Goal: Information Seeking & Learning: Learn about a topic

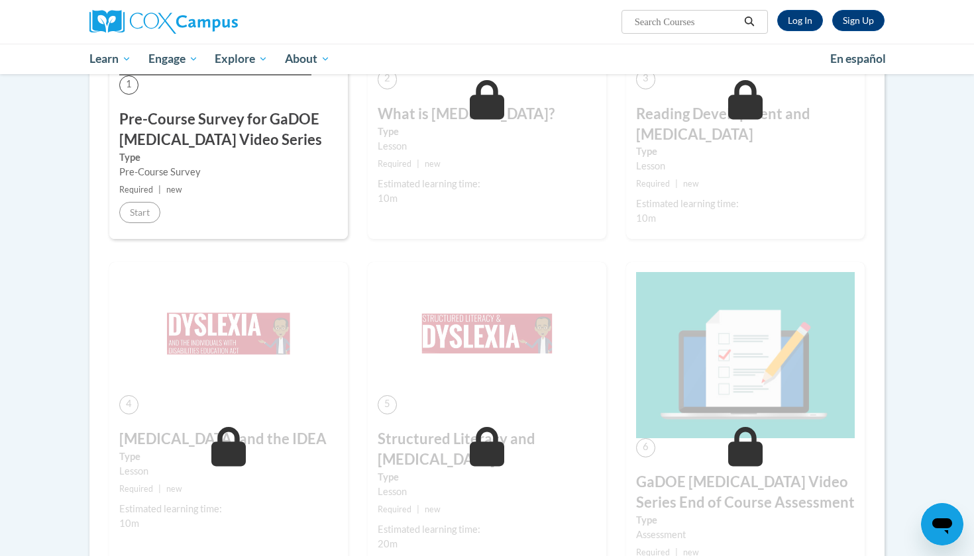
scroll to position [362, 0]
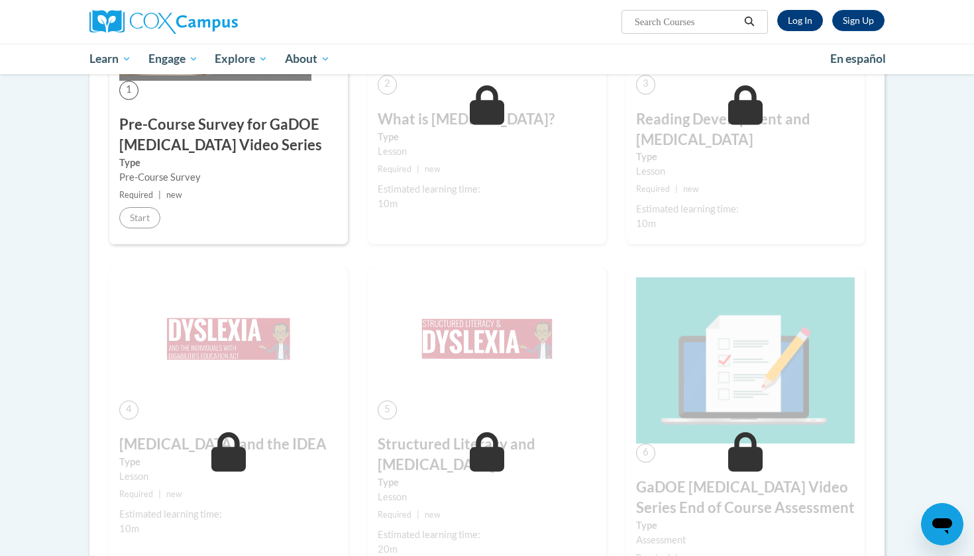
click at [798, 21] on link "Log In" at bounding box center [800, 20] width 46 height 21
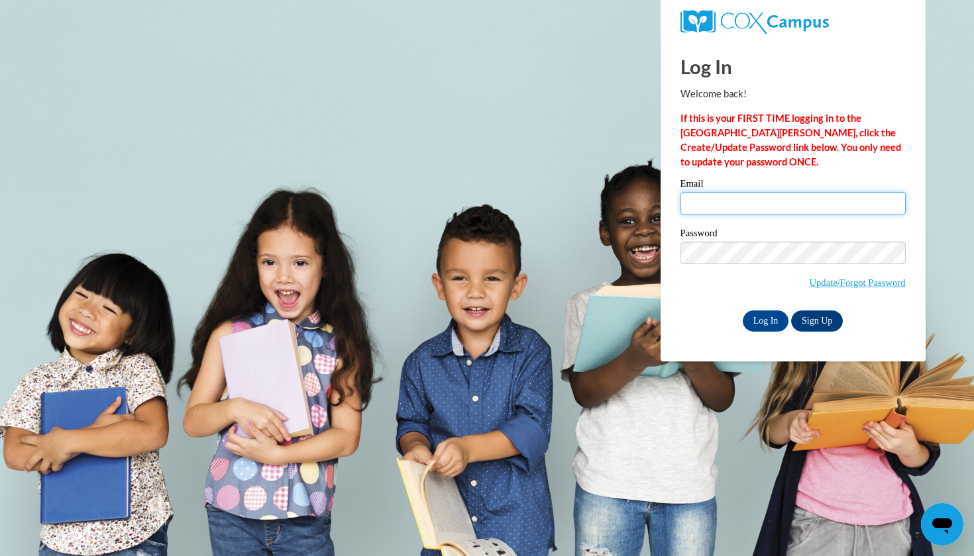
type input "sierra.hunter@gcpsk12.org"
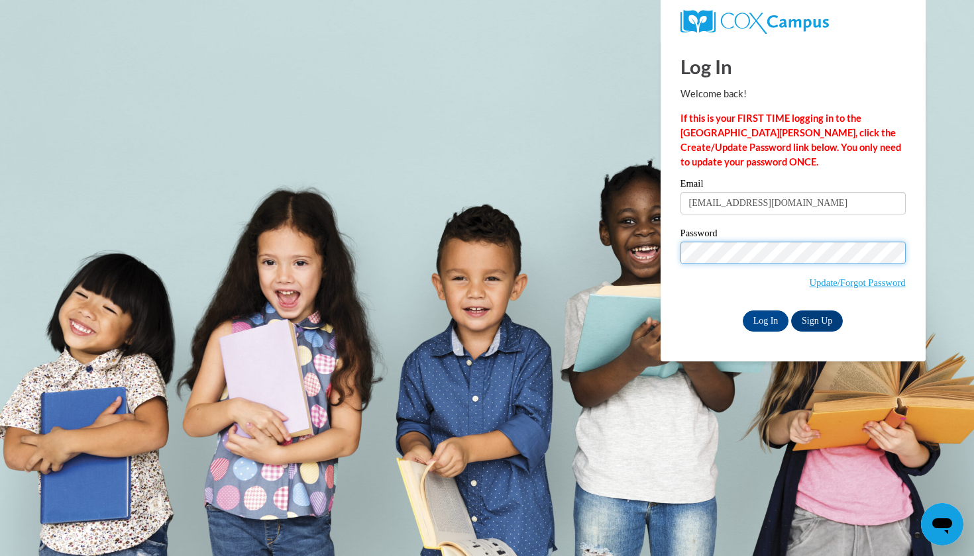
click at [764, 319] on input "Log In" at bounding box center [766, 321] width 46 height 21
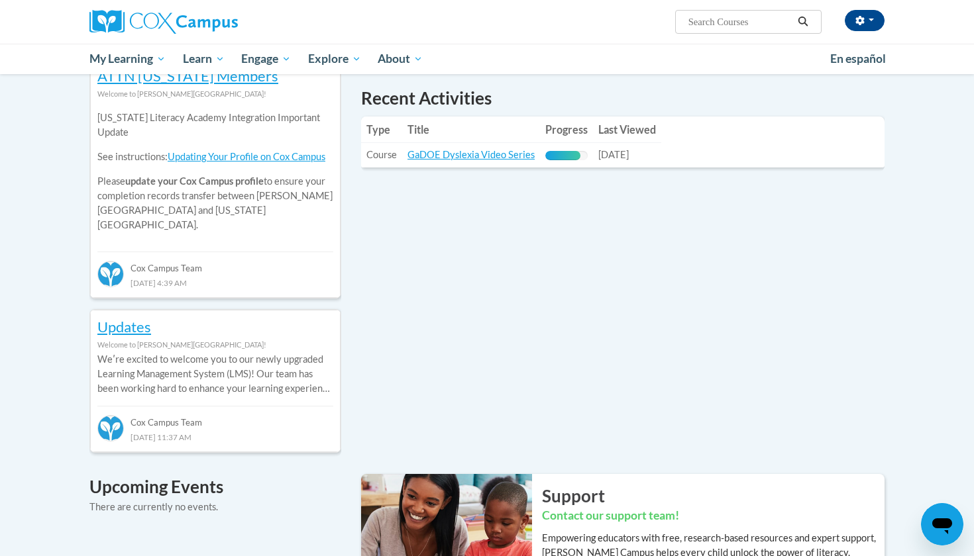
scroll to position [450, 0]
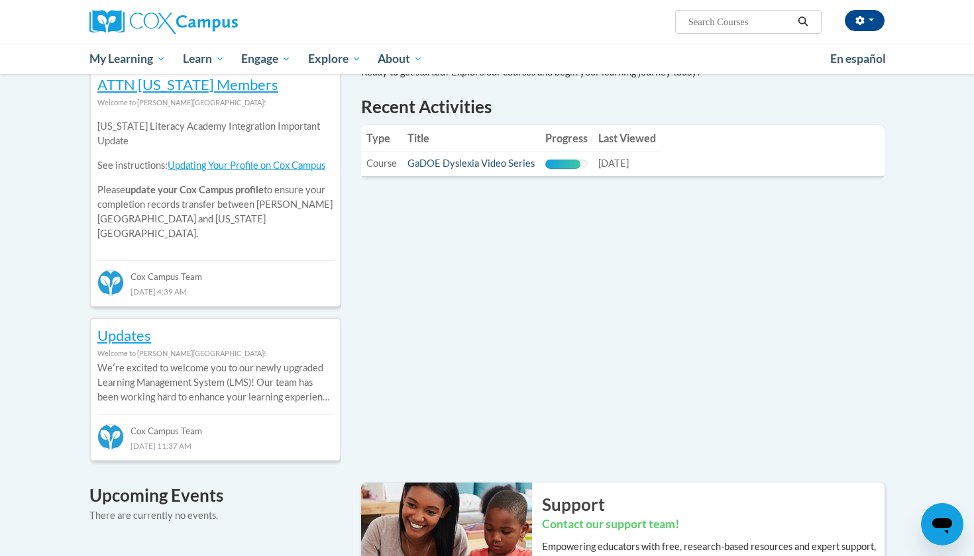
click at [519, 164] on link "GaDOE Dyslexia Video Series" at bounding box center [470, 163] width 127 height 11
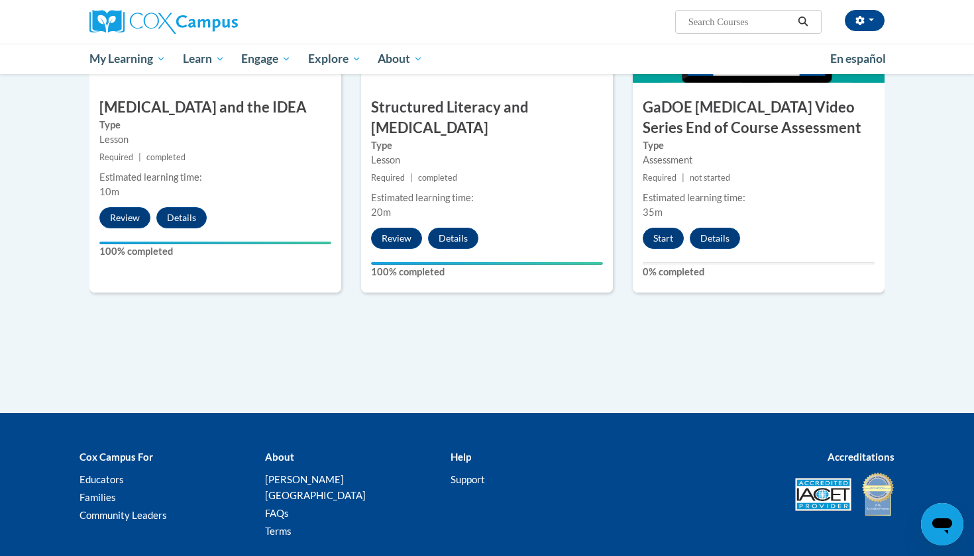
scroll to position [802, 0]
click at [664, 227] on button "Start" at bounding box center [663, 237] width 41 height 21
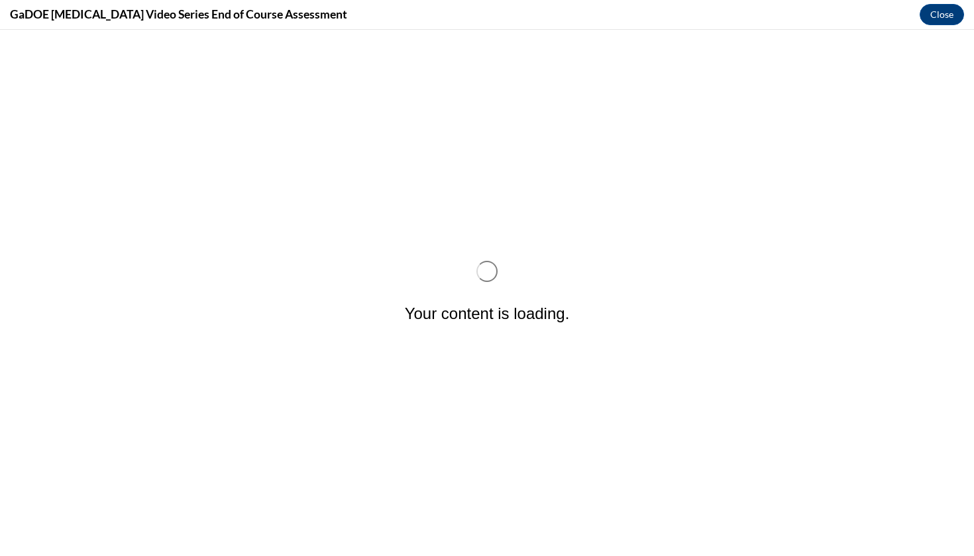
scroll to position [0, 0]
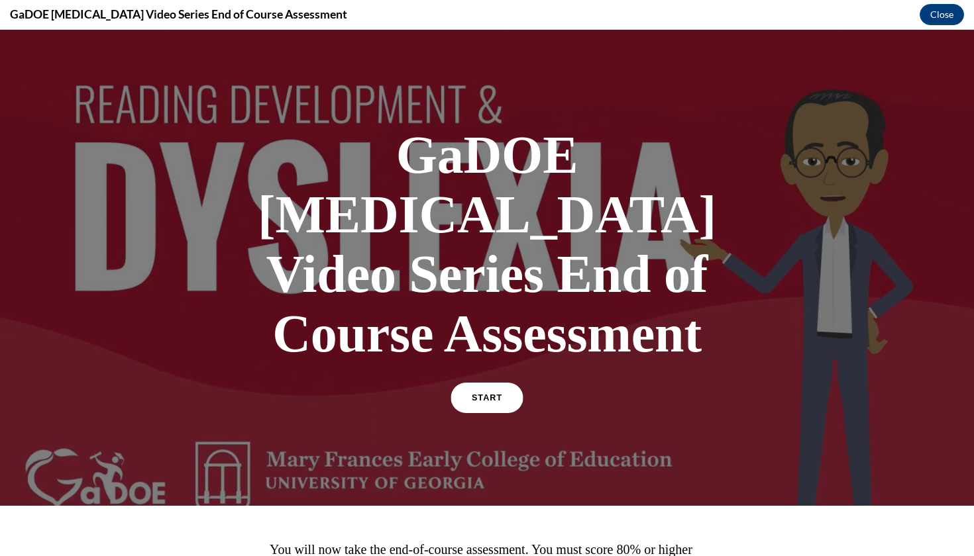
click at [511, 383] on link "START" at bounding box center [486, 398] width 72 height 30
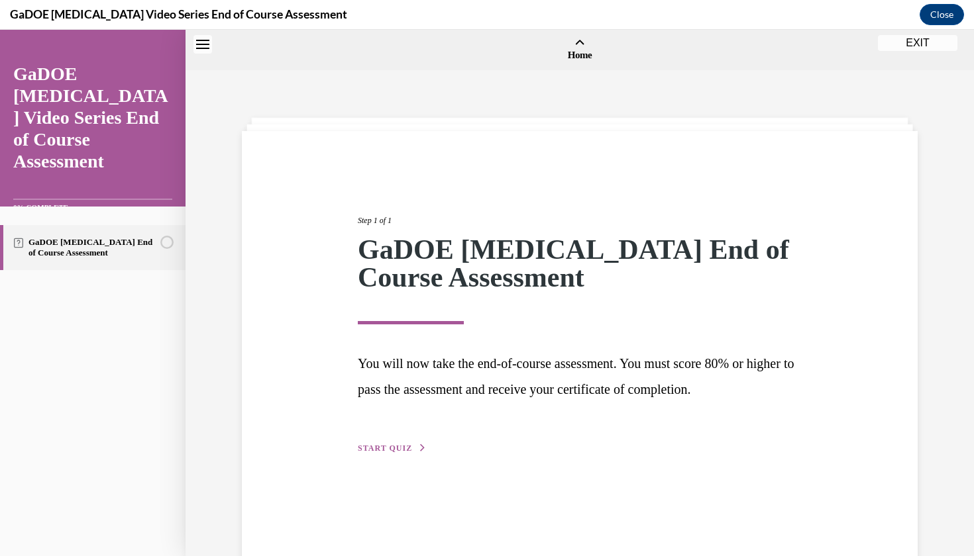
scroll to position [41, 0]
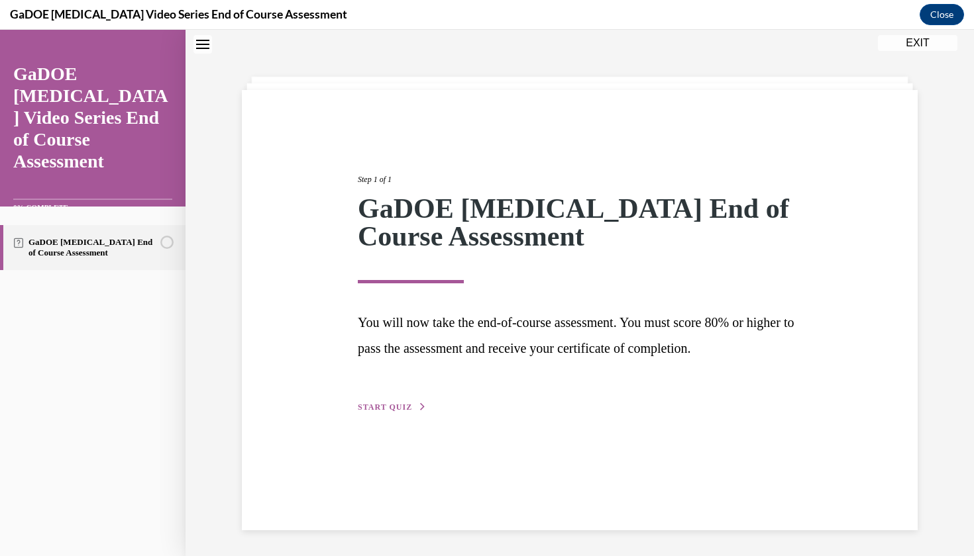
click at [394, 403] on span "START QUIZ" at bounding box center [385, 407] width 54 height 9
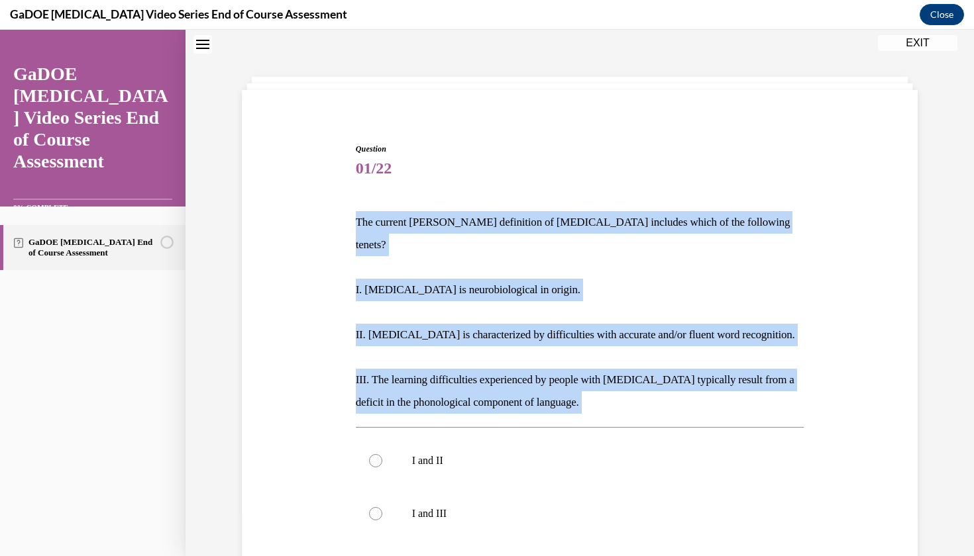
drag, startPoint x: 356, startPoint y: 217, endPoint x: 582, endPoint y: 397, distance: 288.4
click at [582, 397] on div "Question 01/22 The current IDA definition of dyslexia includes which of the fol…" at bounding box center [580, 477] width 448 height 668
copy div "The current IDA definition of dyslexia includes which of the following tenets? …"
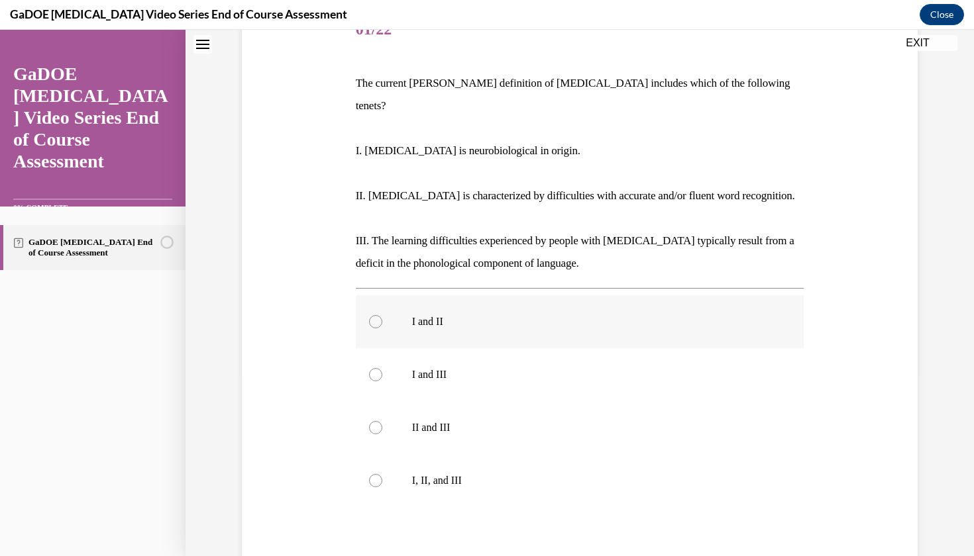
scroll to position [190, 0]
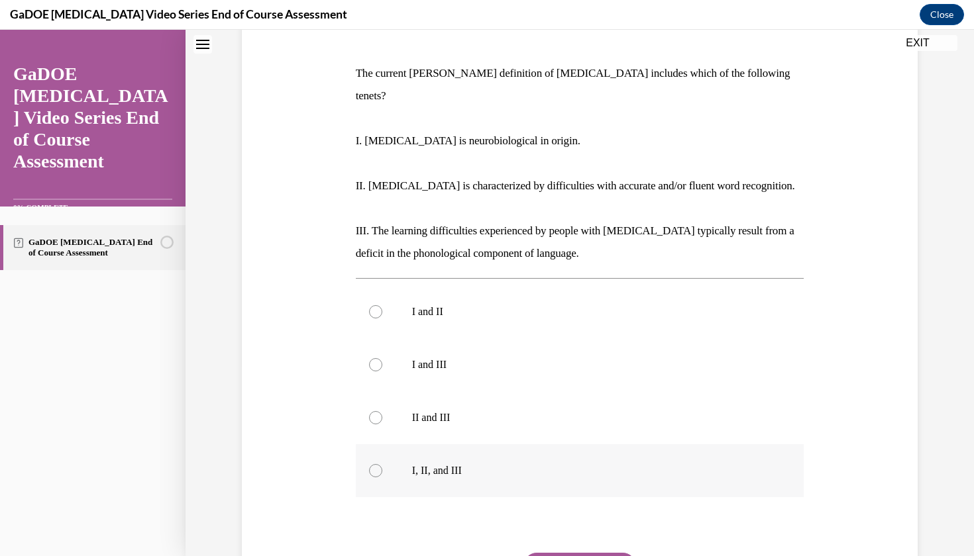
click at [376, 464] on div at bounding box center [375, 470] width 13 height 13
click at [376, 464] on input "I, II, and III" at bounding box center [375, 470] width 13 height 13
radio input "true"
click at [574, 554] on button "SUBMIT" at bounding box center [579, 566] width 113 height 26
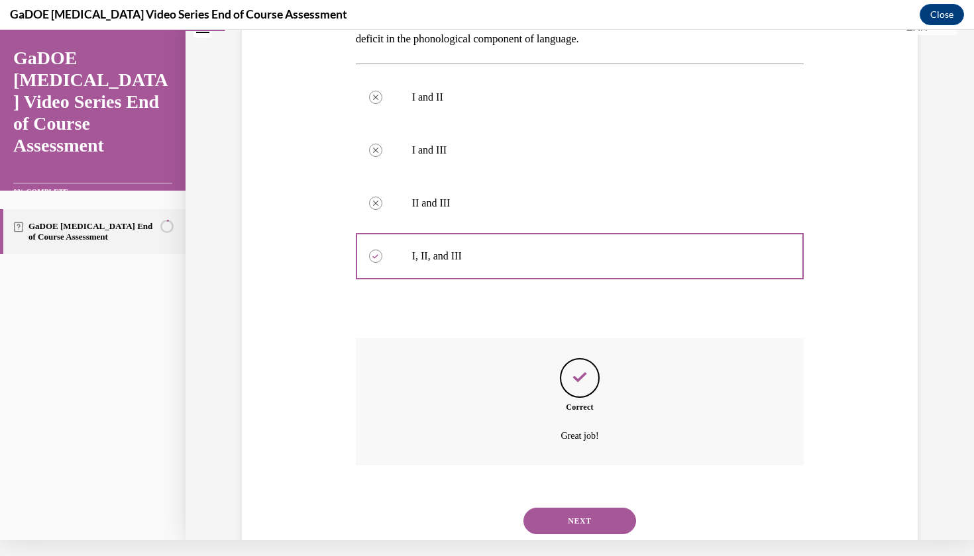
scroll to position [390, 0]
click at [582, 507] on button "NEXT" at bounding box center [579, 520] width 113 height 26
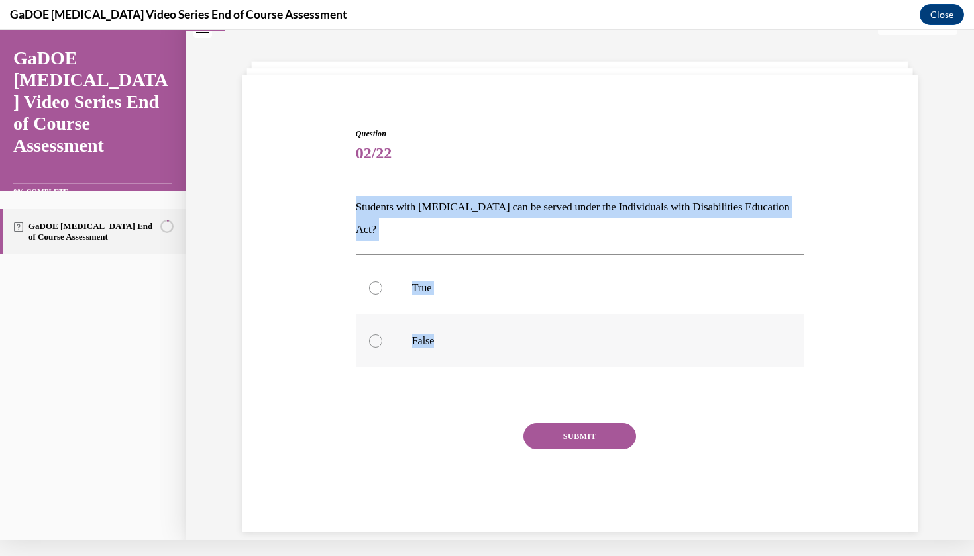
drag, startPoint x: 356, startPoint y: 202, endPoint x: 460, endPoint y: 332, distance: 166.3
click at [460, 332] on div "Question 02/22 Students with dyslexia can be served under the Individuals with …" at bounding box center [580, 330] width 448 height 404
copy div "Students with dyslexia can be served under the Individuals with Disabilities Ed…"
click at [381, 262] on label "True" at bounding box center [580, 288] width 448 height 53
click at [381, 282] on input "True" at bounding box center [375, 288] width 13 height 13
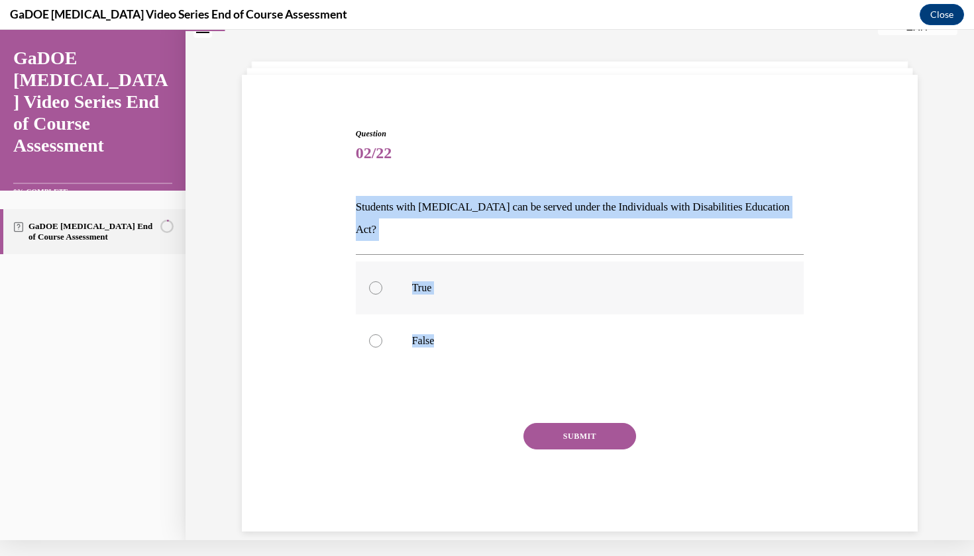
radio input "true"
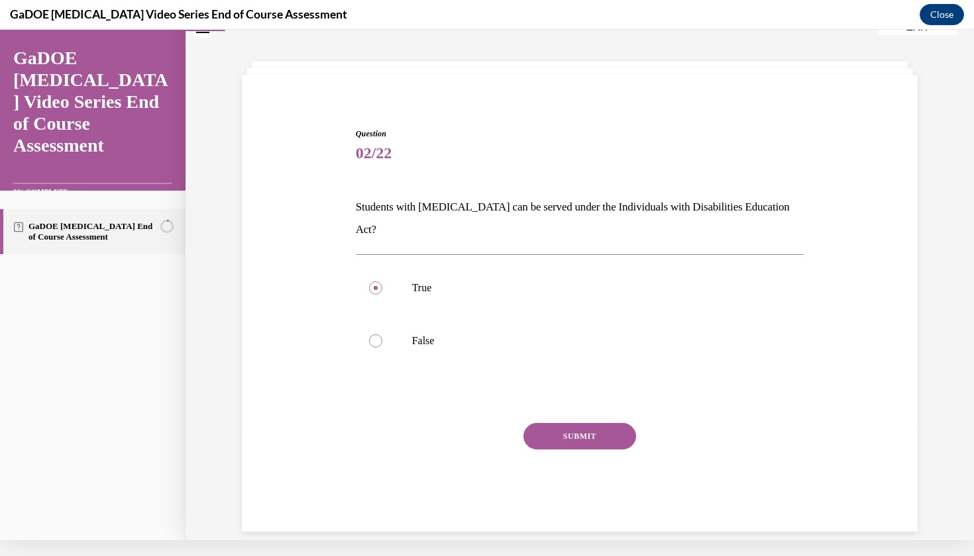
click at [566, 423] on button "SUBMIT" at bounding box center [579, 436] width 113 height 26
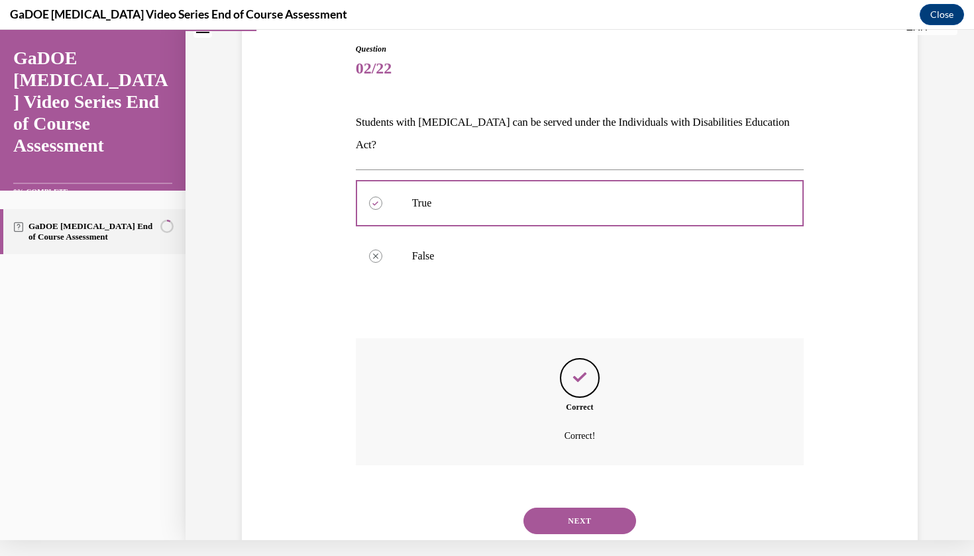
scroll to position [127, 0]
click at [574, 507] on button "NEXT" at bounding box center [579, 520] width 113 height 26
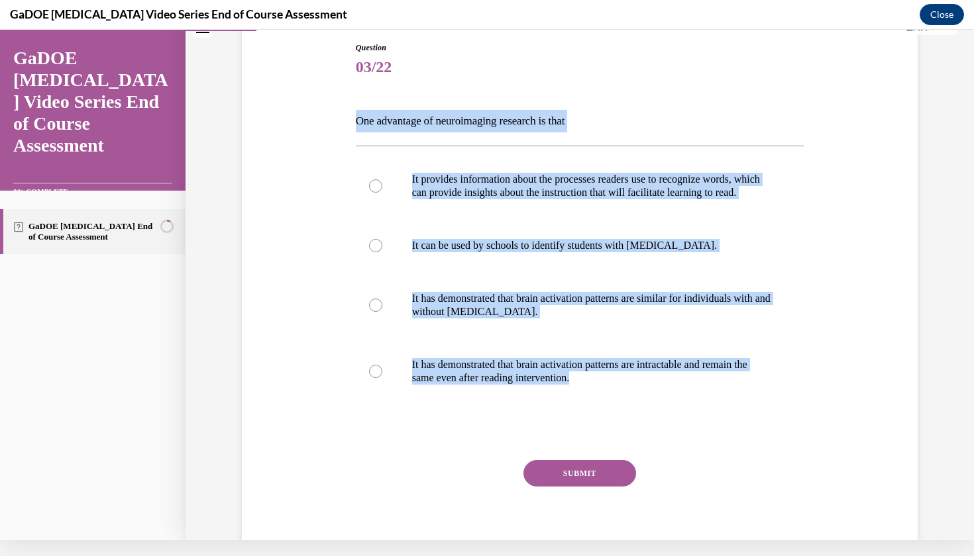
drag, startPoint x: 347, startPoint y: 112, endPoint x: 639, endPoint y: 419, distance: 423.1
click at [639, 419] on div "Question 03/22 One advantage of neuroimaging research is that It provides infor…" at bounding box center [579, 285] width 682 height 567
copy div "One advantage of neuroimaging research is that It provides information about th…"
click at [380, 193] on div at bounding box center [375, 186] width 13 height 13
click at [380, 193] on input "It provides information about the processes readers use to recognize words, whi…" at bounding box center [375, 186] width 13 height 13
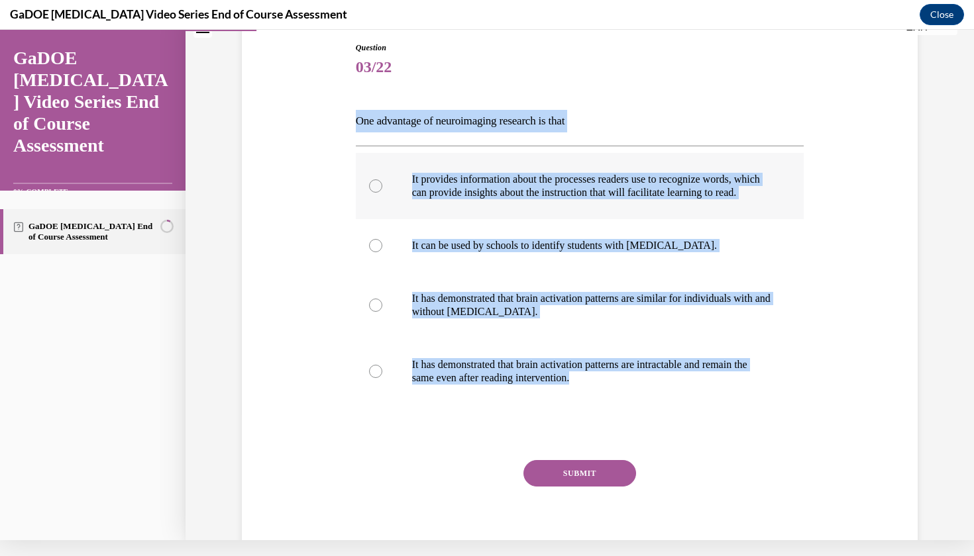
radio input "true"
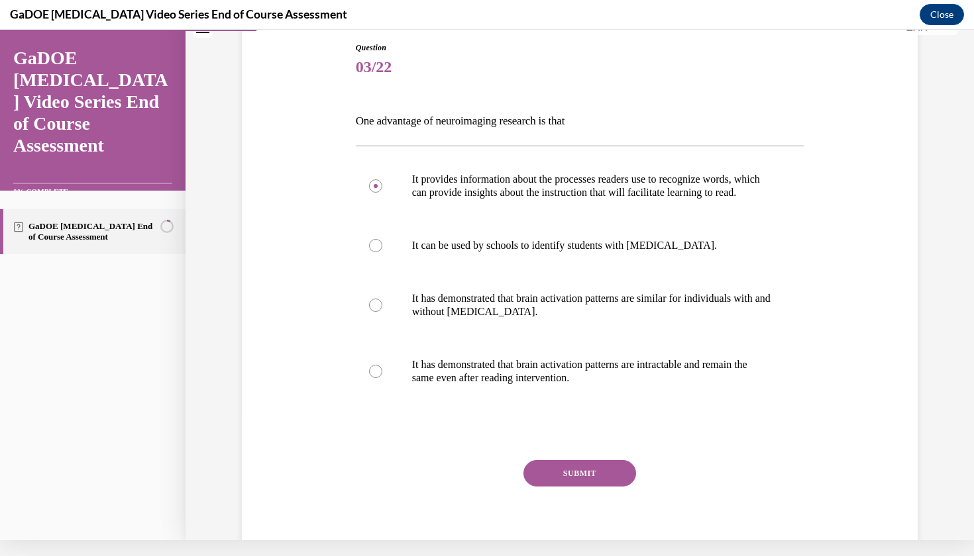
click at [580, 476] on button "SUBMIT" at bounding box center [579, 473] width 113 height 26
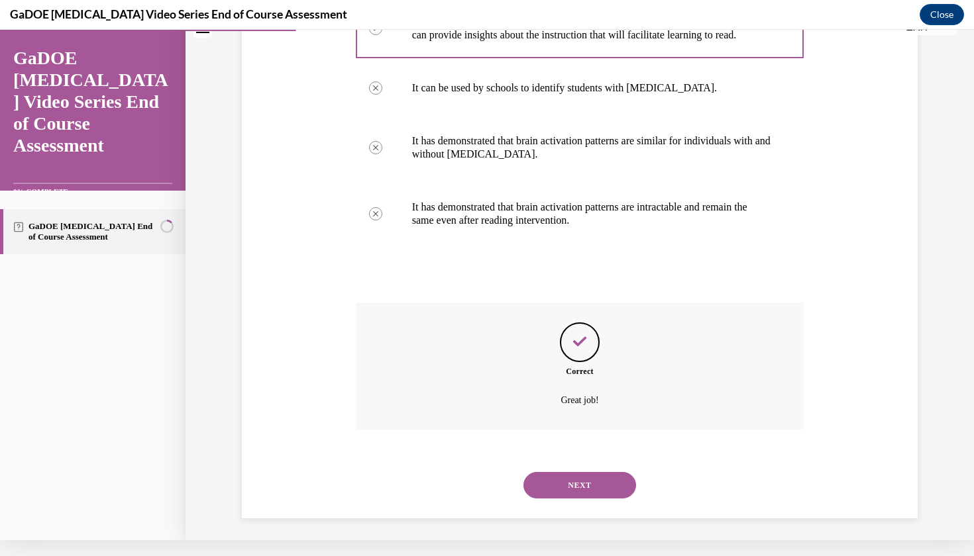
scroll to position [285, 0]
click at [580, 485] on button "NEXT" at bounding box center [579, 484] width 113 height 26
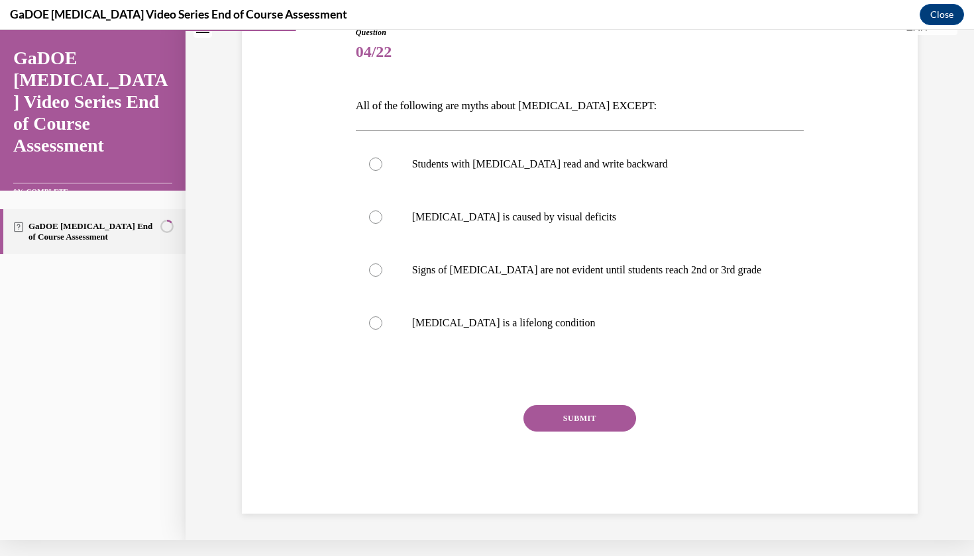
scroll to position [0, 0]
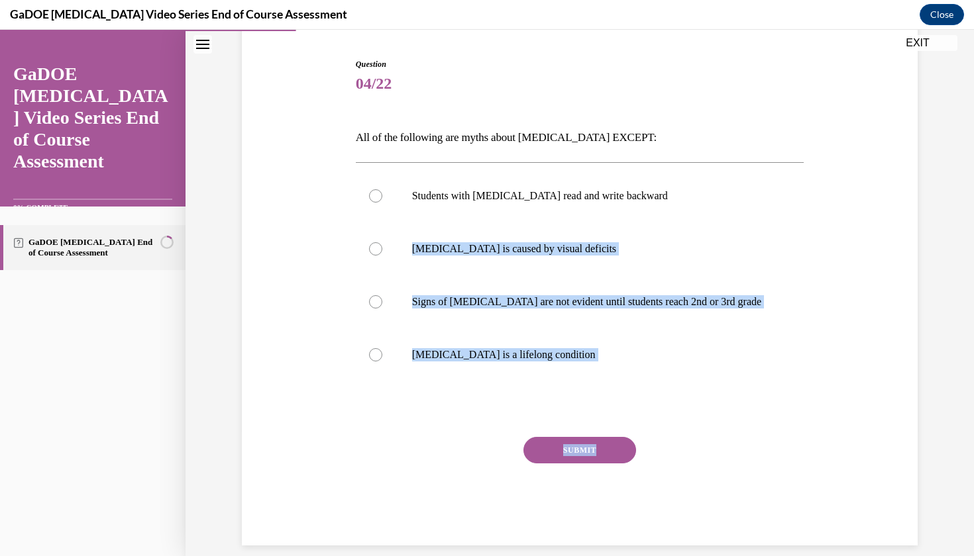
drag, startPoint x: 347, startPoint y: 254, endPoint x: 591, endPoint y: 470, distance: 325.6
click at [592, 470] on div "Question 04/22 All of the following are myths about dyslexia EXCEPT: Students w…" at bounding box center [579, 282] width 682 height 527
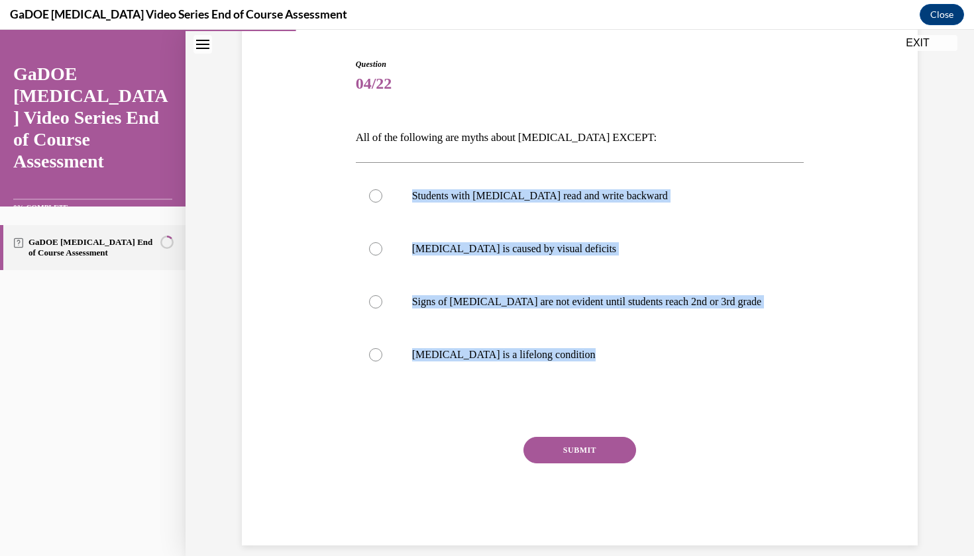
drag, startPoint x: 309, startPoint y: 176, endPoint x: 470, endPoint y: 405, distance: 280.6
click at [472, 406] on div "Question 04/22 All of the following are myths about dyslexia EXCEPT: Students w…" at bounding box center [579, 282] width 682 height 527
click at [478, 215] on label "Students with dyslexia read and write backward" at bounding box center [580, 196] width 448 height 53
click at [382, 203] on input "Students with dyslexia read and write backward" at bounding box center [375, 195] width 13 height 13
radio input "true"
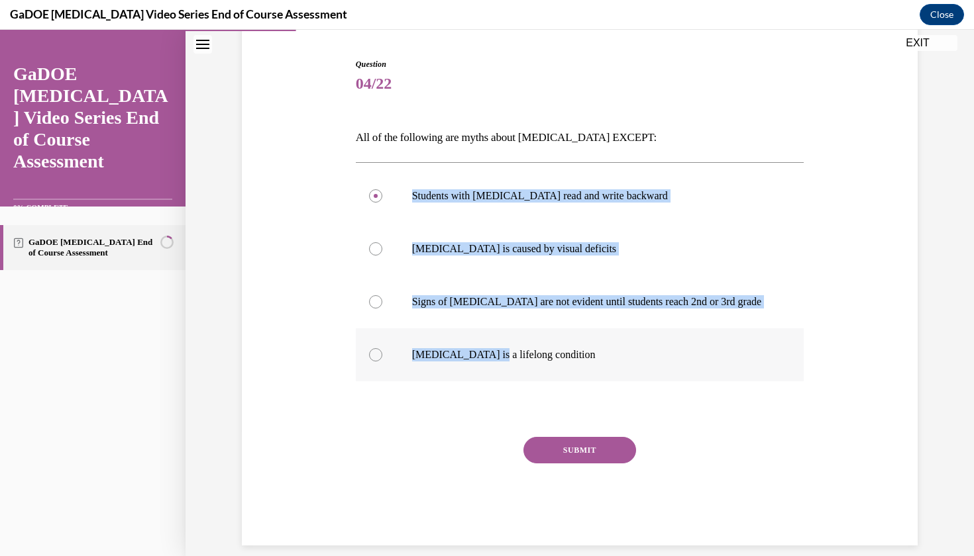
drag, startPoint x: 343, startPoint y: 168, endPoint x: 482, endPoint y: 357, distance: 235.0
click at [482, 357] on div "Question 04/22 All of the following are myths about dyslexia EXCEPT: Students w…" at bounding box center [579, 282] width 682 height 527
click at [309, 280] on div "Question 04/22 All of the following are myths about dyslexia EXCEPT: Students w…" at bounding box center [579, 282] width 682 height 527
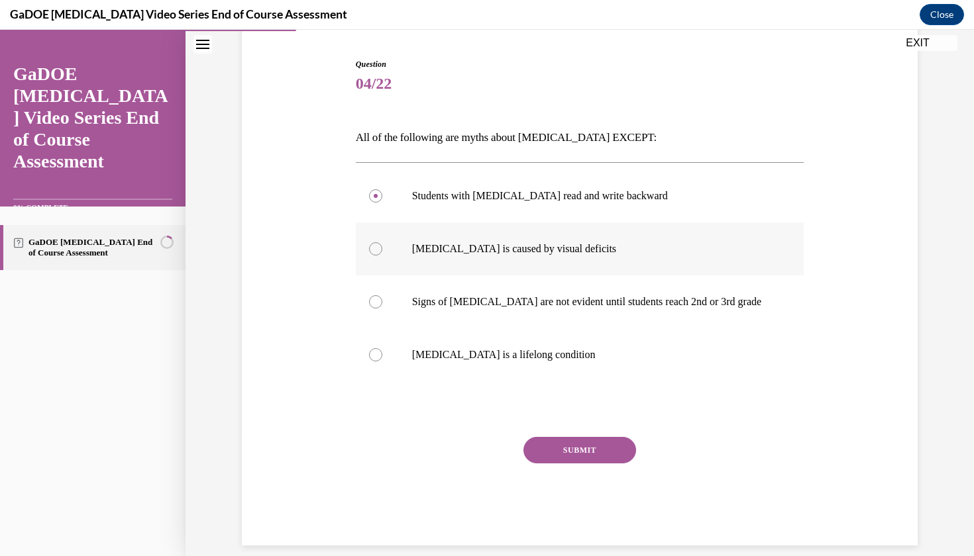
click at [357, 239] on label "Dyslexia is caused by visual deficits" at bounding box center [580, 249] width 448 height 53
click at [369, 242] on input "Dyslexia is caused by visual deficits" at bounding box center [375, 248] width 13 height 13
radio input "true"
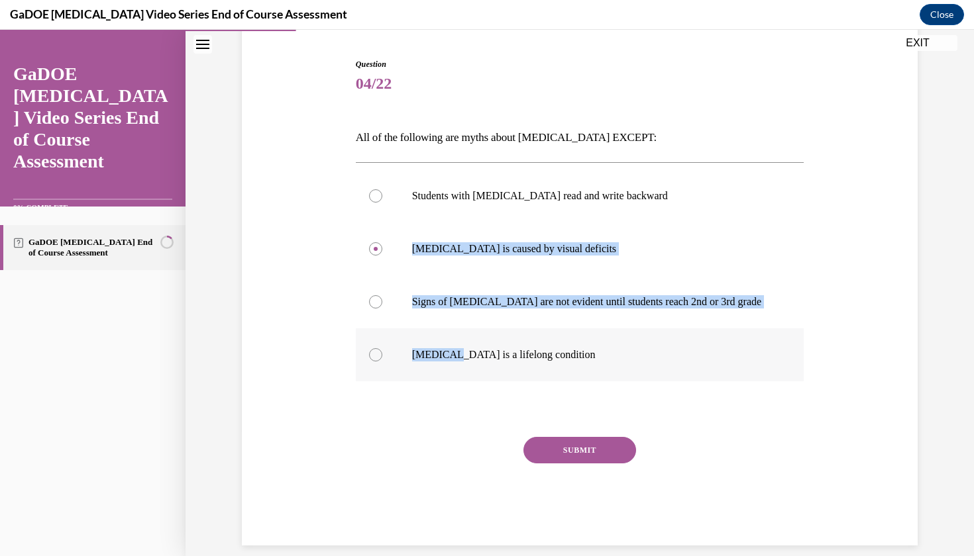
drag, startPoint x: 357, startPoint y: 239, endPoint x: 389, endPoint y: 348, distance: 114.0
click at [389, 348] on div "Students with dyslexia read and write backward Dyslexia is caused by visual def…" at bounding box center [580, 276] width 448 height 212
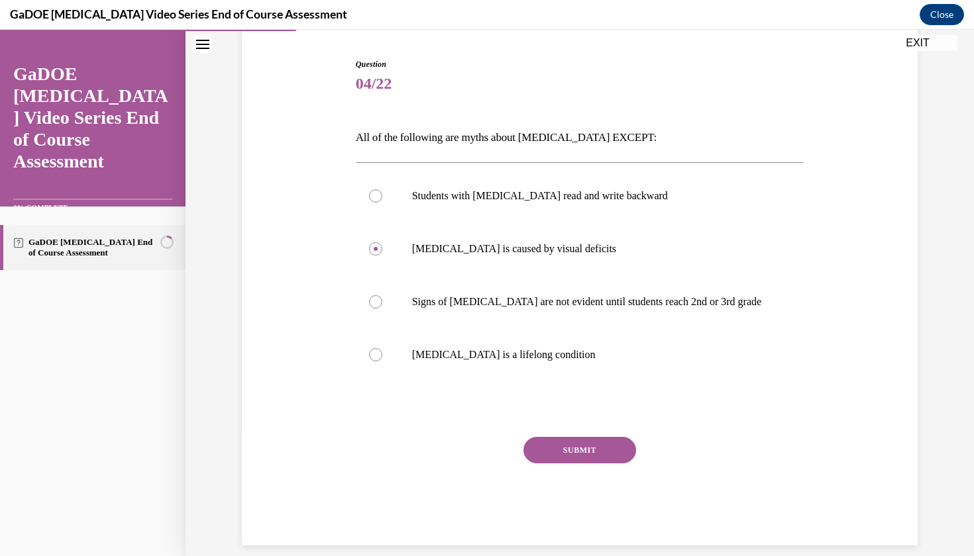
click at [365, 156] on div "Question 04/22 All of the following are myths about dyslexia EXCEPT: Students w…" at bounding box center [580, 302] width 448 height 488
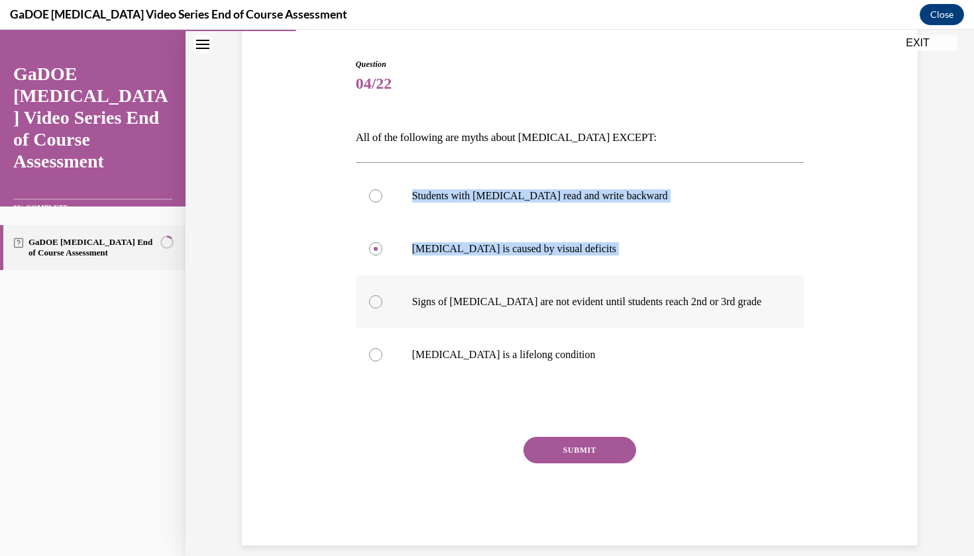
drag, startPoint x: 365, startPoint y: 156, endPoint x: 421, endPoint y: 282, distance: 137.0
click at [421, 282] on div "Question 04/22 All of the following are myths about dyslexia EXCEPT: Students w…" at bounding box center [580, 302] width 448 height 488
click at [575, 201] on p "Students with dyslexia read and write backward" at bounding box center [591, 195] width 359 height 13
click at [382, 201] on input "Students with dyslexia read and write backward" at bounding box center [375, 195] width 13 height 13
radio input "true"
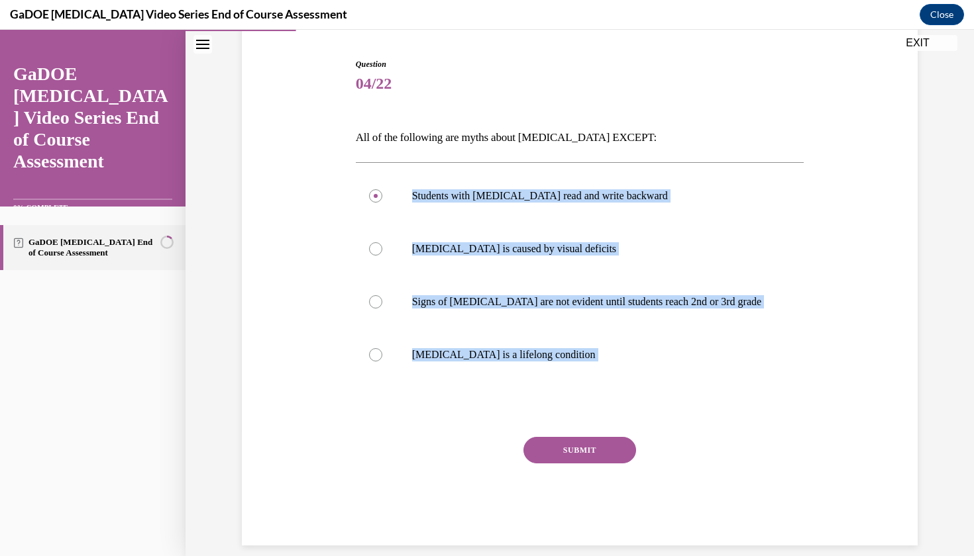
drag, startPoint x: 349, startPoint y: 162, endPoint x: 578, endPoint y: 435, distance: 355.9
click at [578, 435] on div "Question 04/22 All of the following are myths about dyslexia EXCEPT: Students w…" at bounding box center [579, 282] width 682 height 527
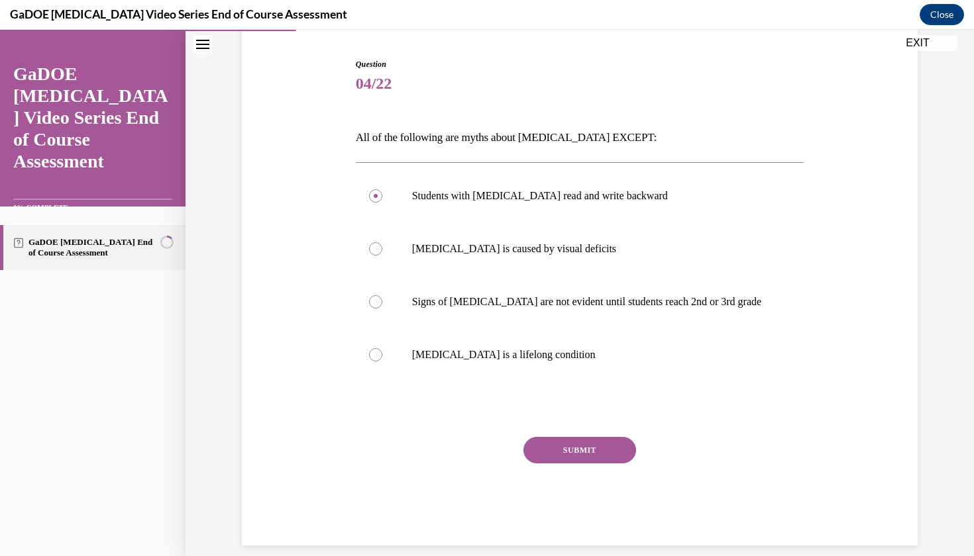
click at [801, 472] on div "SUBMIT" at bounding box center [580, 470] width 448 height 66
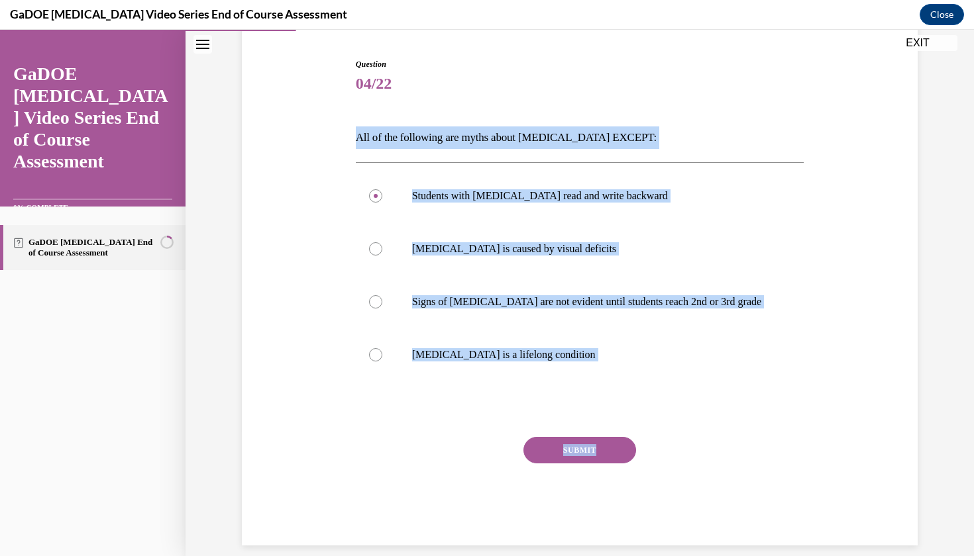
drag, startPoint x: 646, startPoint y: 487, endPoint x: 321, endPoint y: 115, distance: 493.8
click at [321, 115] on div "Question 04/22 All of the following are myths about dyslexia EXCEPT: Students w…" at bounding box center [579, 282] width 682 height 527
copy div "All of the following are myths about dyslexia EXCEPT: Students with dyslexia re…"
click at [223, 356] on div "Question 04/22 All of the following are myths about dyslexia EXCEPT: Students w…" at bounding box center [579, 259] width 788 height 627
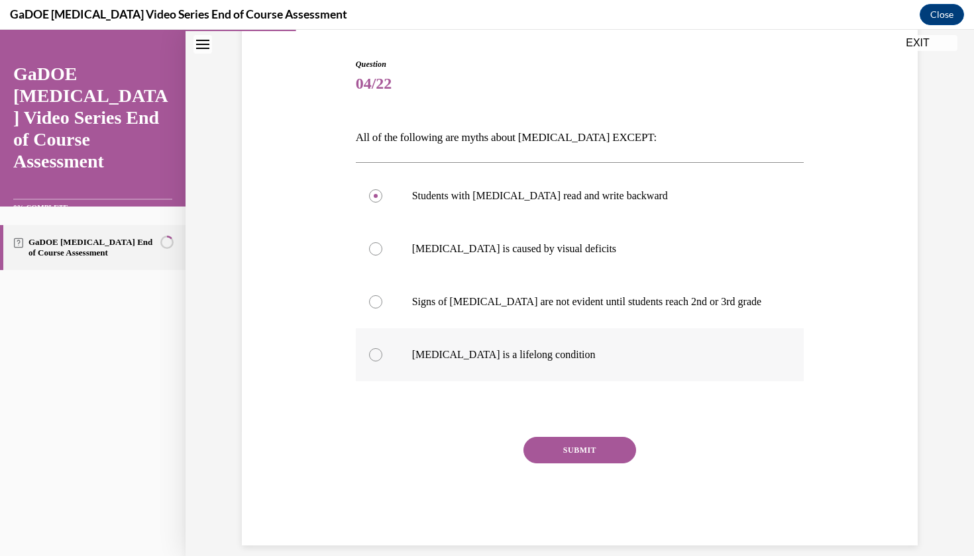
click at [371, 356] on div at bounding box center [375, 354] width 13 height 13
click at [371, 356] on input "Dyslexia is a lifelong condition" at bounding box center [375, 354] width 13 height 13
radio input "true"
click at [560, 448] on button "SUBMIT" at bounding box center [579, 450] width 113 height 26
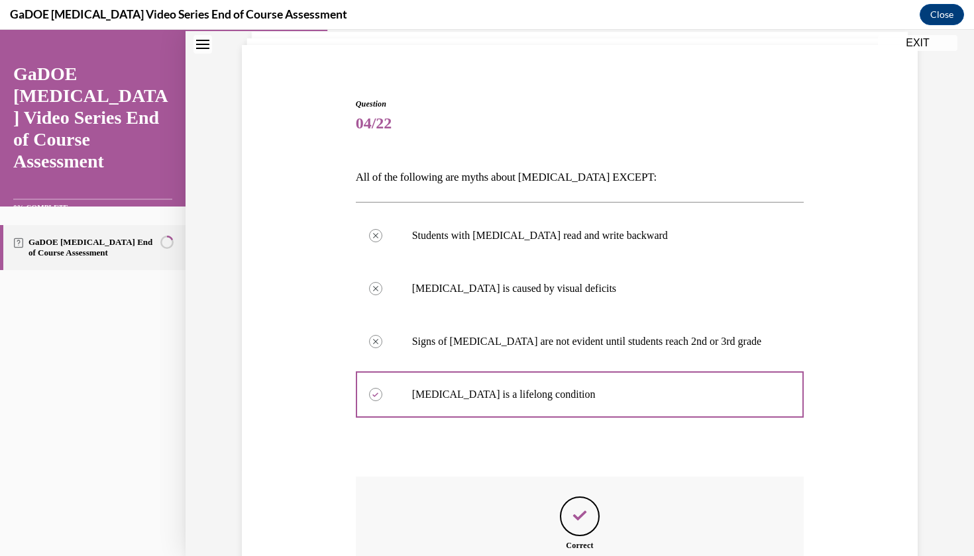
scroll to position [232, 0]
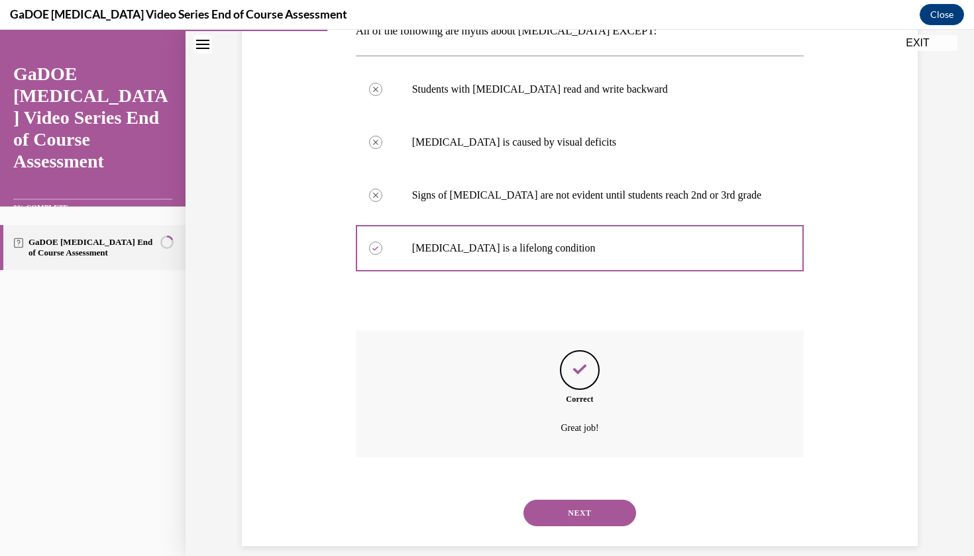
click at [570, 500] on button "NEXT" at bounding box center [579, 513] width 113 height 26
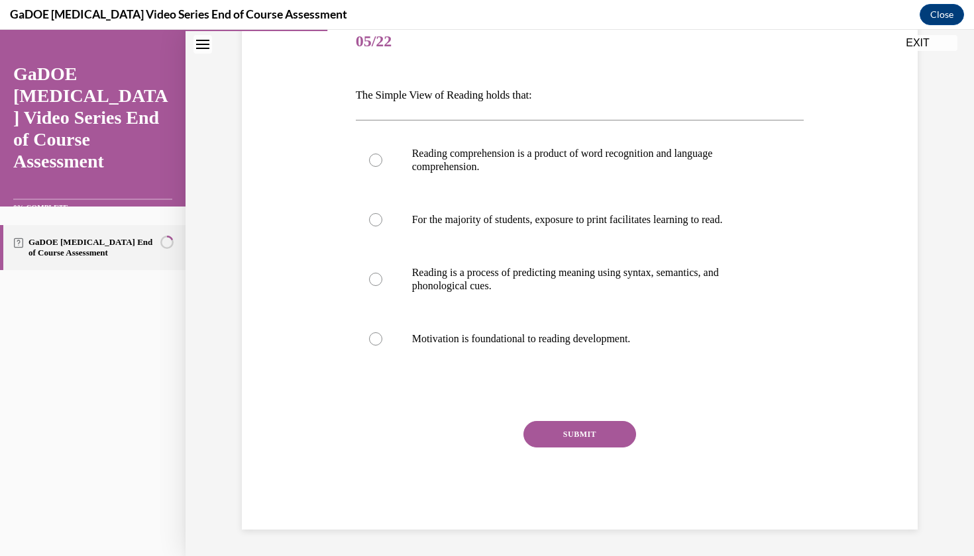
scroll to position [150, 0]
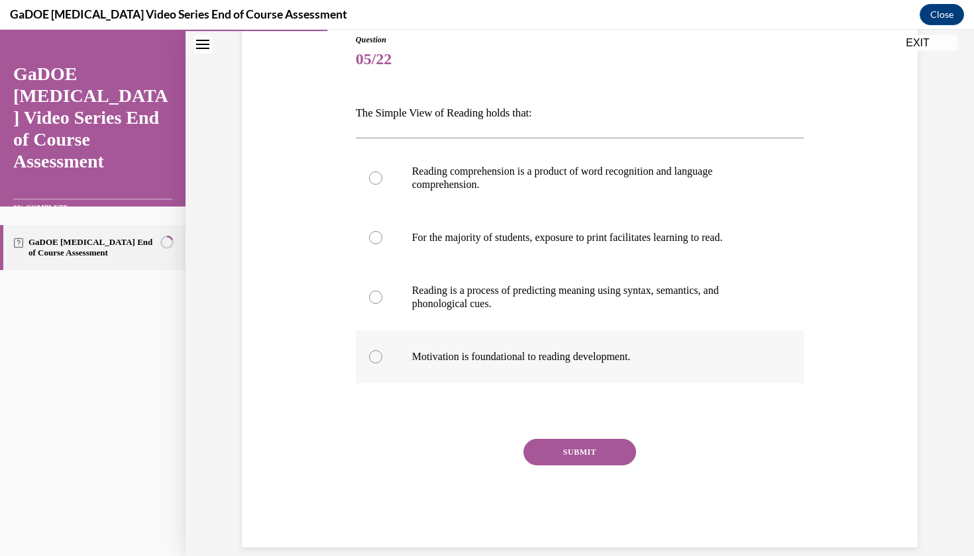
drag, startPoint x: 351, startPoint y: 70, endPoint x: 570, endPoint y: 380, distance: 379.3
click at [570, 380] on div "Question 05/22 The Simple View of Reading holds that: Reading comprehension is …" at bounding box center [579, 271] width 682 height 554
copy div "The Simple View of Reading holds that: Reading comprehension is a product of wo…"
click at [378, 178] on div at bounding box center [375, 178] width 13 height 13
click at [378, 178] on input "Reading comprehension is a product of word recognition and language comprehensi…" at bounding box center [375, 178] width 13 height 13
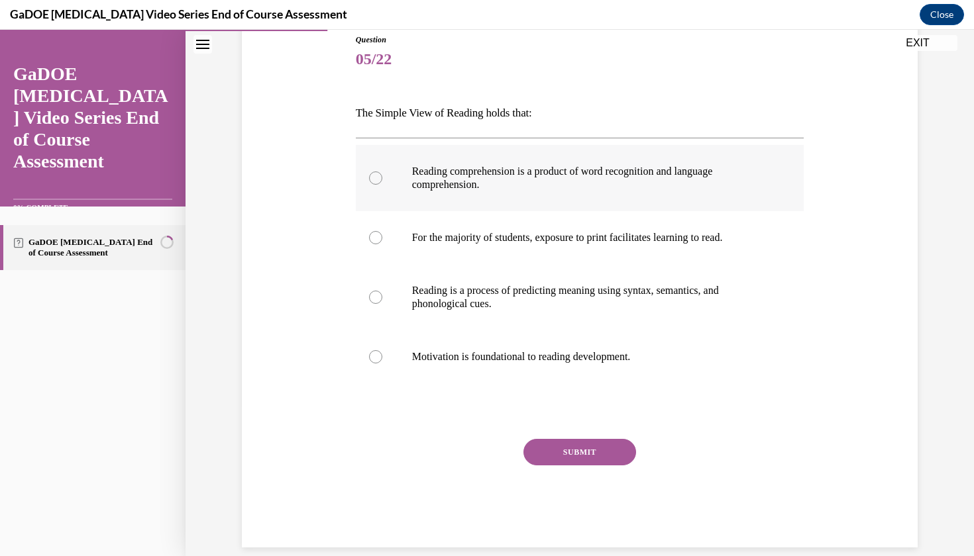
radio input "true"
click at [577, 448] on button "SUBMIT" at bounding box center [579, 452] width 113 height 26
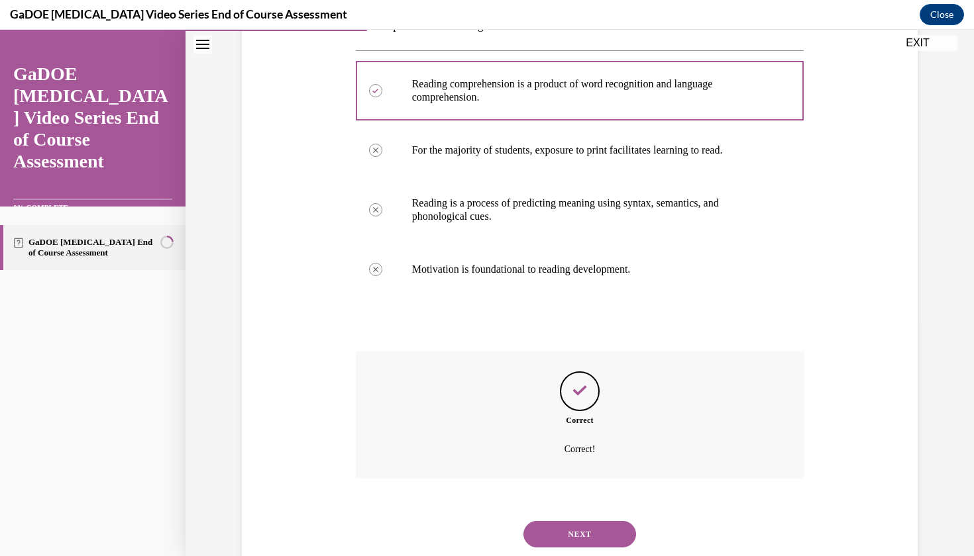
scroll to position [259, 0]
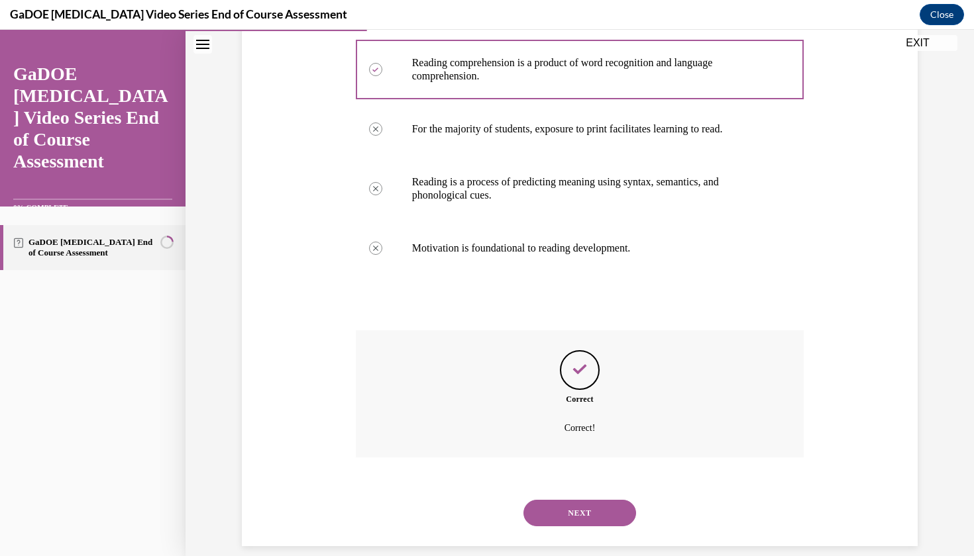
click at [581, 502] on button "NEXT" at bounding box center [579, 513] width 113 height 26
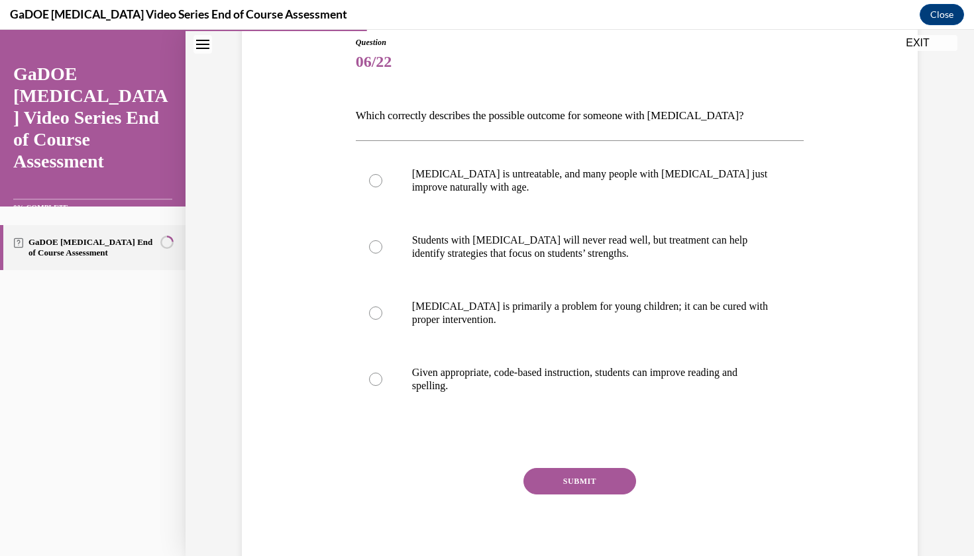
drag, startPoint x: 354, startPoint y: 109, endPoint x: 566, endPoint y: 413, distance: 371.2
click at [566, 413] on div "Question 06/22 Which correctly describes the possible outcome for someone with …" at bounding box center [579, 297] width 455 height 560
copy div "Which correctly describes the possible outcome for someone with dyslexia? Dysle…"
click at [371, 381] on div at bounding box center [375, 379] width 13 height 13
click at [371, 381] on input "Given appropriate, code-based instruction, students can improve reading and spe…" at bounding box center [375, 379] width 13 height 13
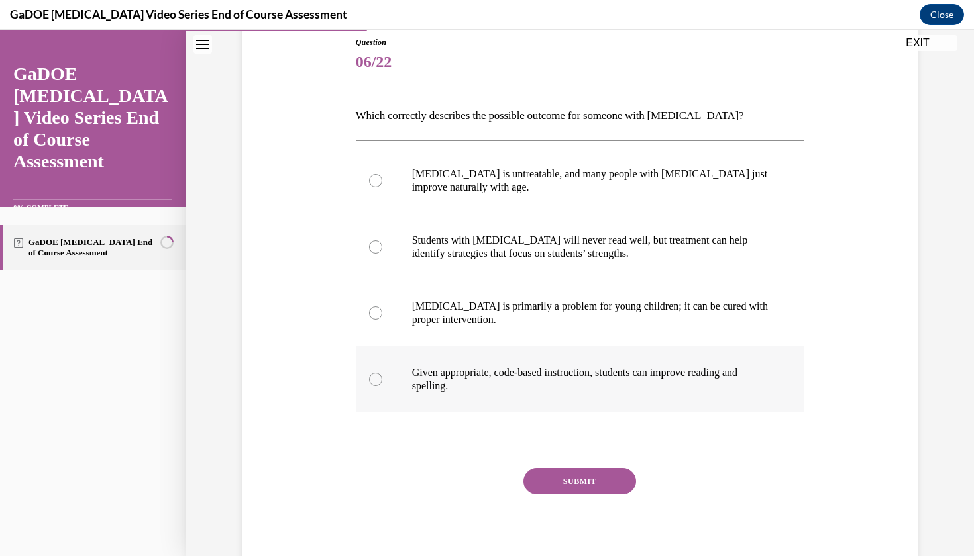
radio input "true"
click at [572, 487] on button "SUBMIT" at bounding box center [579, 481] width 113 height 26
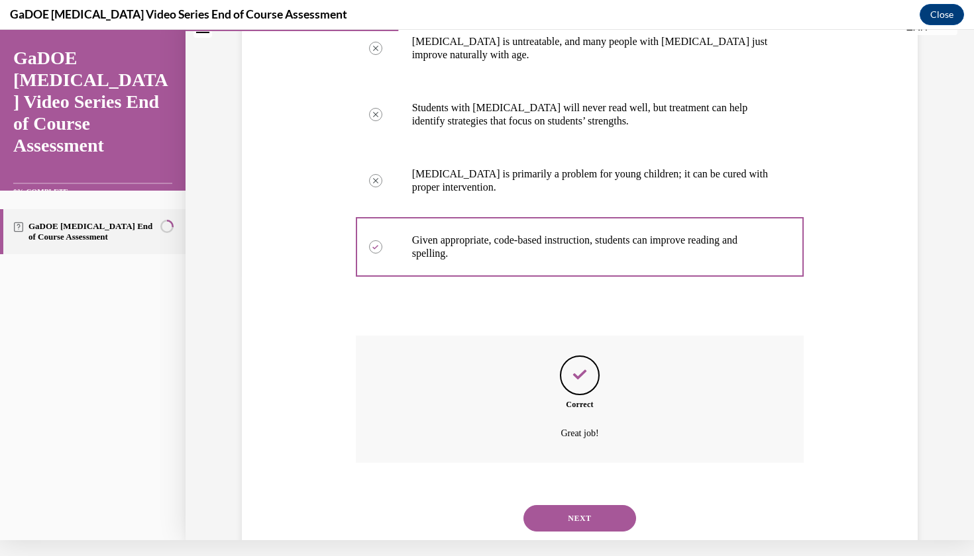
scroll to position [285, 0]
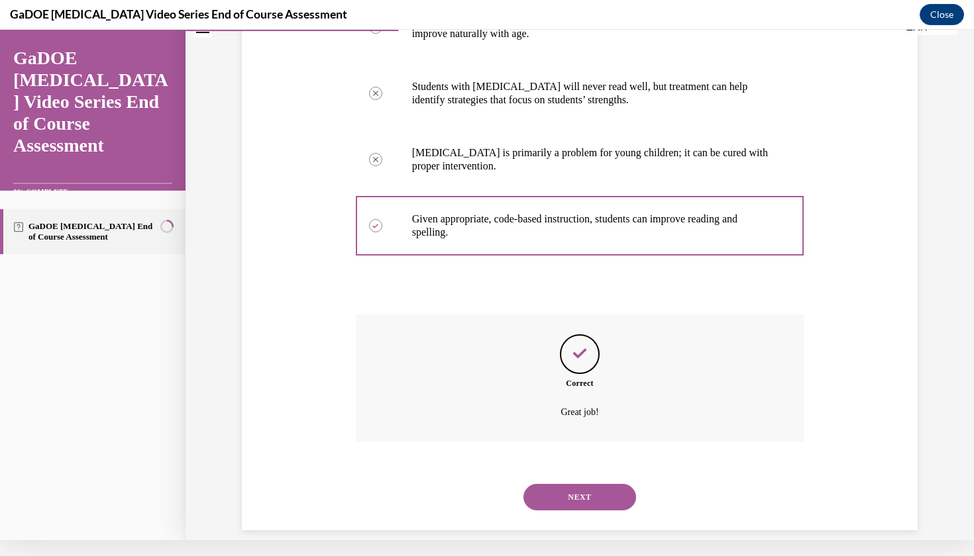
click at [572, 487] on button "NEXT" at bounding box center [579, 497] width 113 height 26
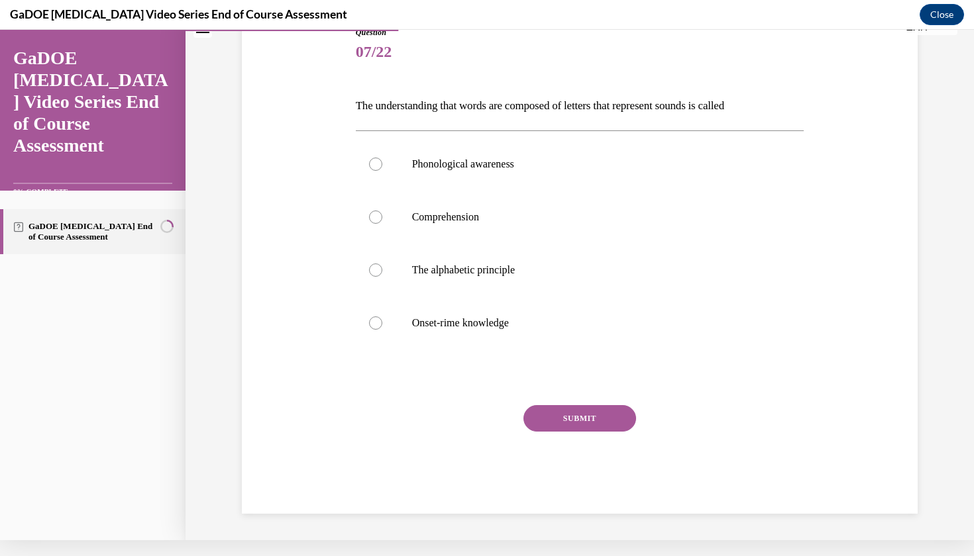
scroll to position [126, 0]
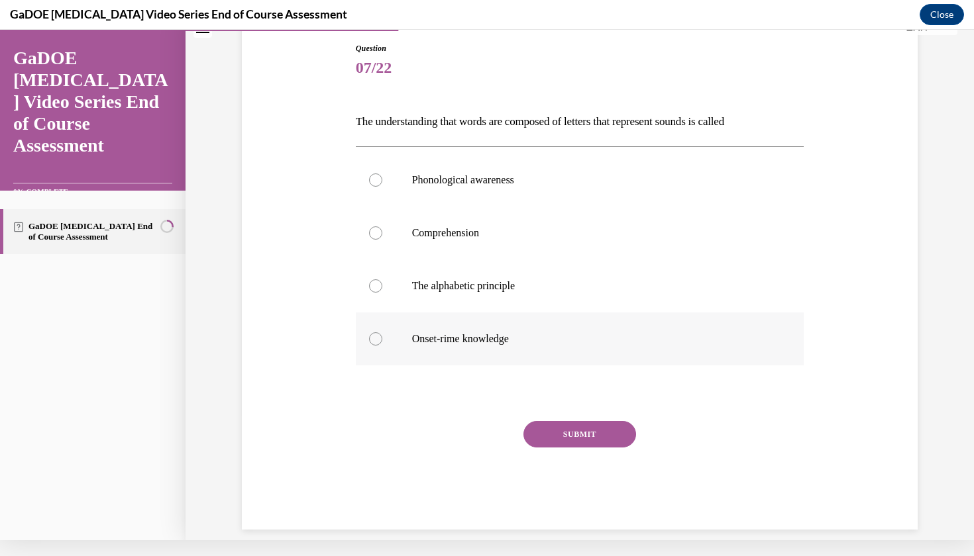
drag, startPoint x: 344, startPoint y: 112, endPoint x: 535, endPoint y: 356, distance: 310.1
click at [535, 356] on div "Question 07/22 The understanding that words are composed of letters that repres…" at bounding box center [579, 266] width 682 height 527
copy div "The understanding that words are composed of letters that represent sounds is c…"
click at [376, 289] on div at bounding box center [375, 286] width 13 height 13
click at [376, 289] on input "The alphabetic principle" at bounding box center [375, 286] width 13 height 13
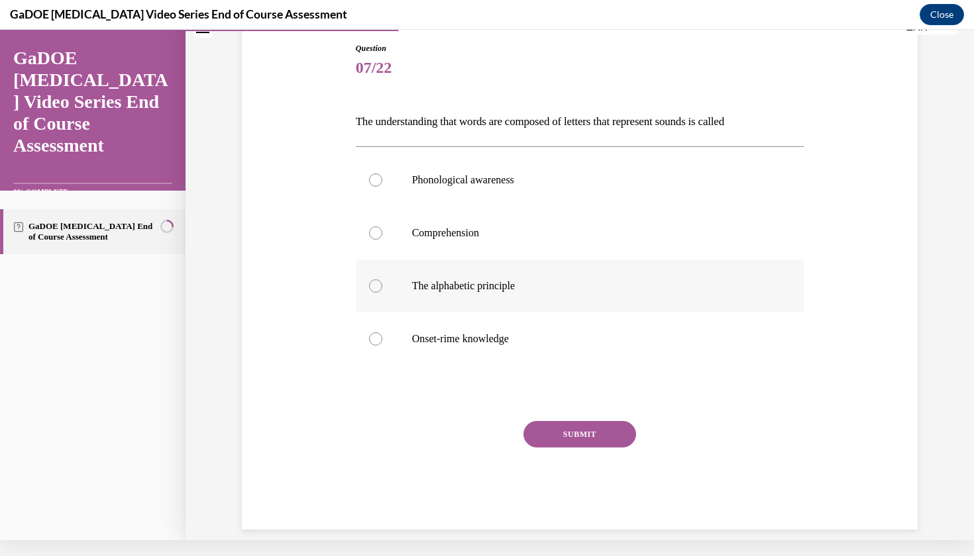
radio input "true"
click at [573, 447] on button "SUBMIT" at bounding box center [579, 434] width 113 height 26
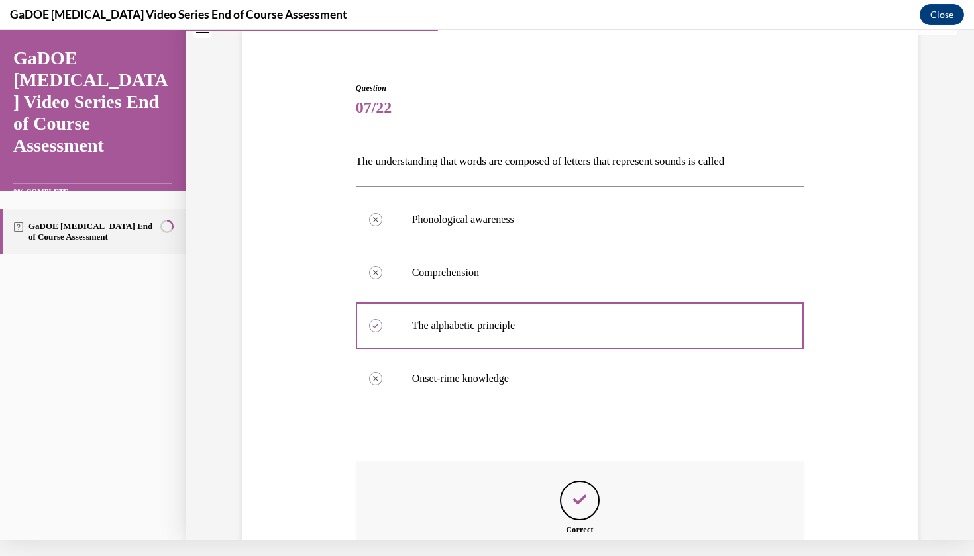
scroll to position [232, 0]
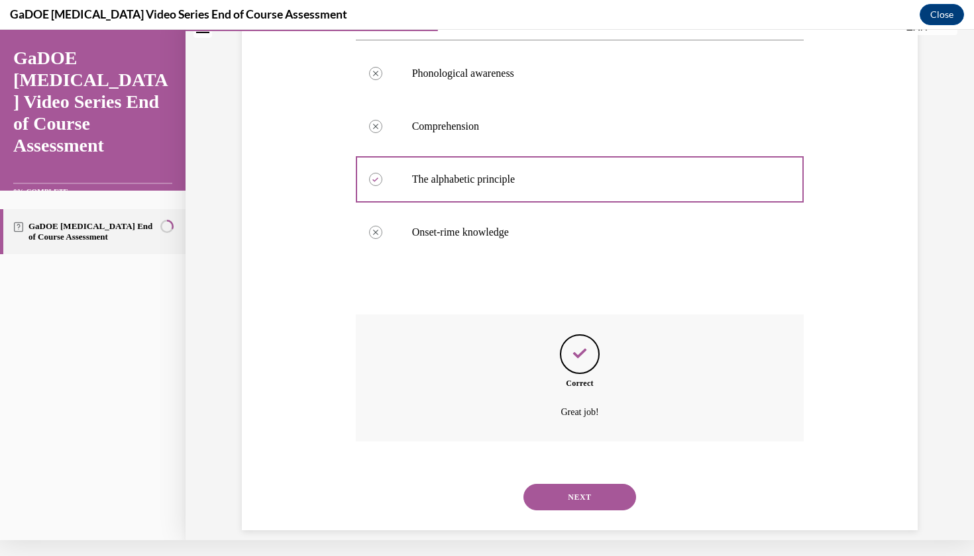
click at [572, 484] on button "NEXT" at bounding box center [579, 497] width 113 height 26
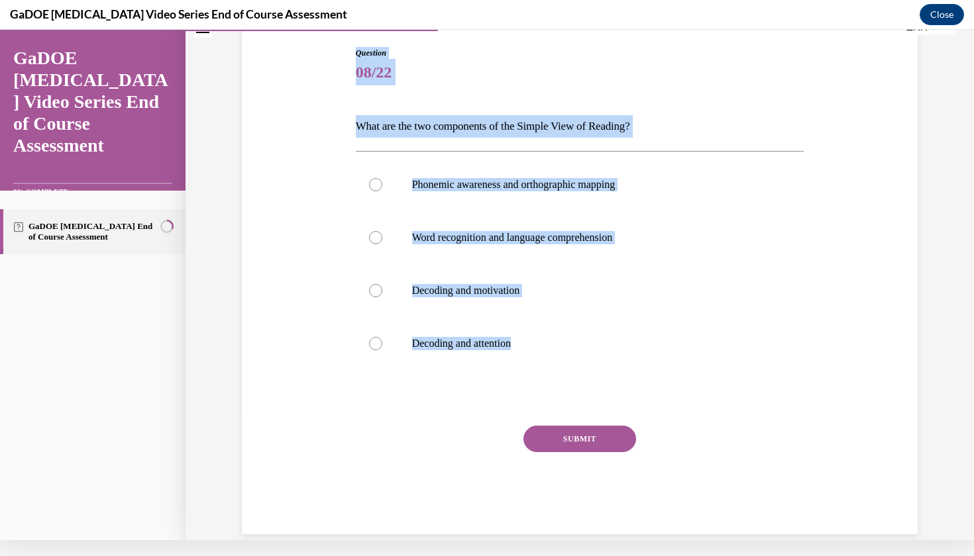
drag, startPoint x: 354, startPoint y: 44, endPoint x: 517, endPoint y: 377, distance: 370.9
click at [517, 377] on div "Question 08/22 What are the two components of the Simple View of Reading? Phone…" at bounding box center [579, 280] width 455 height 507
copy div "Question 08/22 What are the two components of the Simple View of Reading? Phone…"
click at [376, 238] on div at bounding box center [375, 237] width 13 height 13
click at [376, 238] on input "Word recognition and language comprehension" at bounding box center [375, 237] width 13 height 13
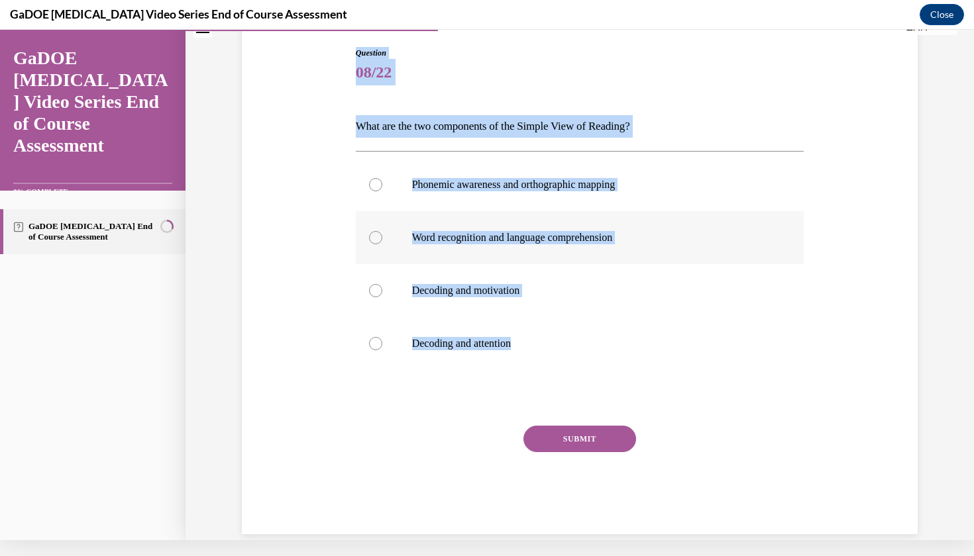
radio input "true"
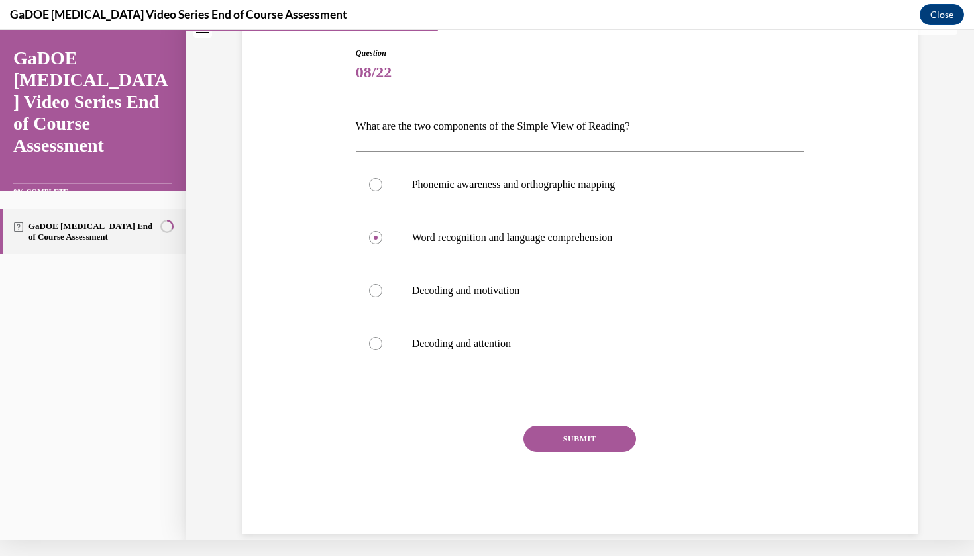
click at [568, 435] on button "SUBMIT" at bounding box center [579, 439] width 113 height 26
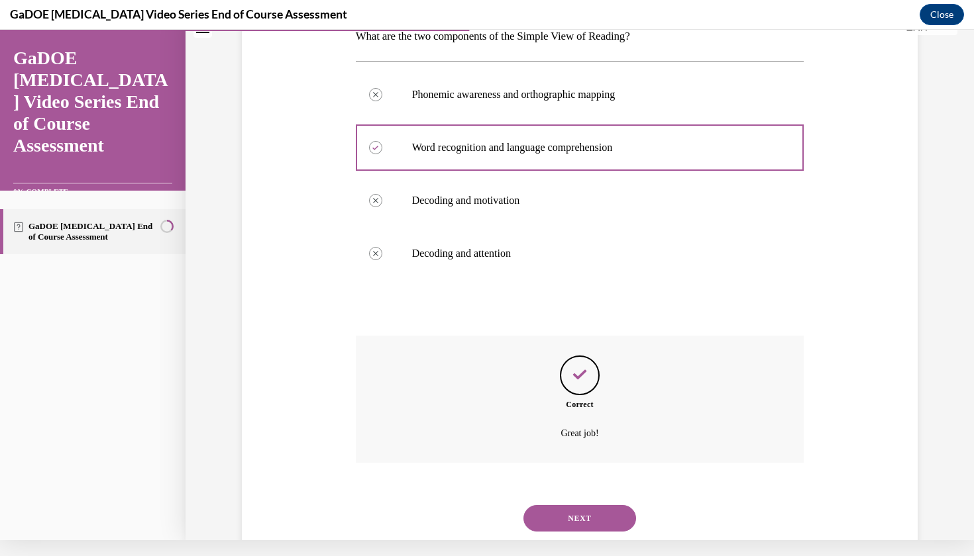
scroll to position [232, 0]
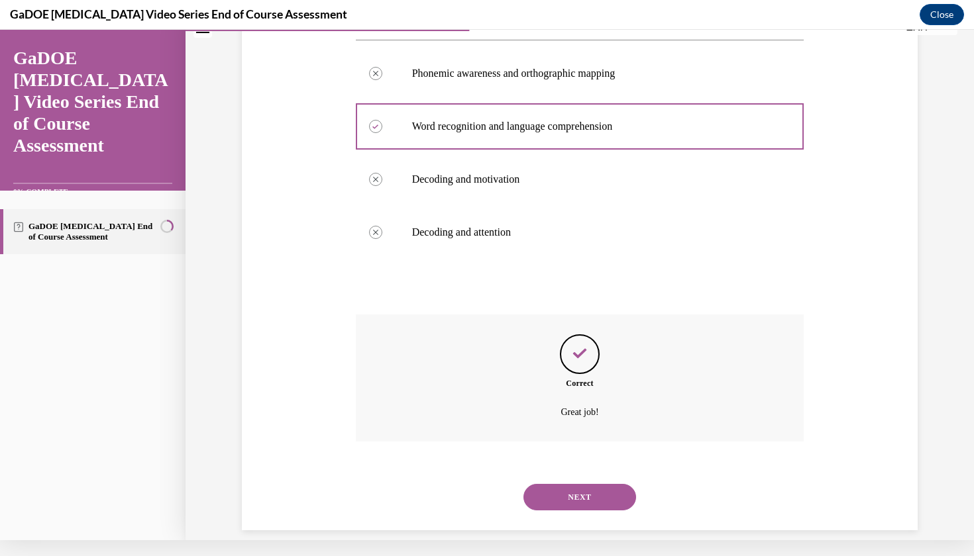
click at [580, 484] on button "NEXT" at bounding box center [579, 497] width 113 height 26
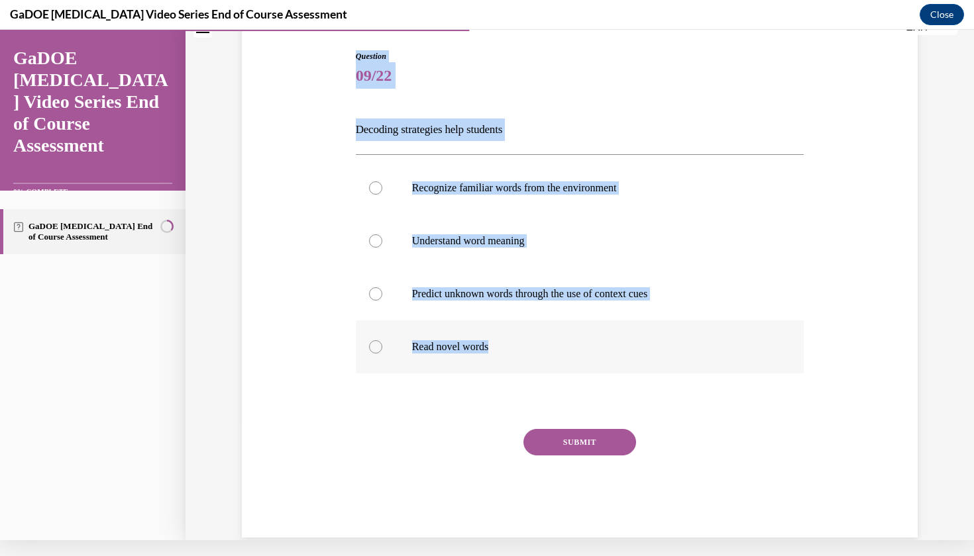
drag, startPoint x: 351, startPoint y: 48, endPoint x: 501, endPoint y: 348, distance: 335.6
click at [501, 348] on div "Question 09/22 Decoding strategies help students Recognize familiar words from …" at bounding box center [579, 274] width 682 height 527
copy div "Question 09/22 Decoding strategies help students Recognize familiar words from …"
click at [378, 344] on div at bounding box center [375, 346] width 13 height 13
click at [378, 344] on input "Read novel words" at bounding box center [375, 346] width 13 height 13
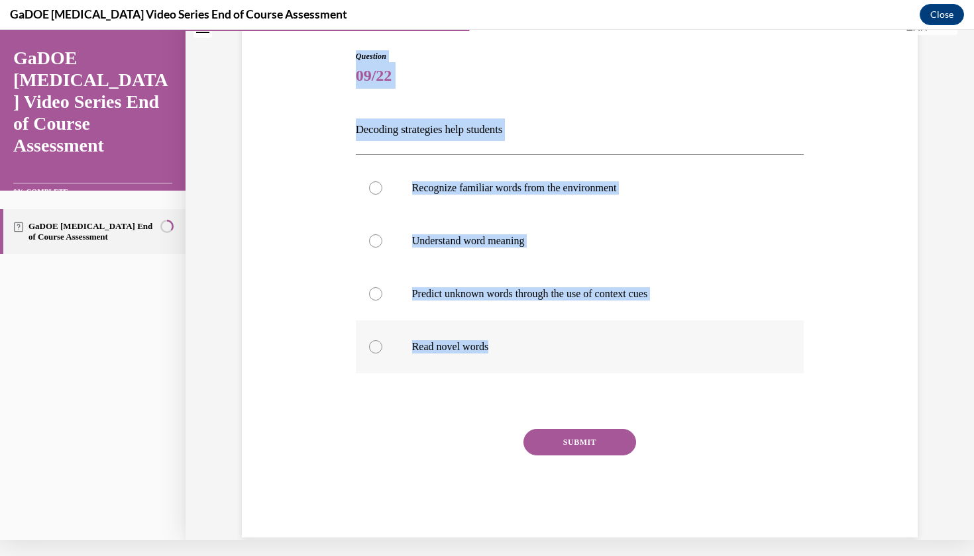
radio input "true"
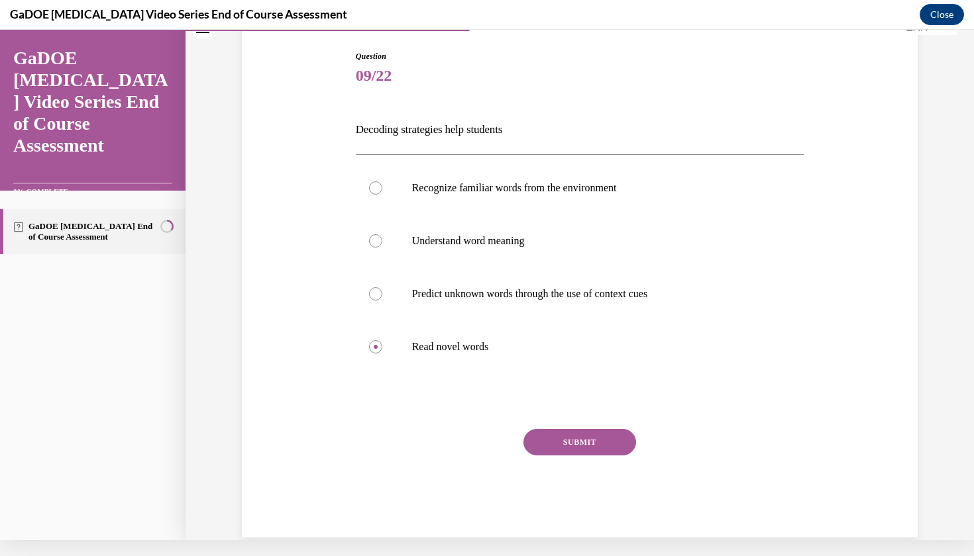
click at [594, 448] on button "SUBMIT" at bounding box center [579, 442] width 113 height 26
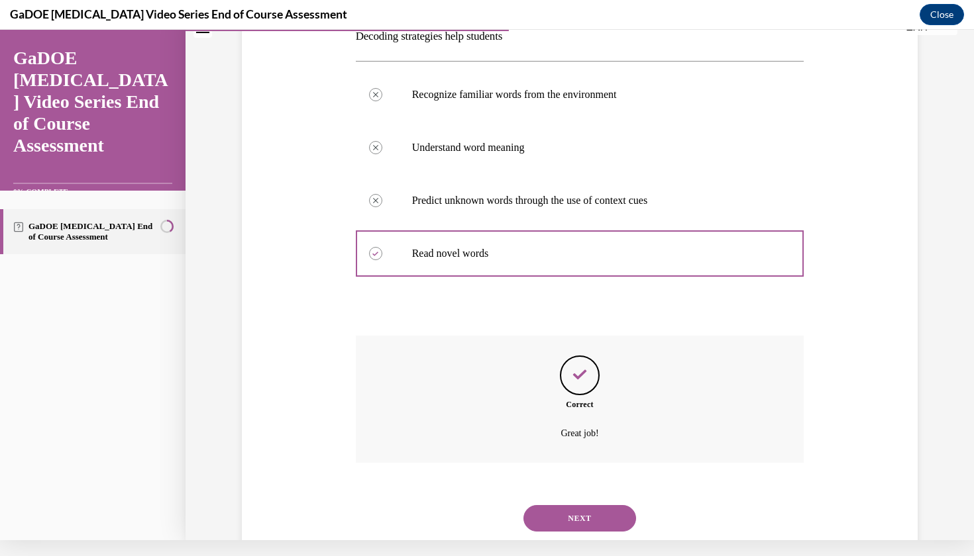
scroll to position [232, 0]
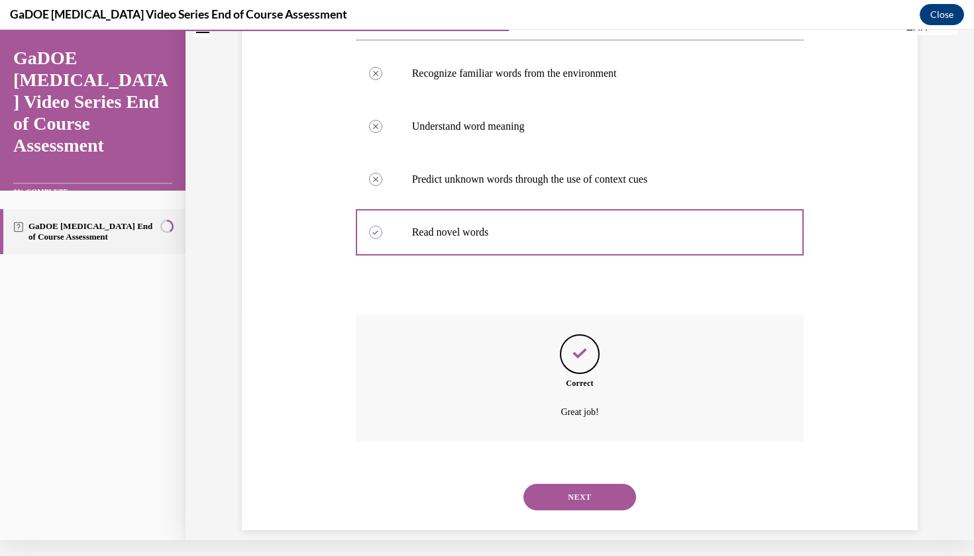
click at [590, 484] on button "NEXT" at bounding box center [579, 497] width 113 height 26
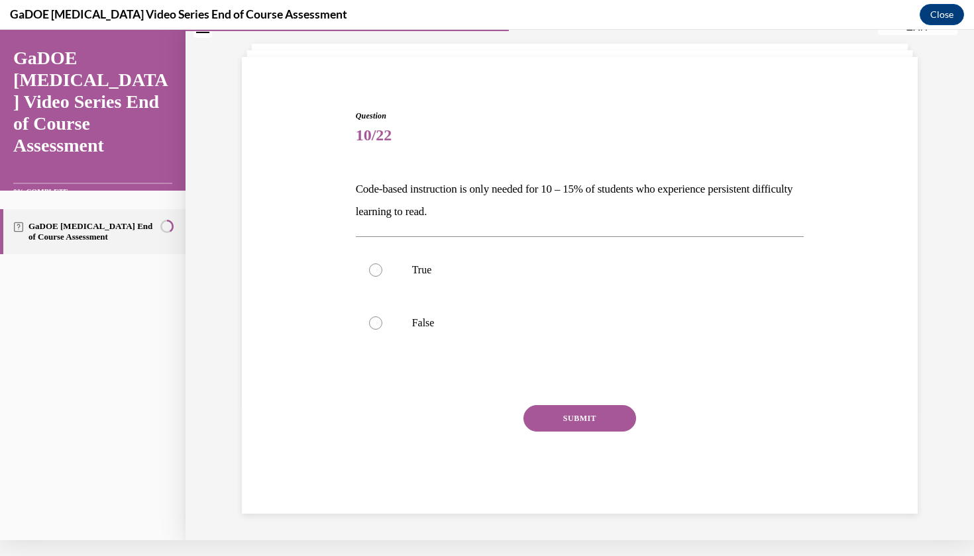
scroll to position [40, 0]
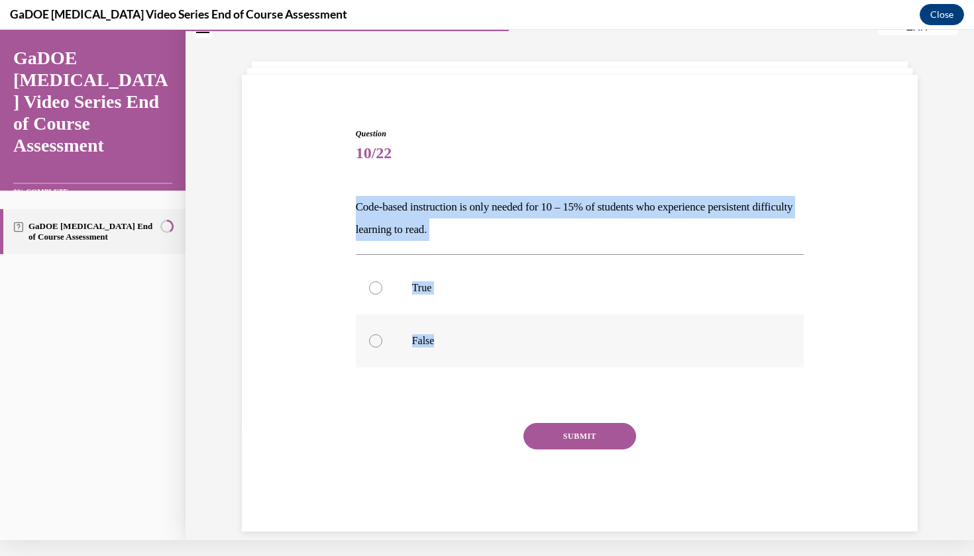
drag, startPoint x: 346, startPoint y: 191, endPoint x: 499, endPoint y: 354, distance: 222.6
click at [499, 354] on div "Question 10/22 Code-based instruction is only needed for 10 – 15% of students w…" at bounding box center [579, 310] width 682 height 444
copy div "Code-based instruction is only needed for 10 – 15% of students who experience p…"
click at [380, 338] on div at bounding box center [375, 341] width 13 height 13
click at [380, 338] on input "False" at bounding box center [375, 341] width 13 height 13
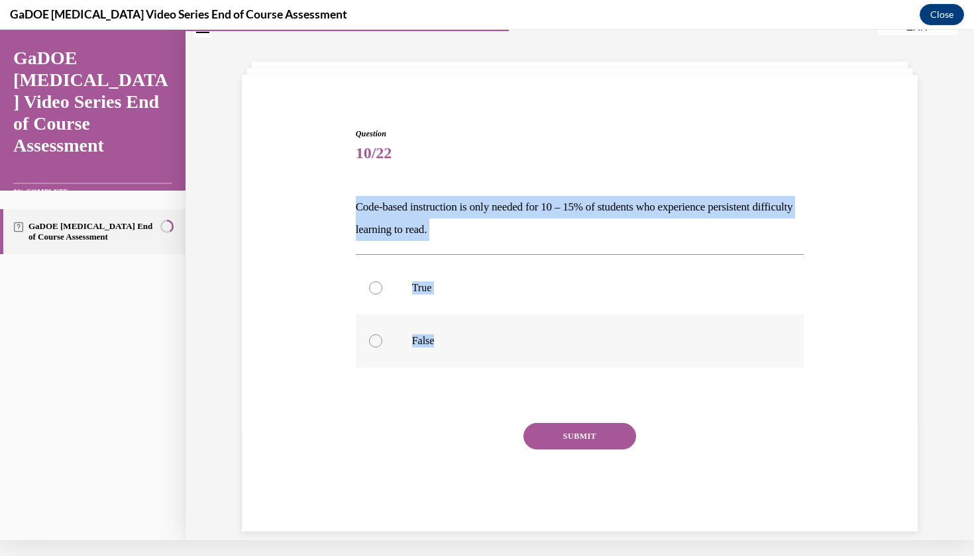
radio input "true"
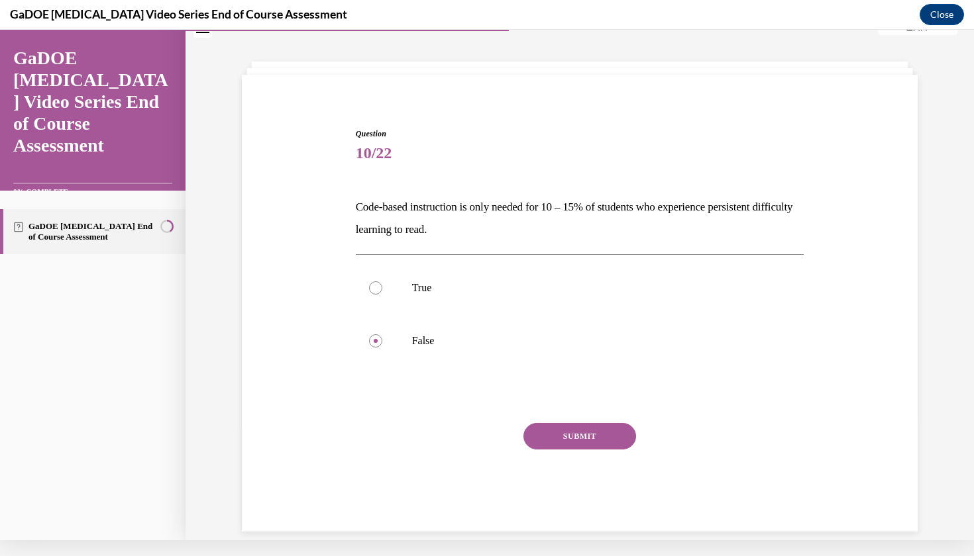
click at [575, 430] on button "SUBMIT" at bounding box center [579, 436] width 113 height 26
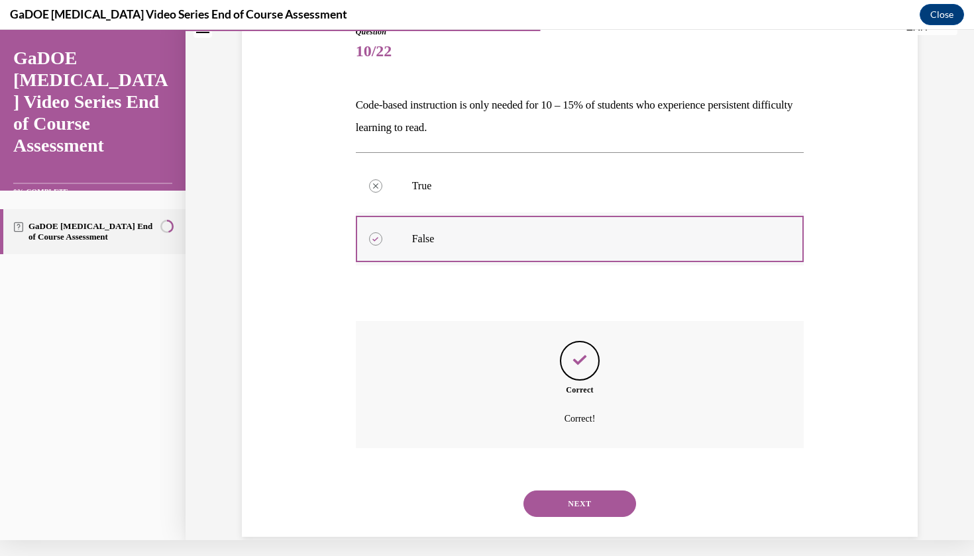
scroll to position [149, 0]
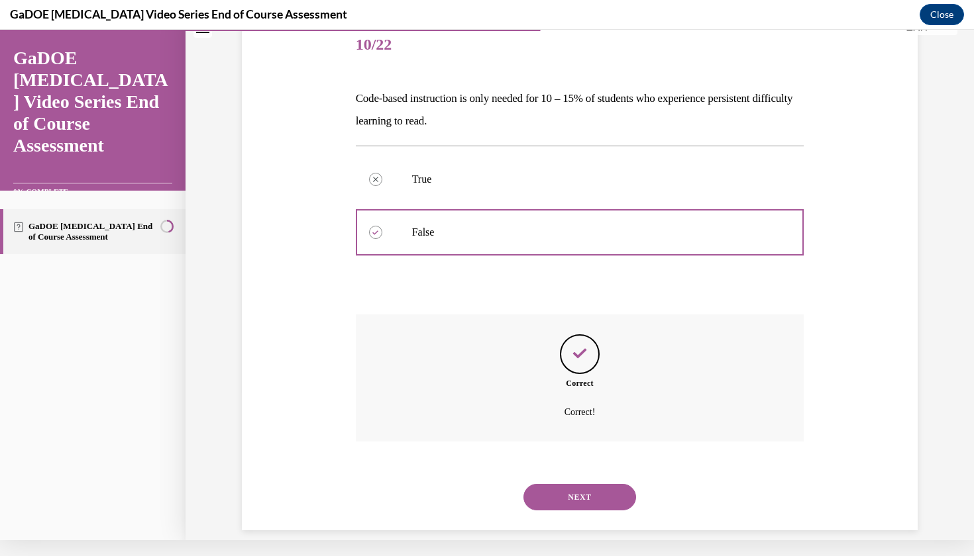
click at [590, 484] on button "NEXT" at bounding box center [579, 497] width 113 height 26
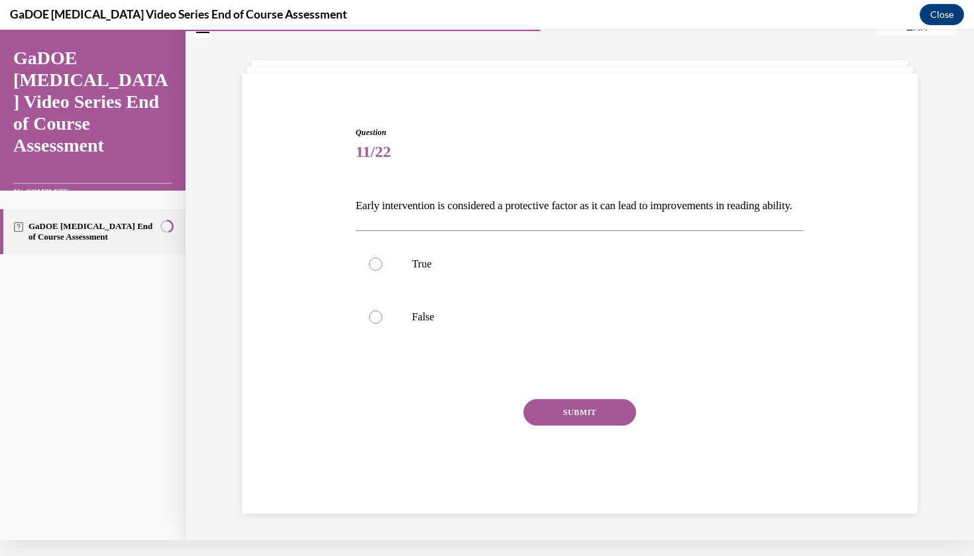
scroll to position [40, 0]
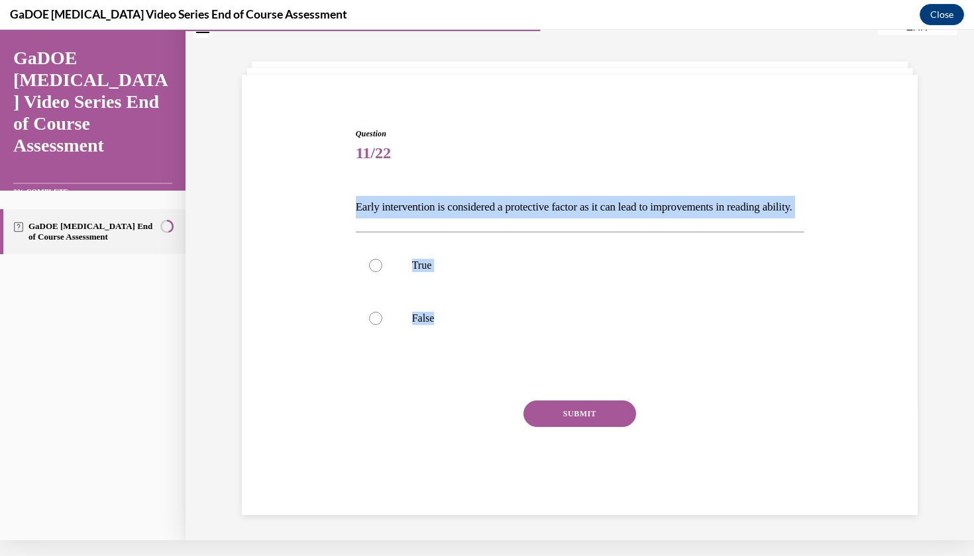
drag, startPoint x: 356, startPoint y: 198, endPoint x: 454, endPoint y: 376, distance: 203.1
click at [454, 376] on div "Question 11/22 Early intervention is considered a protective factor as it can l…" at bounding box center [580, 319] width 448 height 382
click at [376, 272] on div at bounding box center [375, 265] width 13 height 13
click at [376, 272] on input "True" at bounding box center [375, 265] width 13 height 13
radio input "true"
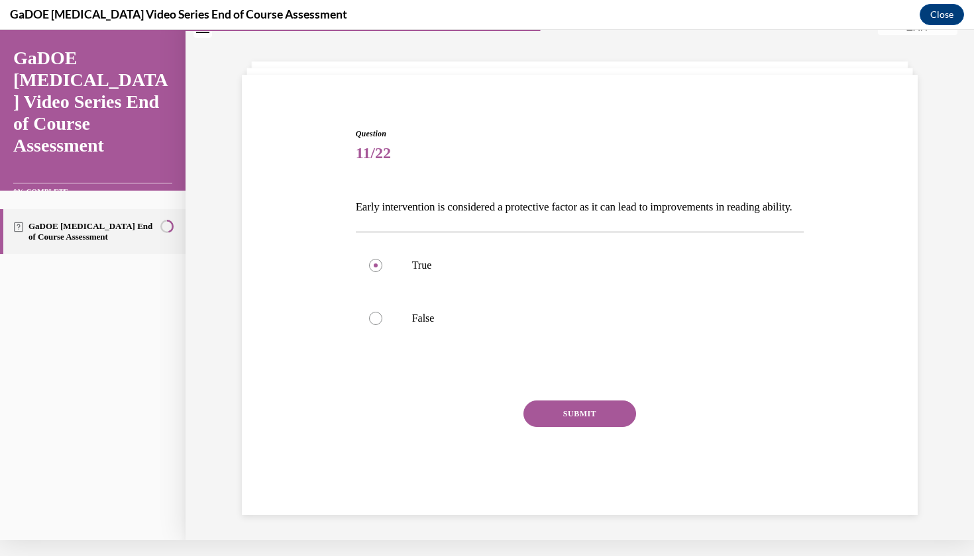
click at [592, 427] on button "SUBMIT" at bounding box center [579, 414] width 113 height 26
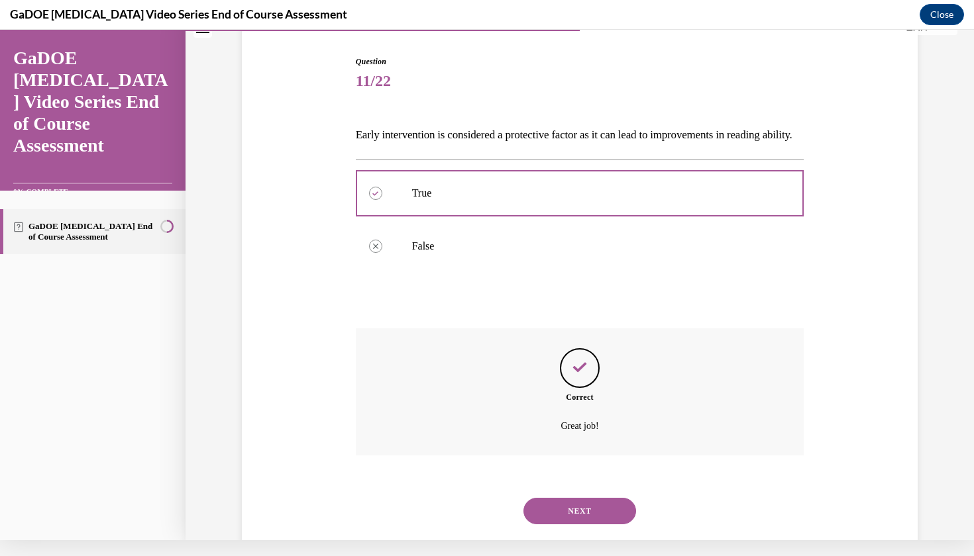
scroll to position [149, 0]
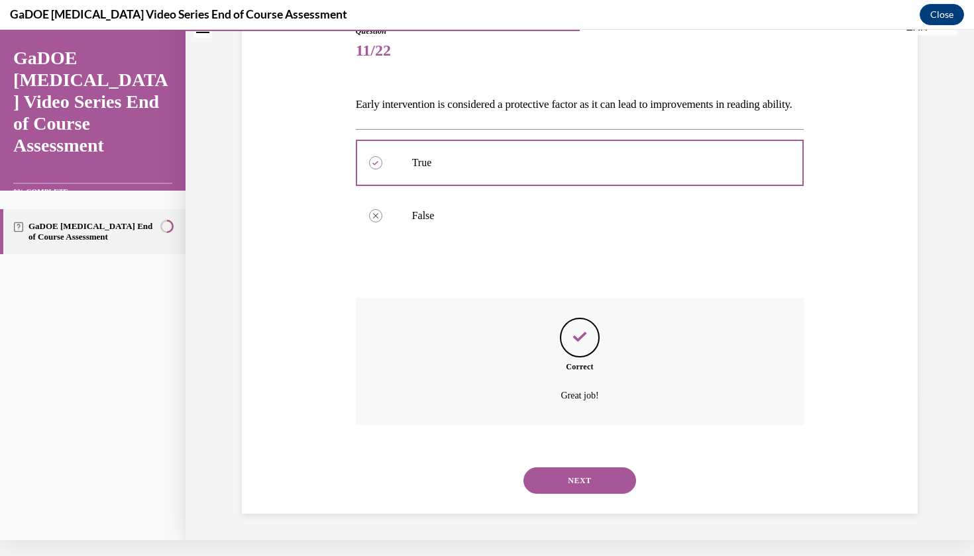
click at [596, 485] on button "NEXT" at bounding box center [579, 481] width 113 height 26
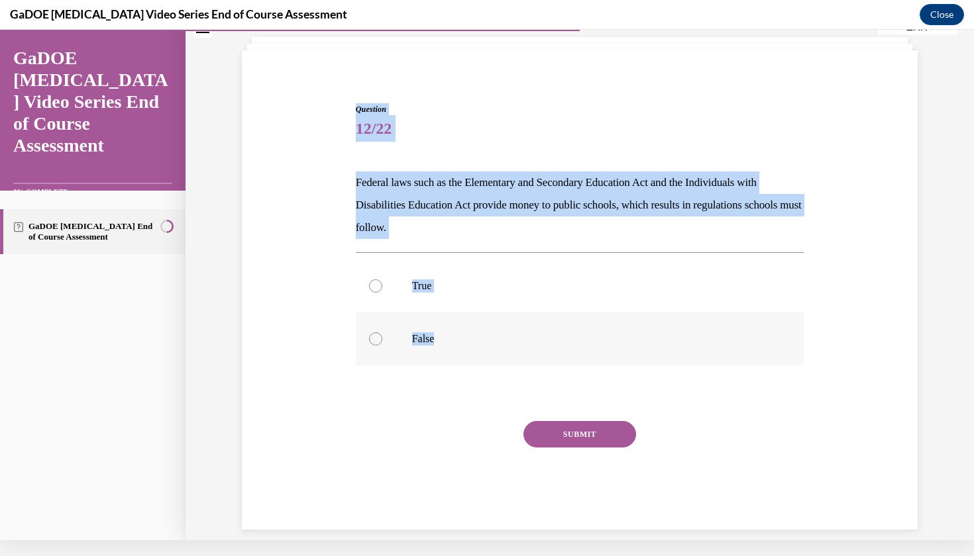
drag, startPoint x: 348, startPoint y: 89, endPoint x: 473, endPoint y: 343, distance: 282.6
click at [473, 343] on div "Question 12/22 Federal laws such as the Elementary and Secondary Education Act …" at bounding box center [579, 297] width 682 height 466
click at [377, 289] on div at bounding box center [375, 286] width 13 height 13
click at [377, 289] on input "True" at bounding box center [375, 286] width 13 height 13
radio input "true"
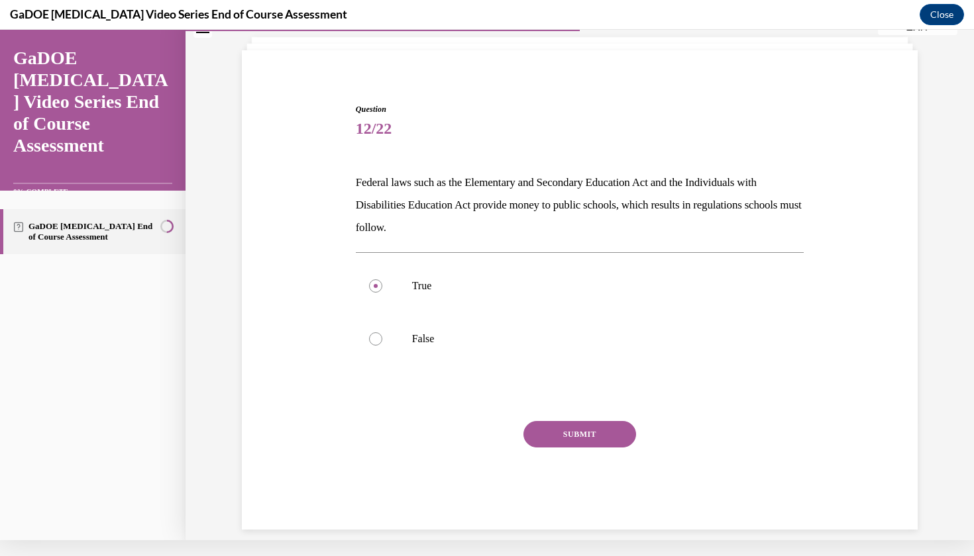
click at [591, 440] on button "SUBMIT" at bounding box center [579, 434] width 113 height 26
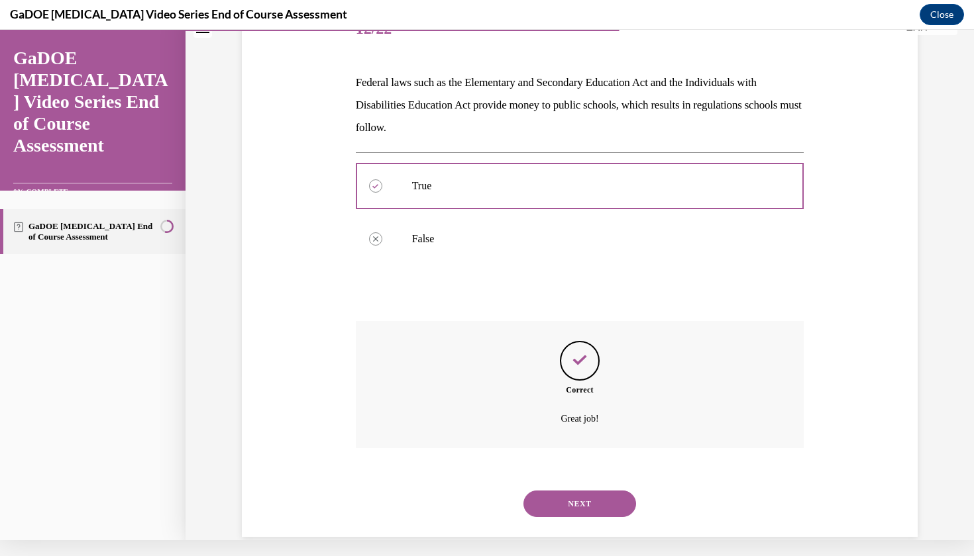
scroll to position [172, 0]
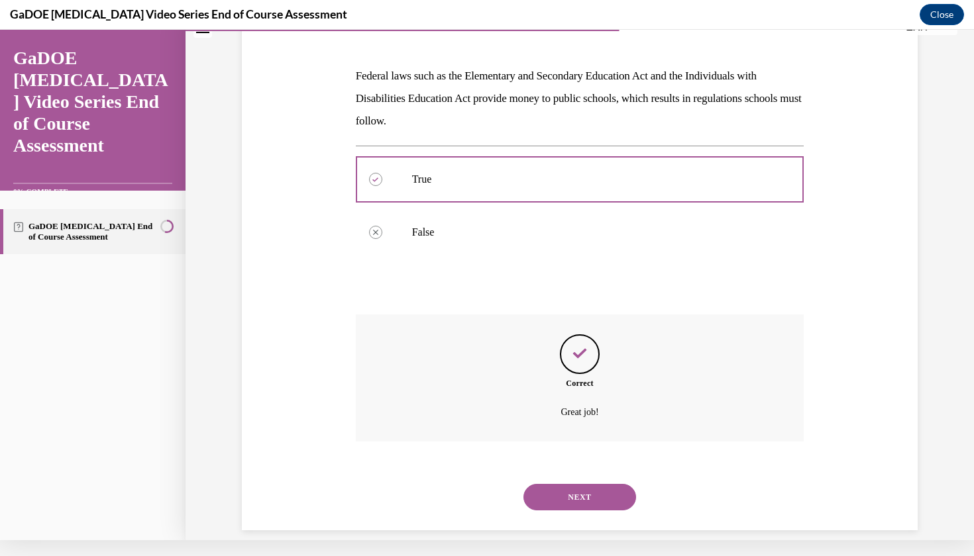
click at [569, 489] on button "NEXT" at bounding box center [579, 497] width 113 height 26
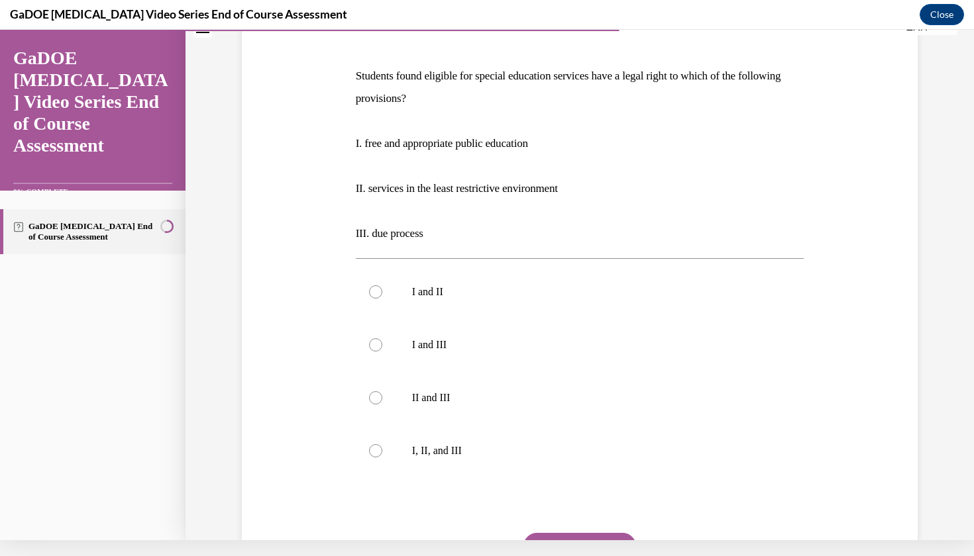
scroll to position [0, 0]
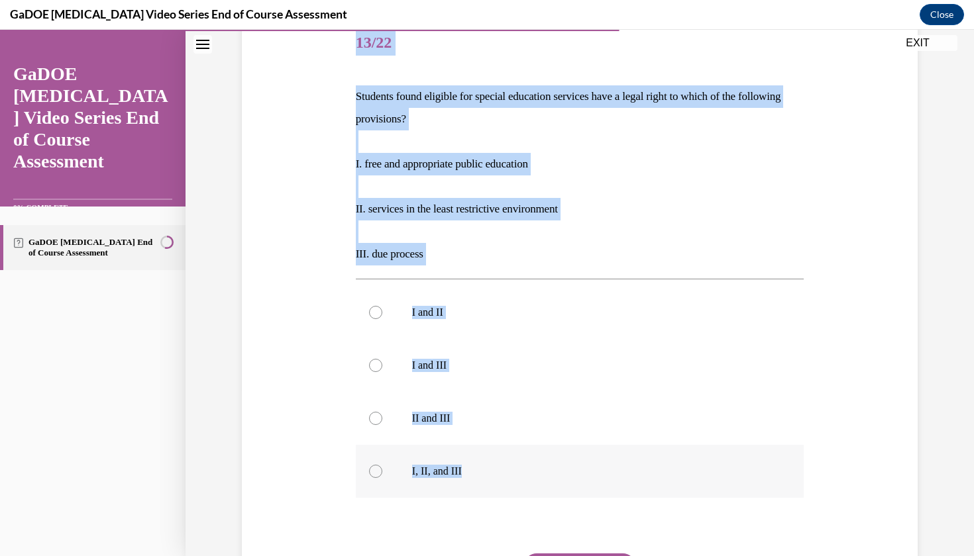
drag, startPoint x: 360, startPoint y: 41, endPoint x: 488, endPoint y: 486, distance: 463.1
click at [488, 486] on div "Question 13/22 Students found eligible for special education services have a le…" at bounding box center [580, 339] width 448 height 645
click at [378, 469] on div at bounding box center [375, 471] width 13 height 13
click at [378, 469] on input "I, II, and III" at bounding box center [375, 471] width 13 height 13
radio input "true"
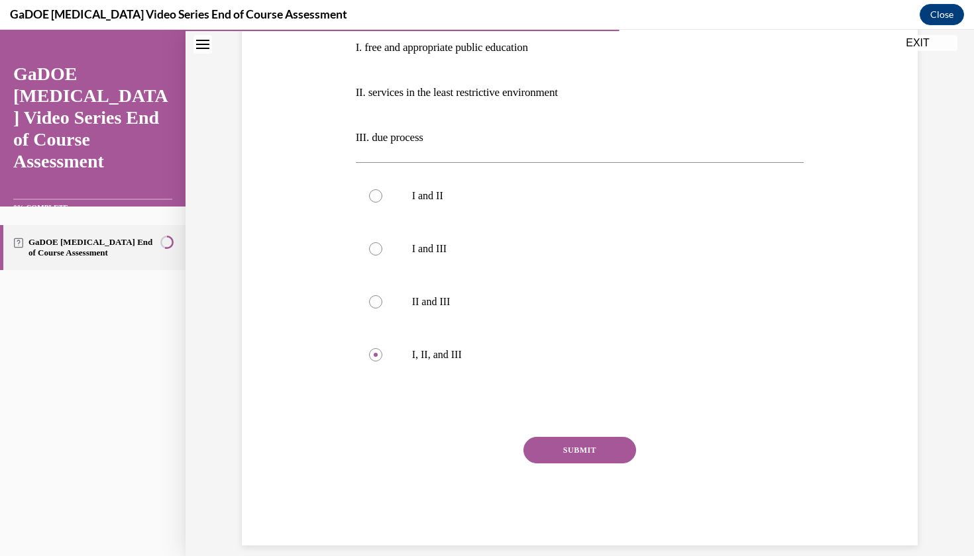
click at [589, 454] on button "SUBMIT" at bounding box center [579, 450] width 113 height 26
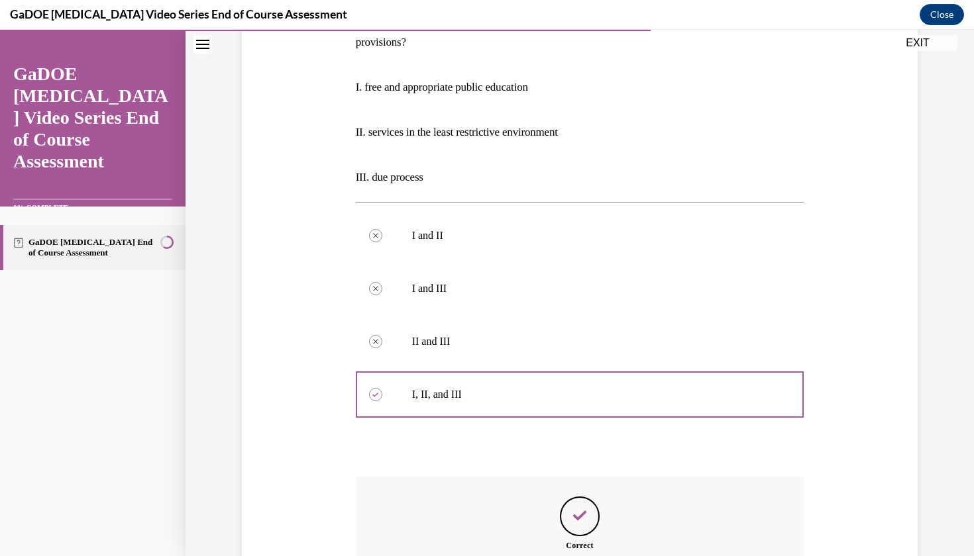
scroll to position [390, 0]
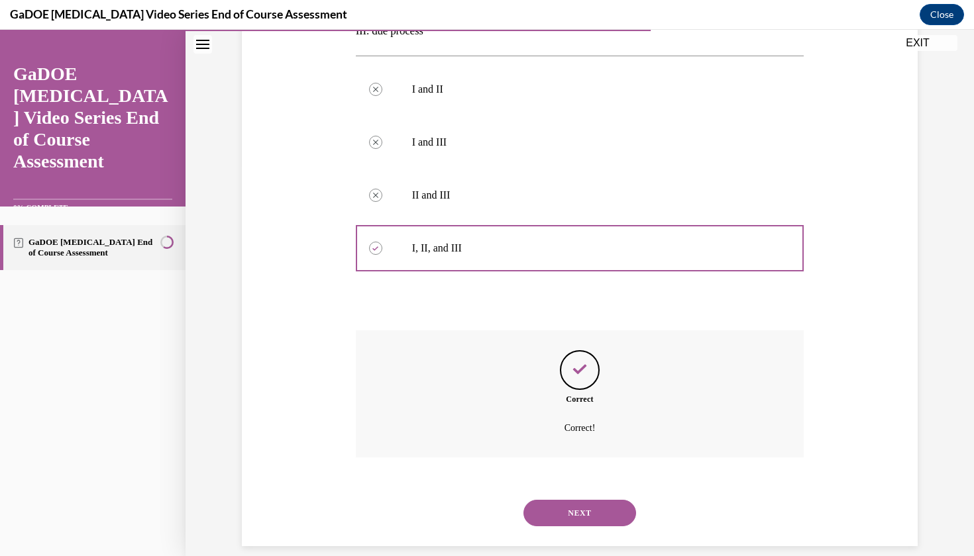
click at [592, 507] on button "NEXT" at bounding box center [579, 513] width 113 height 26
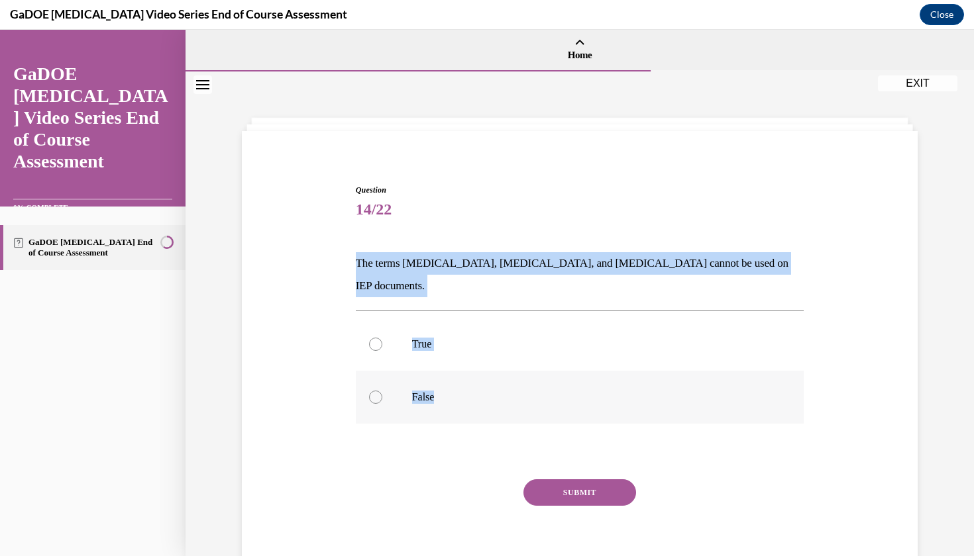
drag, startPoint x: 344, startPoint y: 262, endPoint x: 461, endPoint y: 386, distance: 170.6
click at [460, 386] on div "Question 14/22 The terms dyslexia, dyscalculia, and dysgraphia cannot be used o…" at bounding box center [579, 366] width 682 height 444
click at [376, 391] on div at bounding box center [375, 397] width 13 height 13
click at [376, 391] on input "False" at bounding box center [375, 397] width 13 height 13
radio input "true"
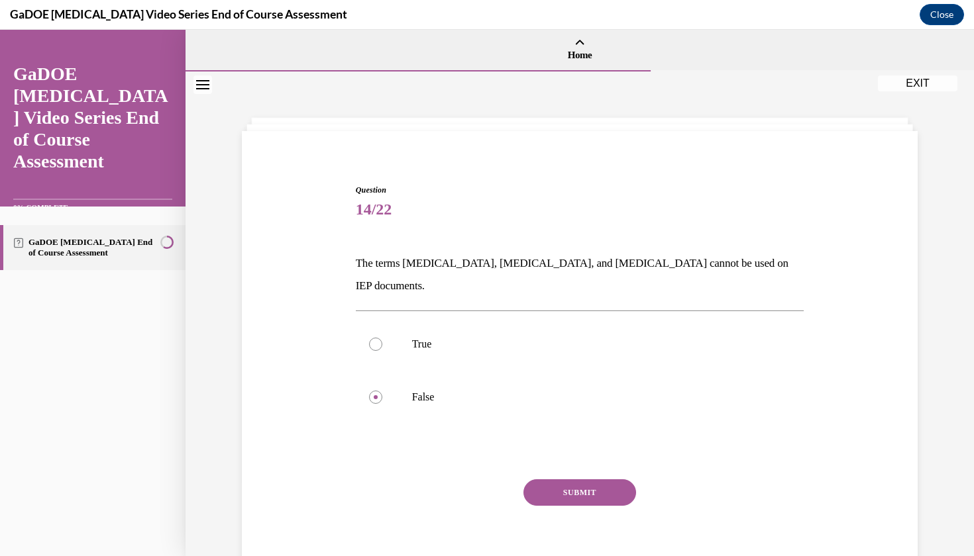
click at [605, 480] on button "SUBMIT" at bounding box center [579, 493] width 113 height 26
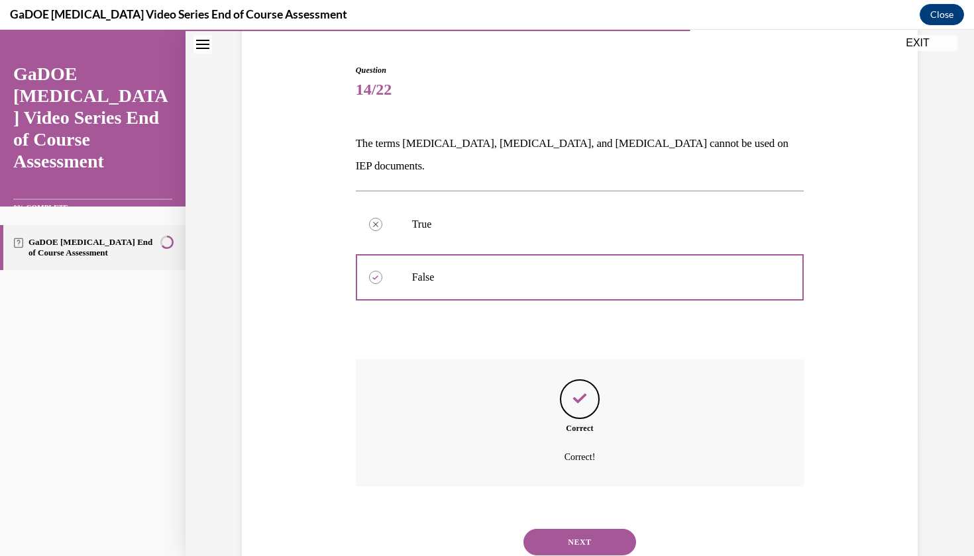
scroll to position [127, 0]
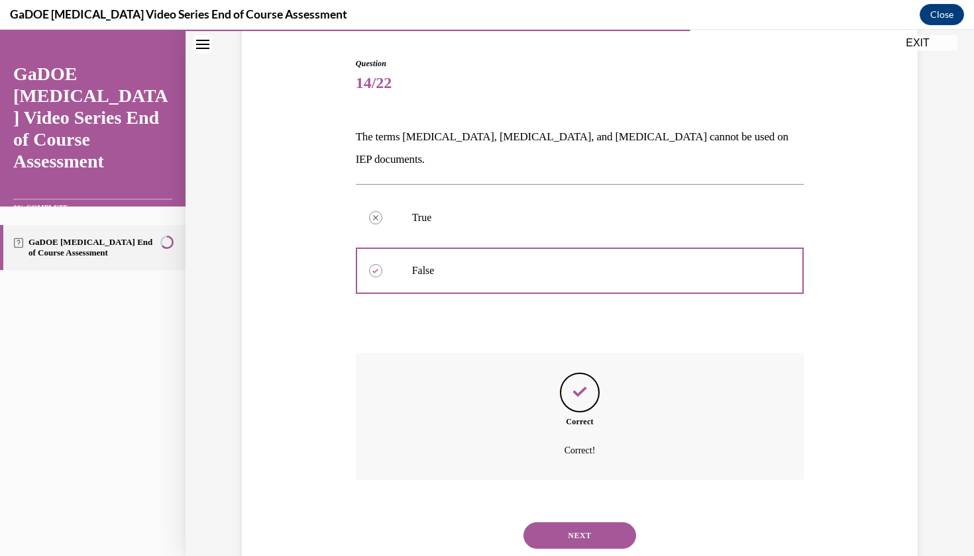
click at [578, 523] on button "NEXT" at bounding box center [579, 536] width 113 height 26
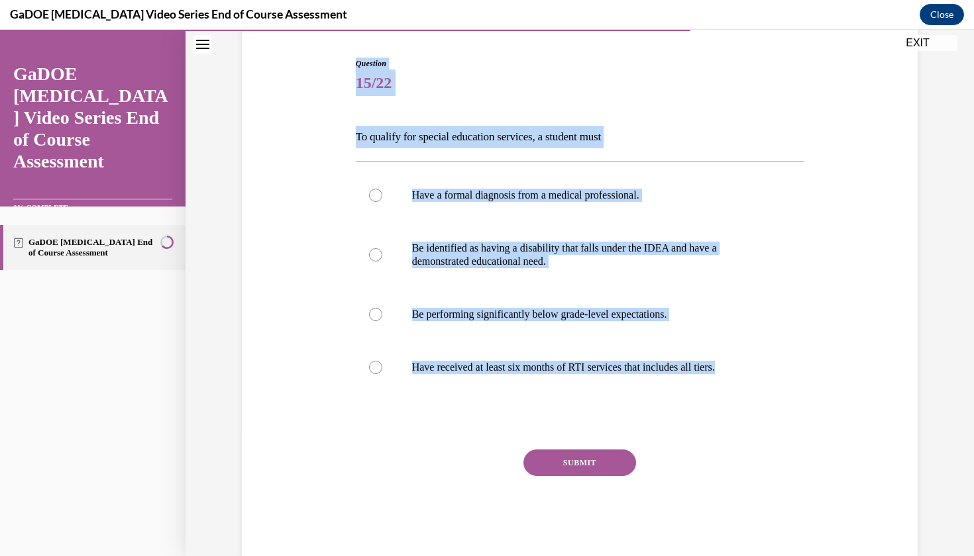
drag, startPoint x: 356, startPoint y: 59, endPoint x: 727, endPoint y: 415, distance: 514.4
click at [727, 415] on div "Question 15/22 To qualify for special education services, a student must Have a…" at bounding box center [580, 308] width 448 height 501
click at [379, 258] on div at bounding box center [375, 254] width 13 height 13
click at [379, 258] on input "Be identified as having a disability that falls under the IDEA and have a demon…" at bounding box center [375, 254] width 13 height 13
radio input "true"
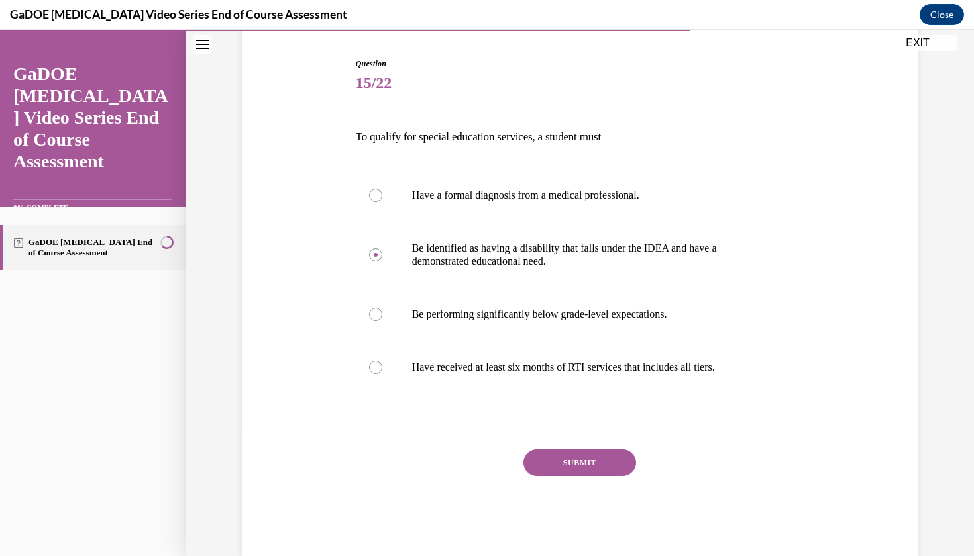
click at [572, 465] on button "SUBMIT" at bounding box center [579, 463] width 113 height 26
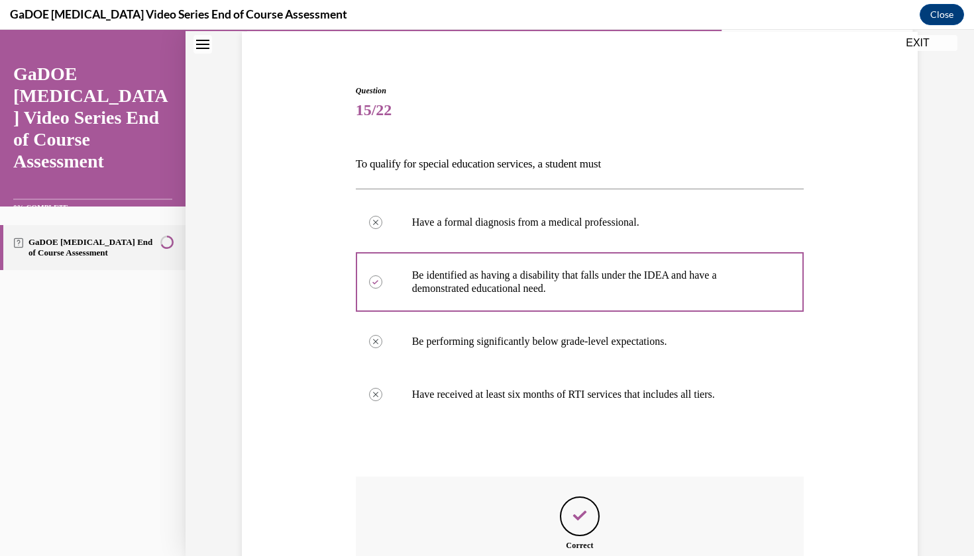
scroll to position [246, 0]
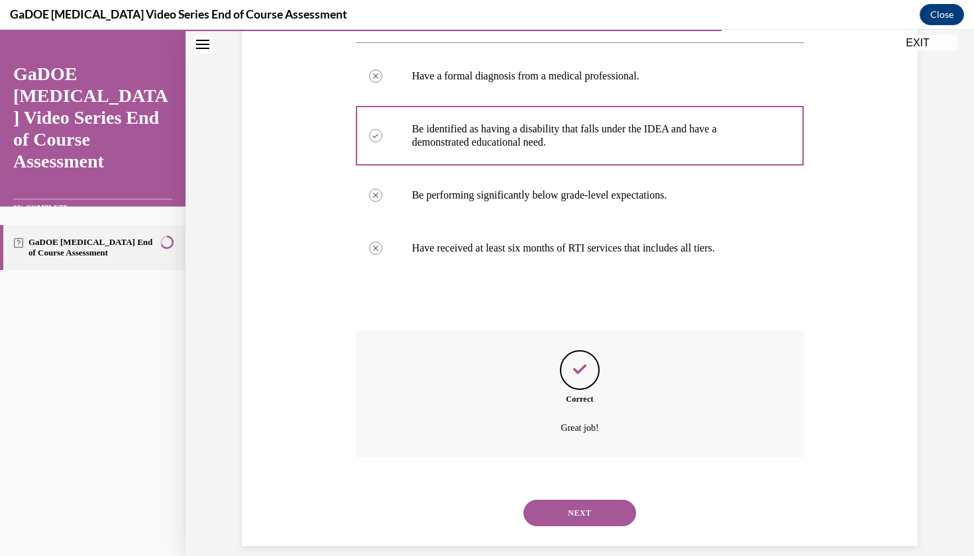
click at [565, 501] on button "NEXT" at bounding box center [579, 513] width 113 height 26
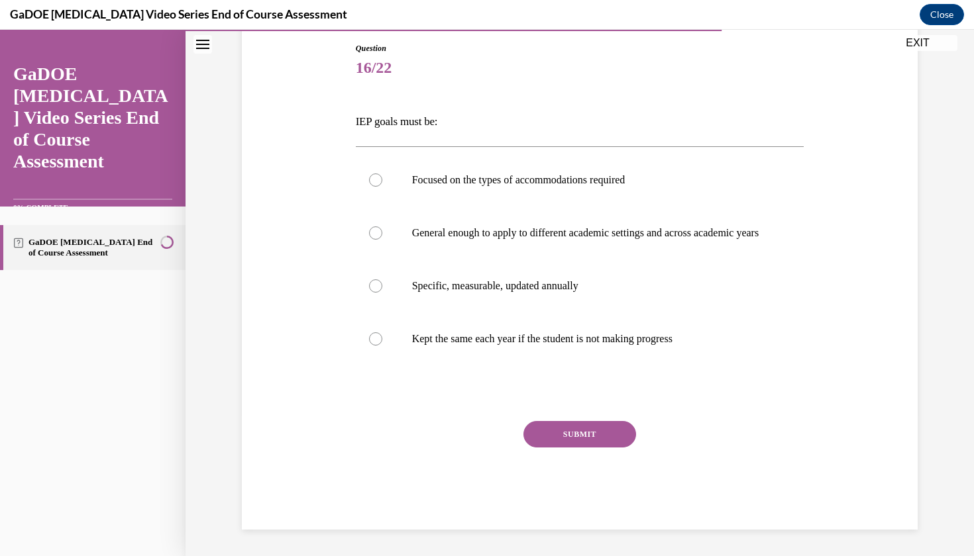
scroll to position [134, 0]
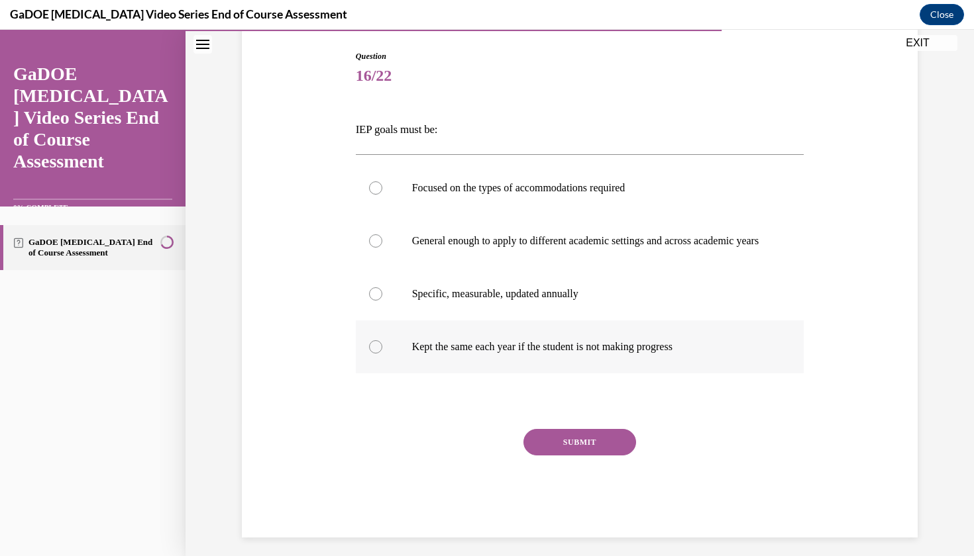
drag, startPoint x: 348, startPoint y: 120, endPoint x: 625, endPoint y: 374, distance: 375.0
click at [625, 374] on div "Question 16/22 IEP goals must be: Focused on the types of accommodations requir…" at bounding box center [579, 274] width 682 height 527
click at [374, 301] on div at bounding box center [375, 293] width 13 height 13
click at [374, 301] on input "Specific, measurable, updated annually" at bounding box center [375, 293] width 13 height 13
radio input "true"
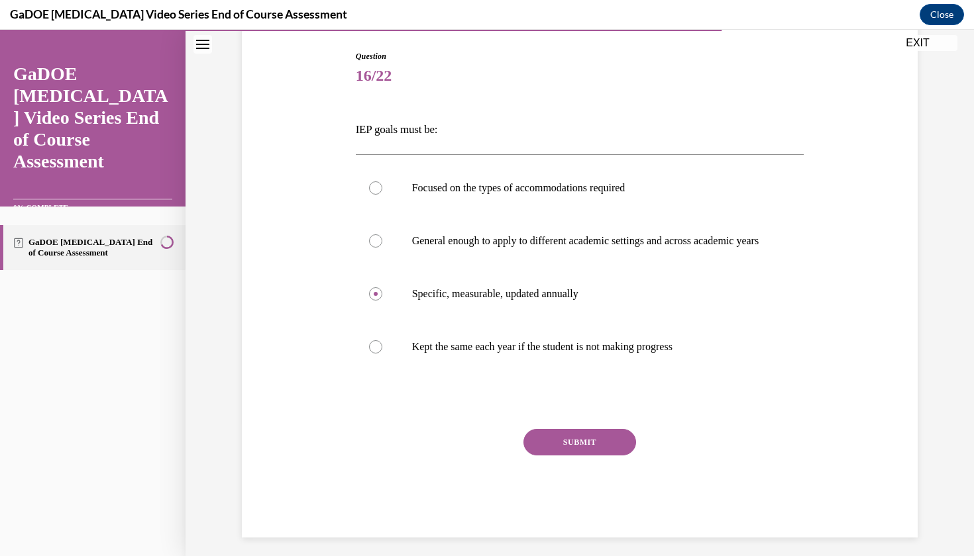
click at [559, 452] on button "SUBMIT" at bounding box center [579, 442] width 113 height 26
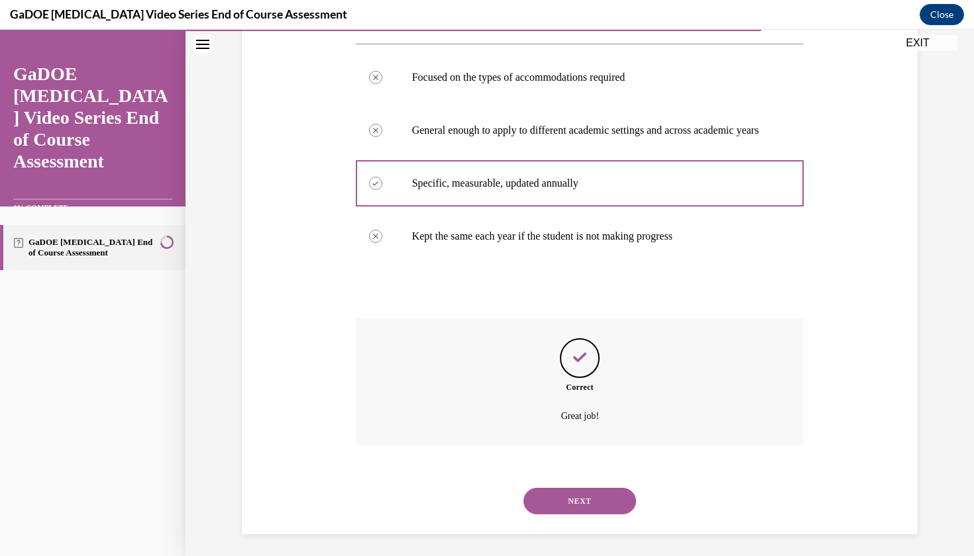
scroll to position [246, 0]
click at [569, 493] on button "NEXT" at bounding box center [579, 500] width 113 height 26
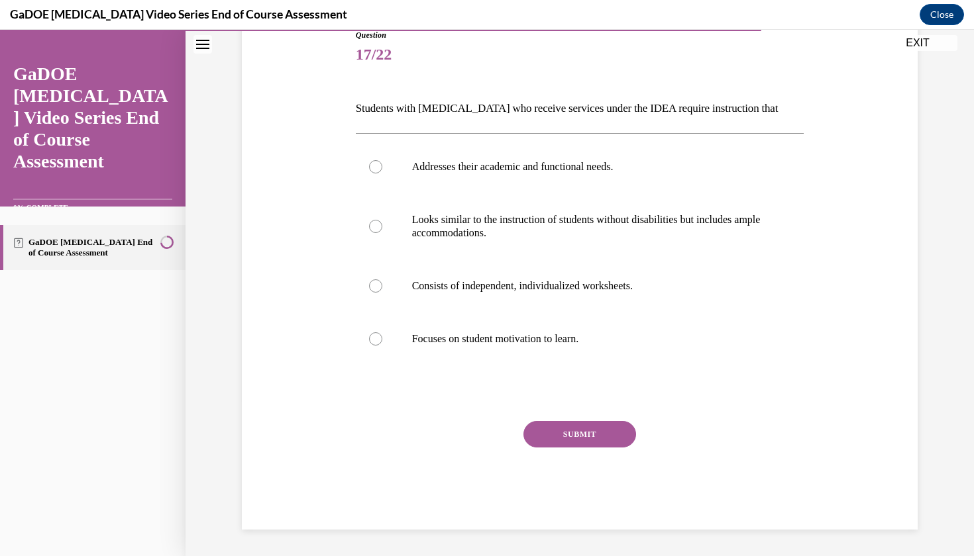
scroll to position [132, 0]
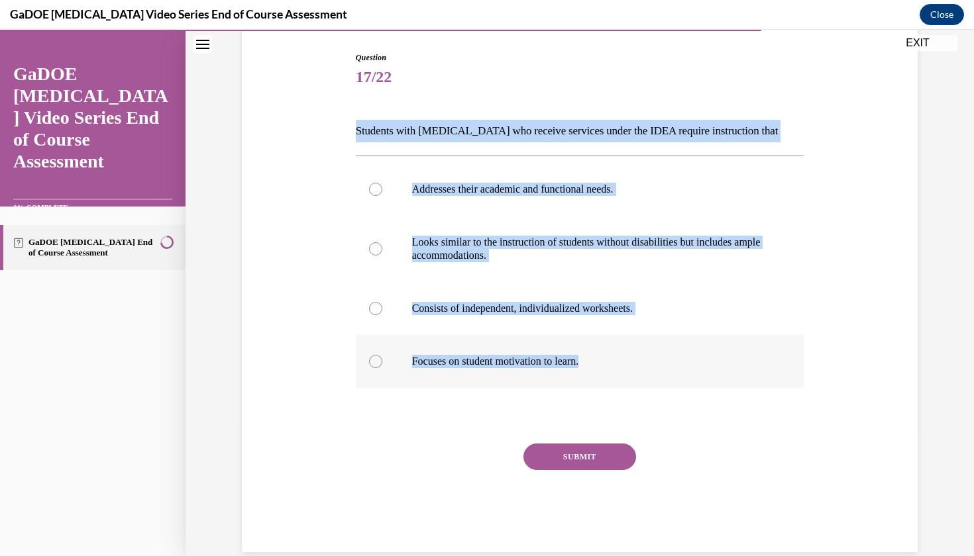
drag, startPoint x: 345, startPoint y: 121, endPoint x: 633, endPoint y: 379, distance: 386.1
click at [633, 379] on div "Question 17/22 Students with dyslexia who receive services under the IDEA requi…" at bounding box center [579, 282] width 682 height 541
click at [380, 188] on div at bounding box center [375, 189] width 13 height 13
click at [380, 188] on input "Addresses their academic and functional needs." at bounding box center [375, 189] width 13 height 13
radio input "true"
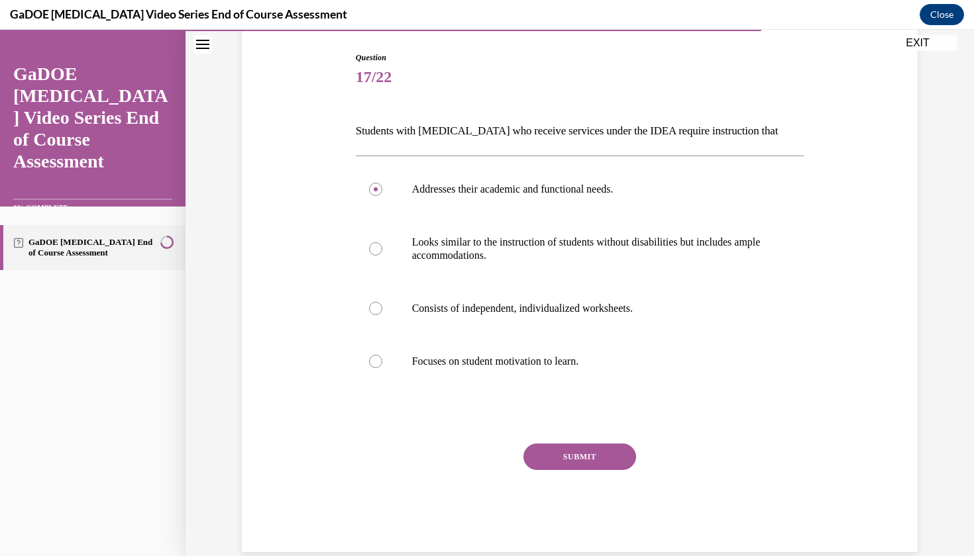
click at [554, 448] on button "SUBMIT" at bounding box center [579, 457] width 113 height 26
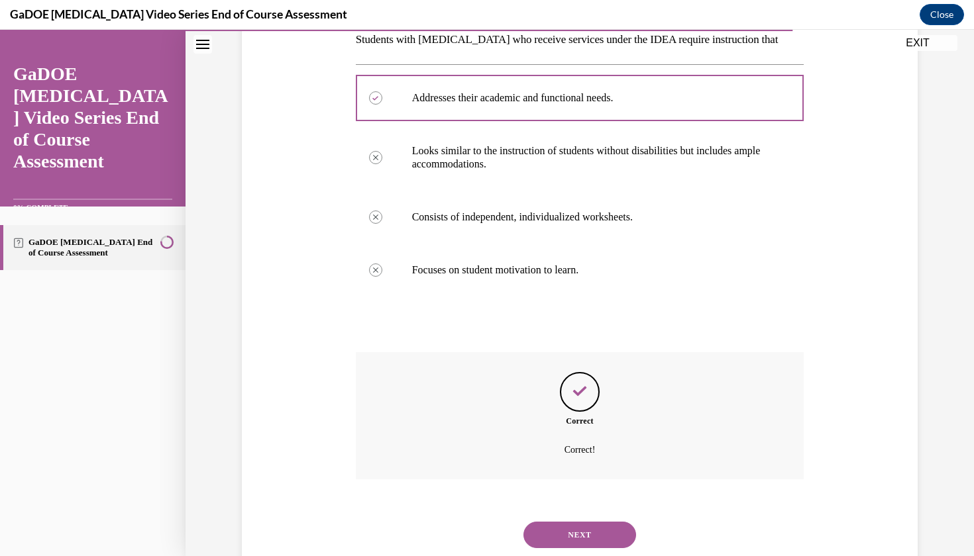
scroll to position [246, 0]
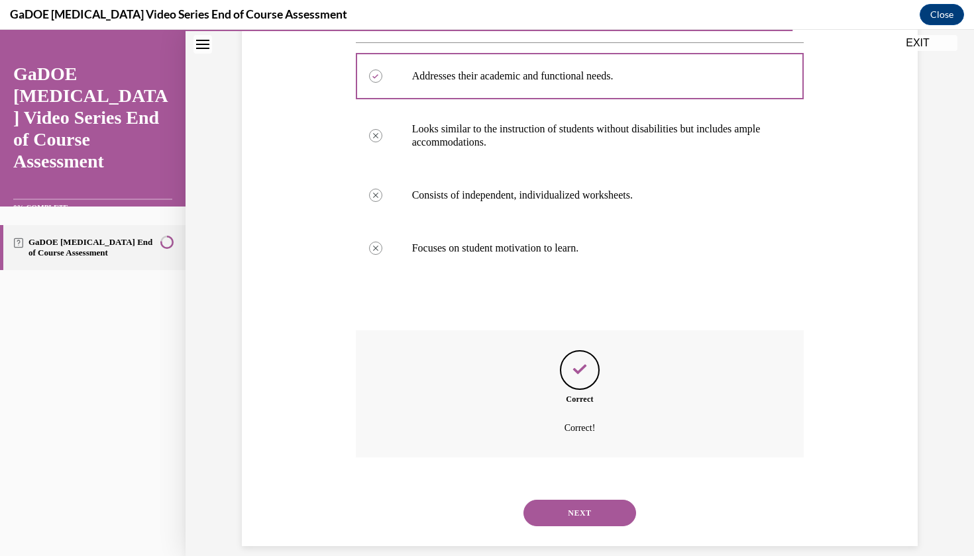
click at [548, 505] on button "NEXT" at bounding box center [579, 513] width 113 height 26
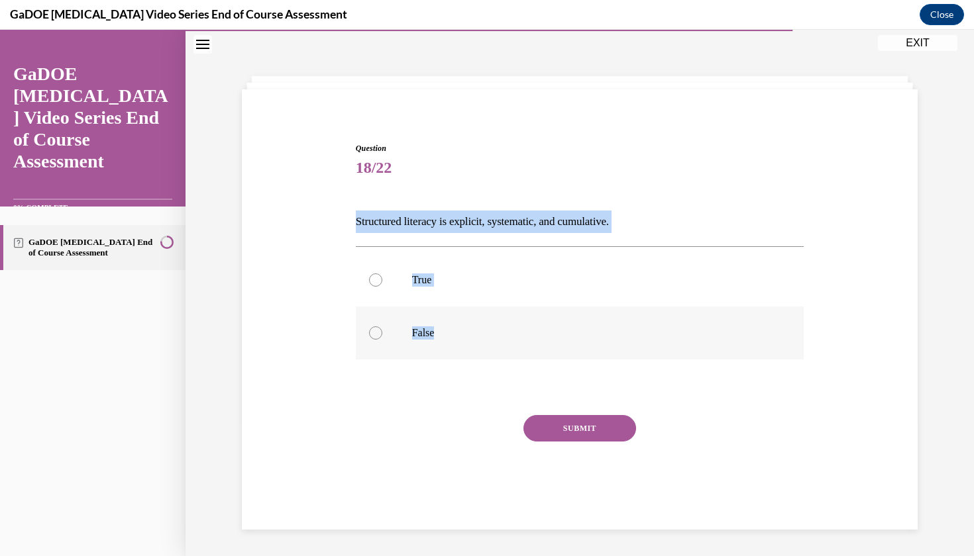
drag, startPoint x: 348, startPoint y: 203, endPoint x: 471, endPoint y: 351, distance: 192.9
click at [471, 351] on div "Question 18/22 Structured literacy is explicit, systematic, and cumulative. Tru…" at bounding box center [579, 313] width 682 height 421
click at [368, 280] on label "True" at bounding box center [580, 280] width 448 height 53
click at [369, 280] on input "True" at bounding box center [375, 280] width 13 height 13
radio input "true"
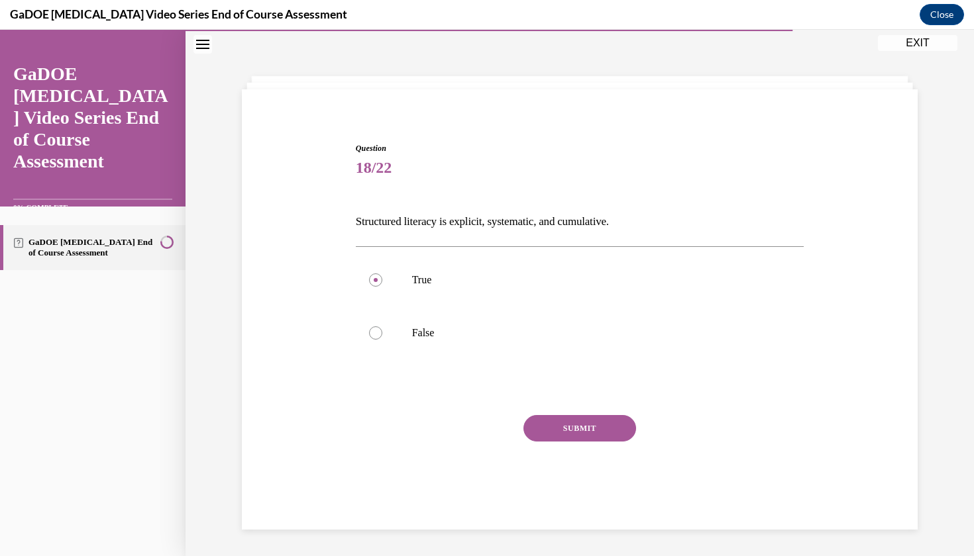
click at [557, 420] on button "SUBMIT" at bounding box center [579, 428] width 113 height 26
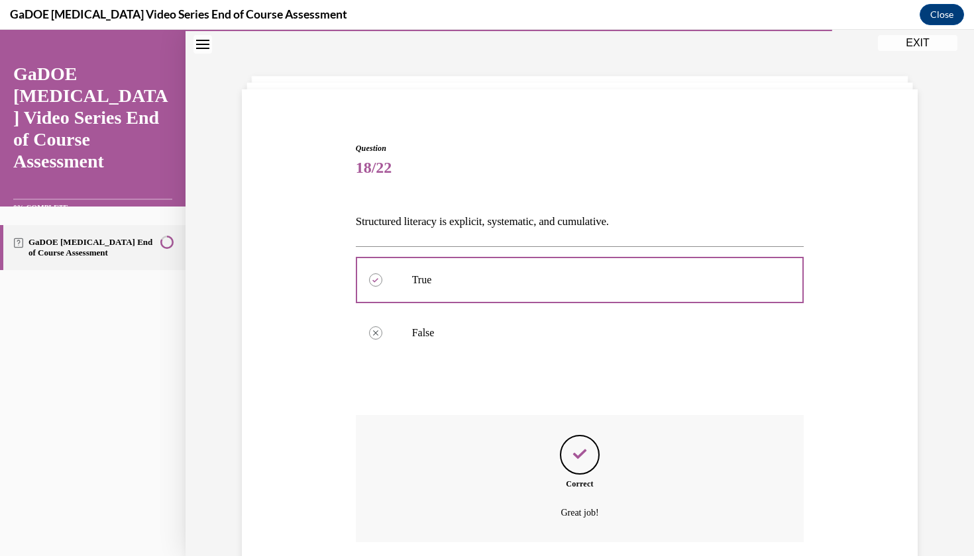
scroll to position [127, 0]
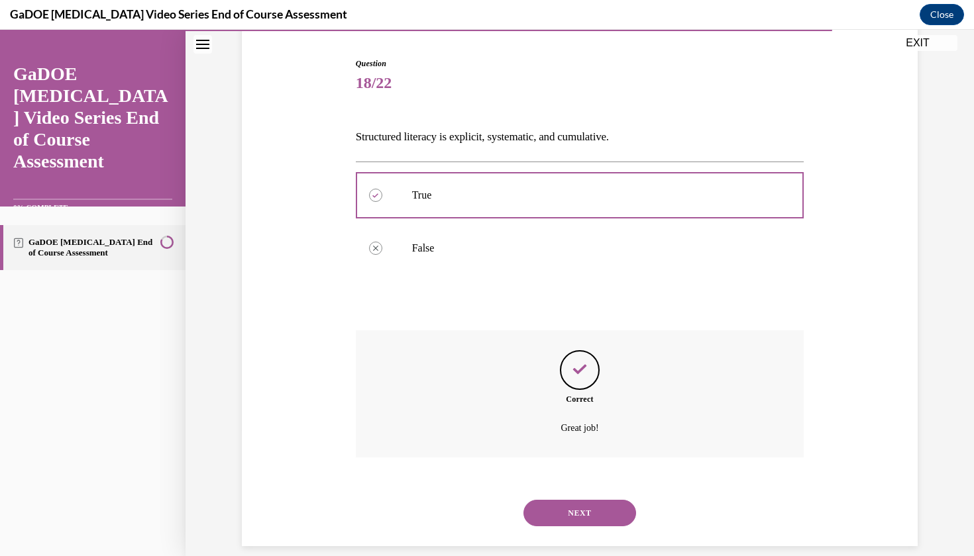
click at [551, 500] on button "NEXT" at bounding box center [579, 513] width 113 height 26
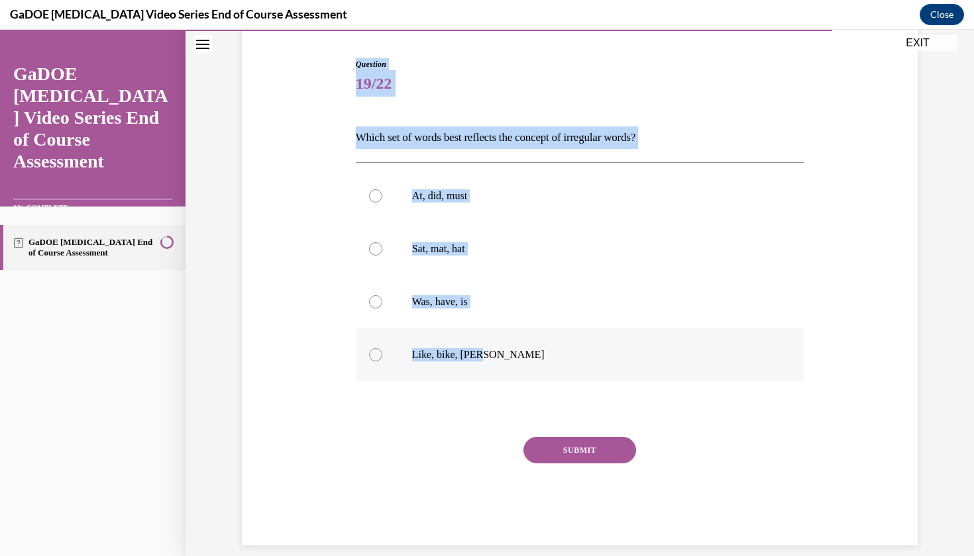
drag, startPoint x: 355, startPoint y: 61, endPoint x: 493, endPoint y: 366, distance: 335.0
click at [493, 366] on div "Question 19/22 Which set of words best reflects the concept of irregular words?…" at bounding box center [580, 302] width 448 height 488
click at [385, 301] on label "Was, have, is" at bounding box center [580, 302] width 448 height 53
click at [382, 301] on input "Was, have, is" at bounding box center [375, 301] width 13 height 13
radio input "true"
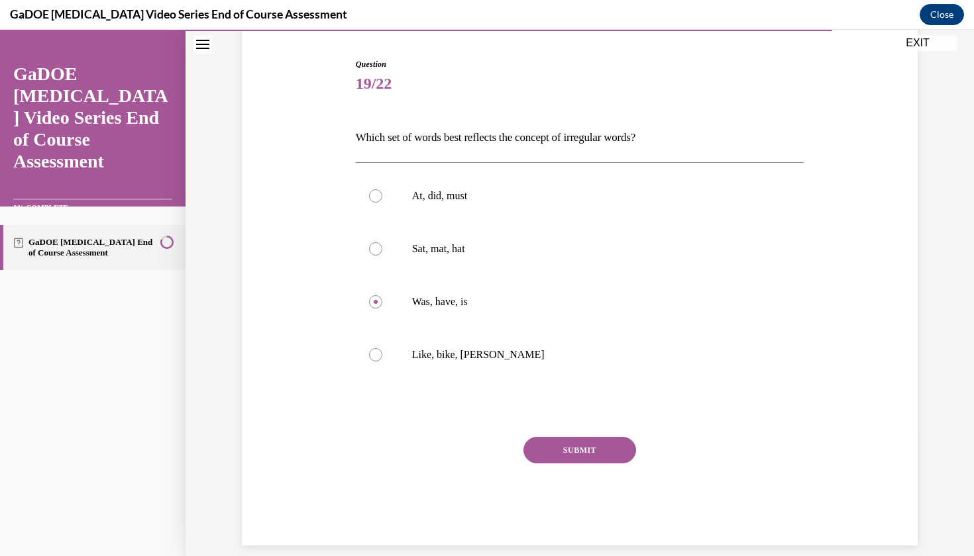
click at [575, 440] on button "SUBMIT" at bounding box center [579, 450] width 113 height 26
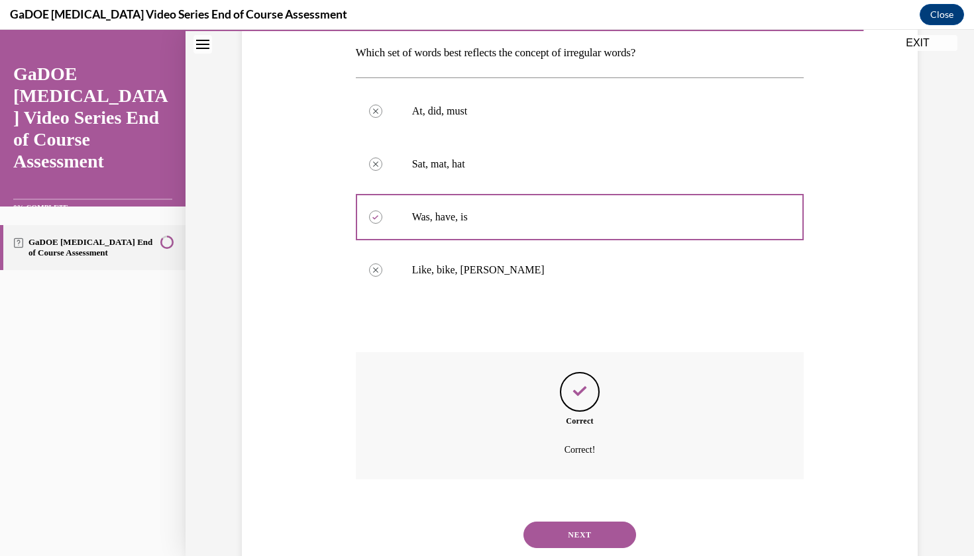
scroll to position [232, 0]
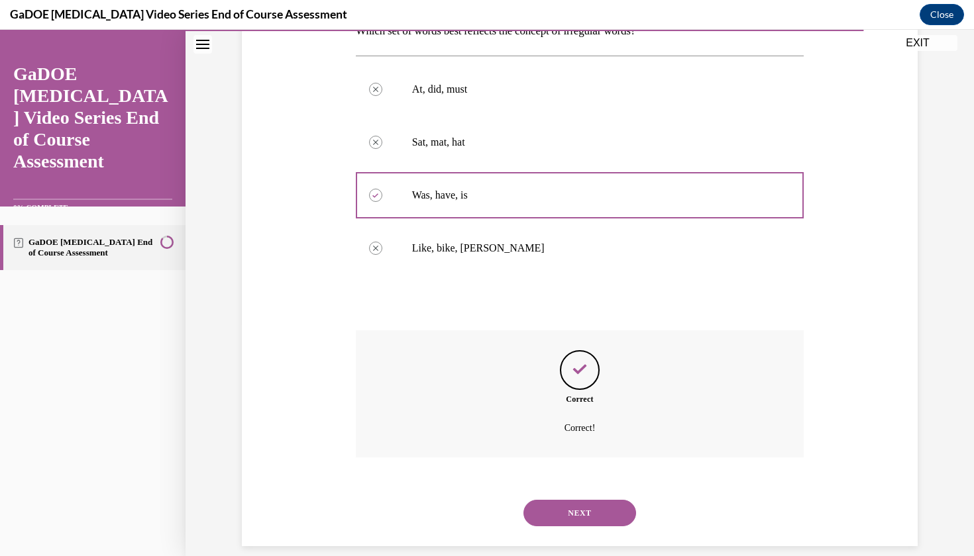
click at [577, 501] on button "NEXT" at bounding box center [579, 513] width 113 height 26
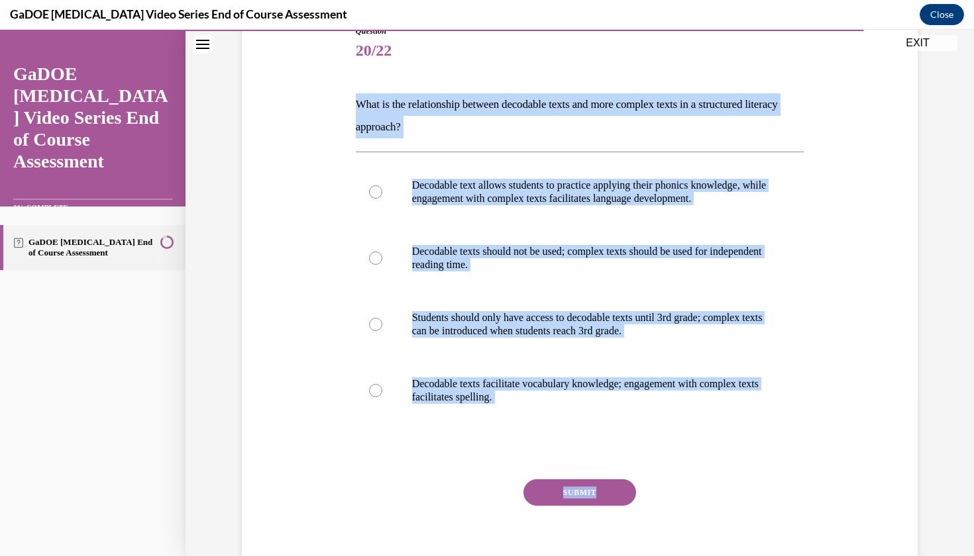
scroll to position [160, 0]
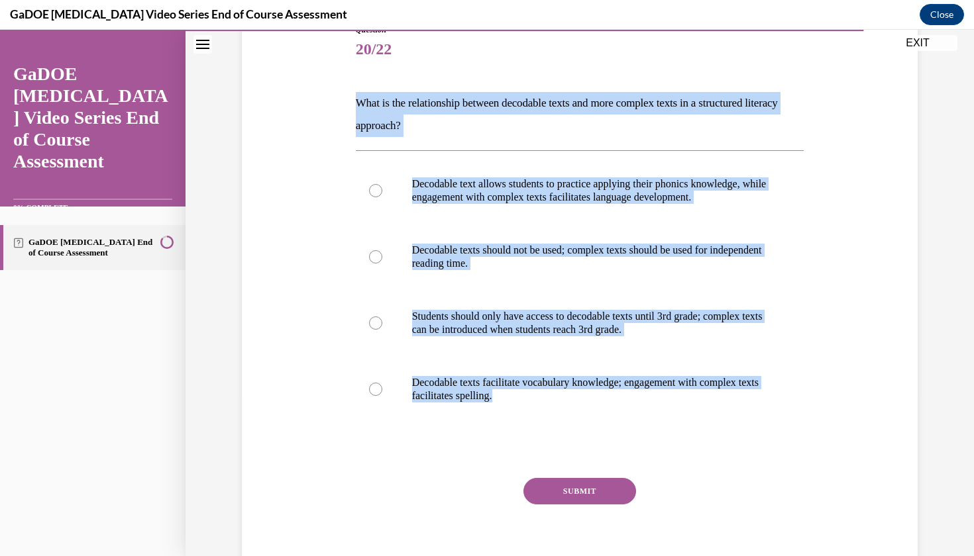
drag, startPoint x: 348, startPoint y: 246, endPoint x: 684, endPoint y: 433, distance: 384.9
click at [684, 433] on div "Question 20/22 What is the relationship between decodable texts and more comple…" at bounding box center [579, 285] width 682 height 603
click at [382, 185] on label "Decodable text allows students to practice applying their phonics knowledge, wh…" at bounding box center [580, 191] width 448 height 66
click at [382, 185] on input "Decodable text allows students to practice applying their phonics knowledge, wh…" at bounding box center [375, 190] width 13 height 13
radio input "true"
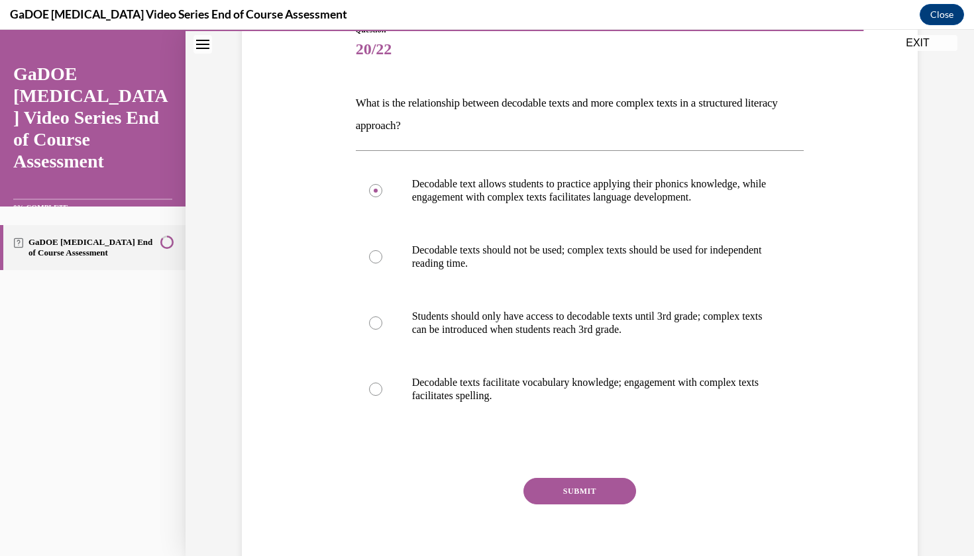
click at [567, 488] on button "SUBMIT" at bounding box center [579, 491] width 113 height 26
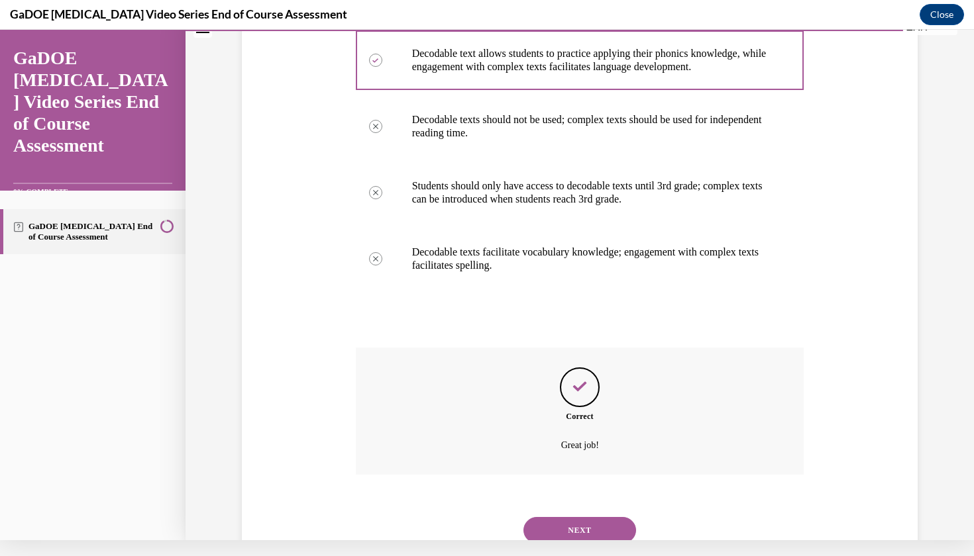
scroll to position [308, 0]
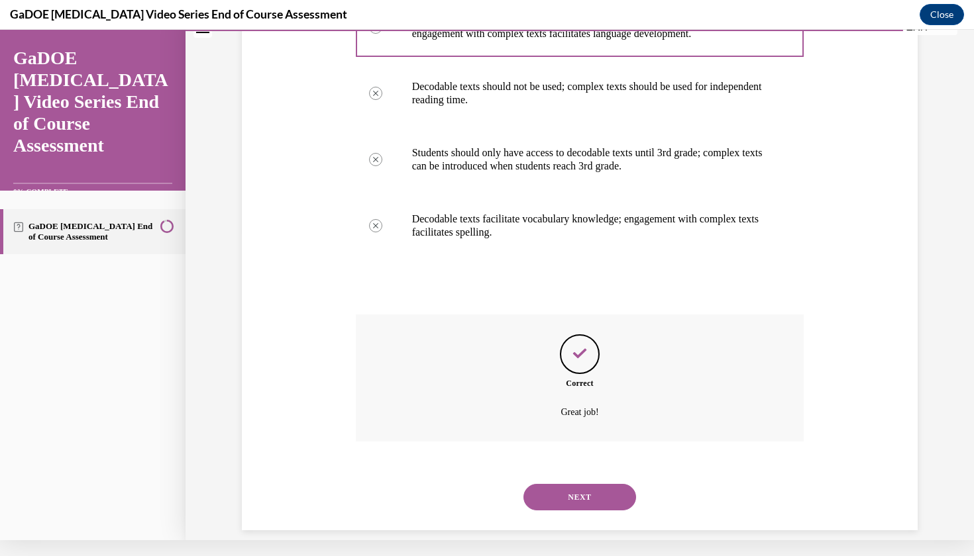
click at [554, 496] on div "NEXT" at bounding box center [580, 497] width 448 height 53
click at [554, 485] on button "NEXT" at bounding box center [579, 497] width 113 height 26
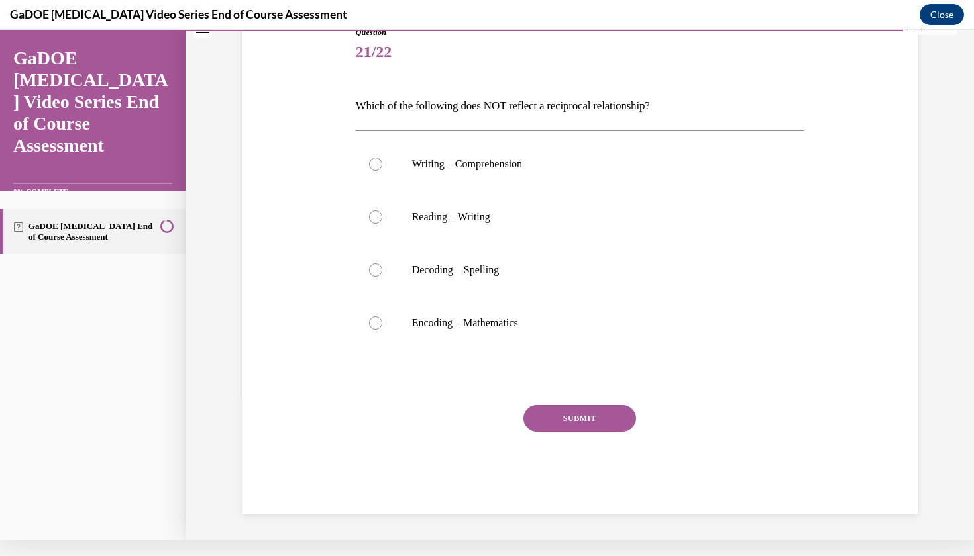
scroll to position [126, 0]
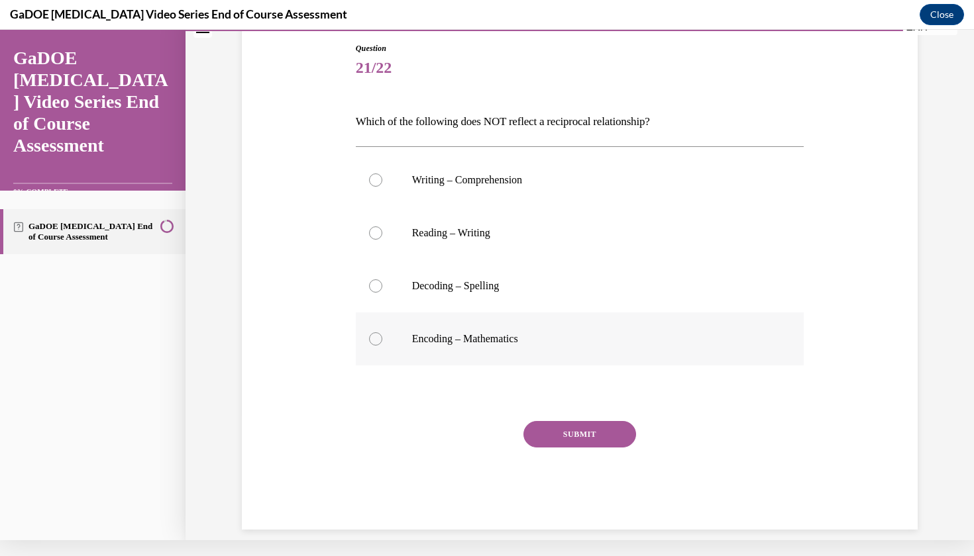
drag, startPoint x: 341, startPoint y: 118, endPoint x: 558, endPoint y: 352, distance: 319.7
click at [558, 352] on div "Question 21/22 Which of the following does NOT reflect a reciprocal relationshi…" at bounding box center [579, 266] width 682 height 527
click at [378, 343] on div at bounding box center [375, 339] width 13 height 13
click at [378, 343] on input "Encoding – Mathematics" at bounding box center [375, 339] width 13 height 13
radio input "true"
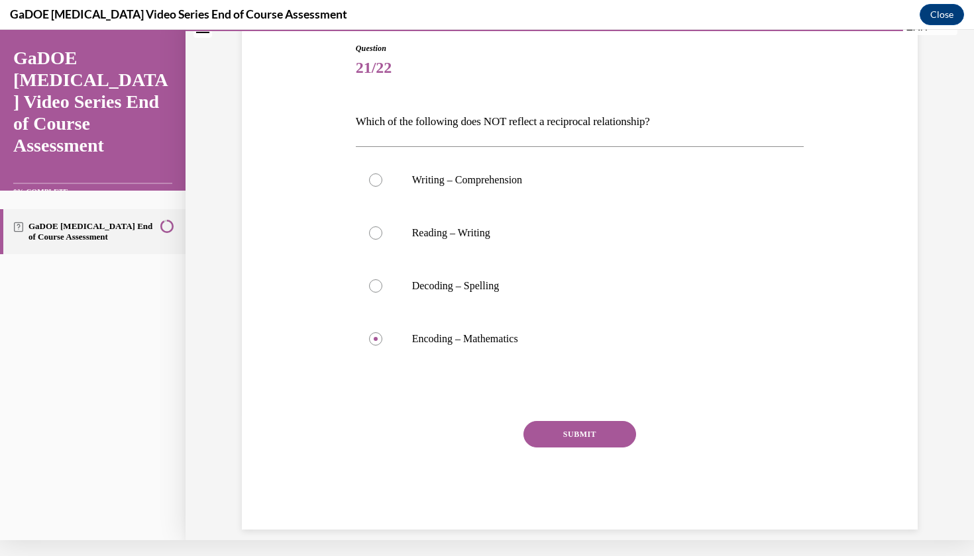
click at [580, 434] on button "SUBMIT" at bounding box center [579, 434] width 113 height 26
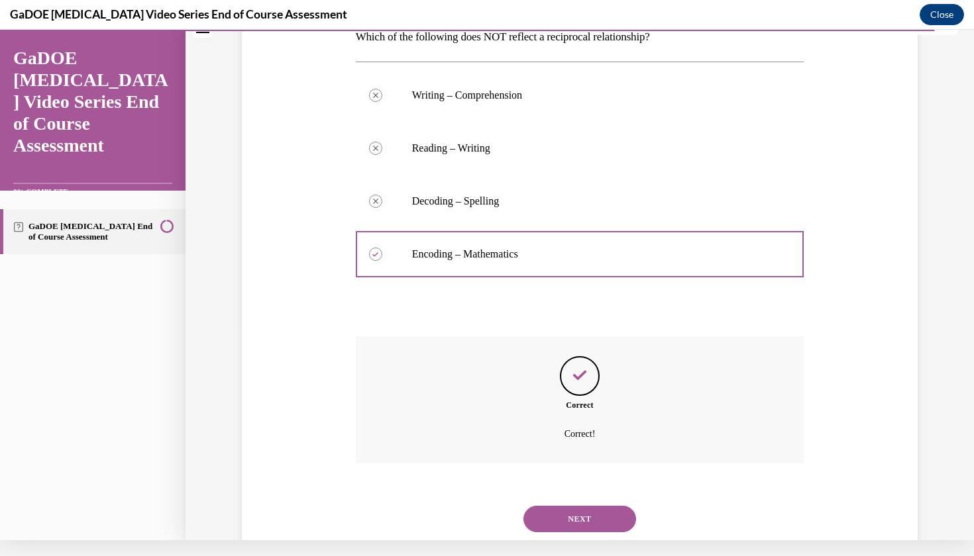
scroll to position [232, 0]
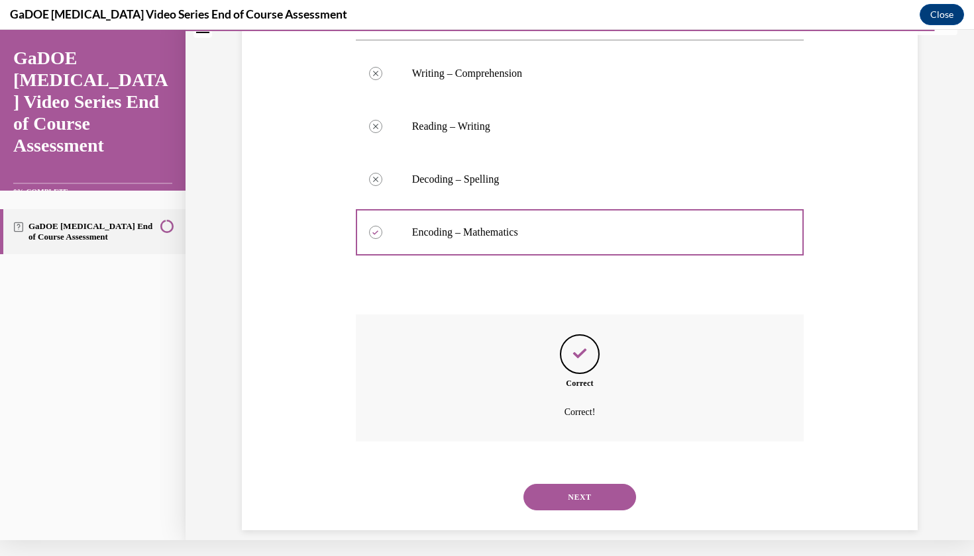
click at [582, 484] on button "NEXT" at bounding box center [579, 497] width 113 height 26
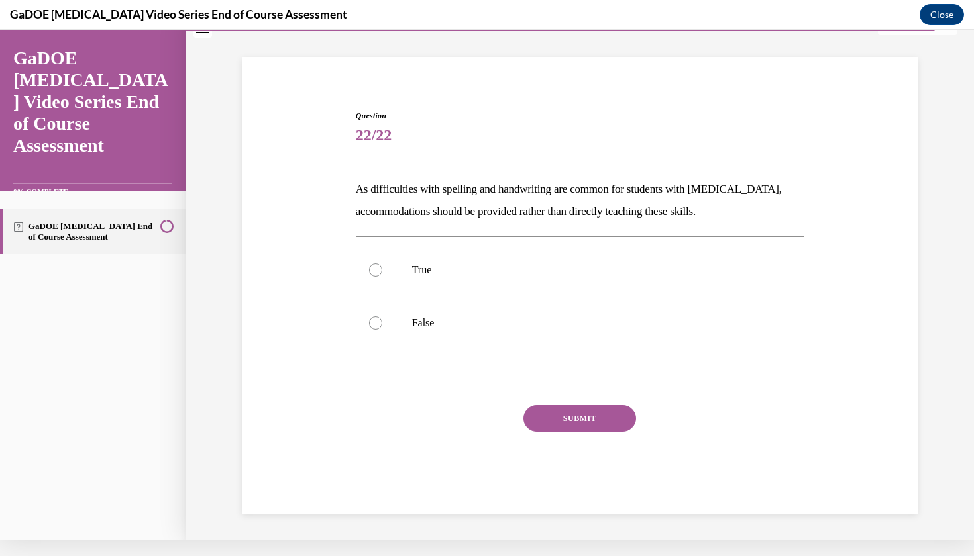
scroll to position [40, 0]
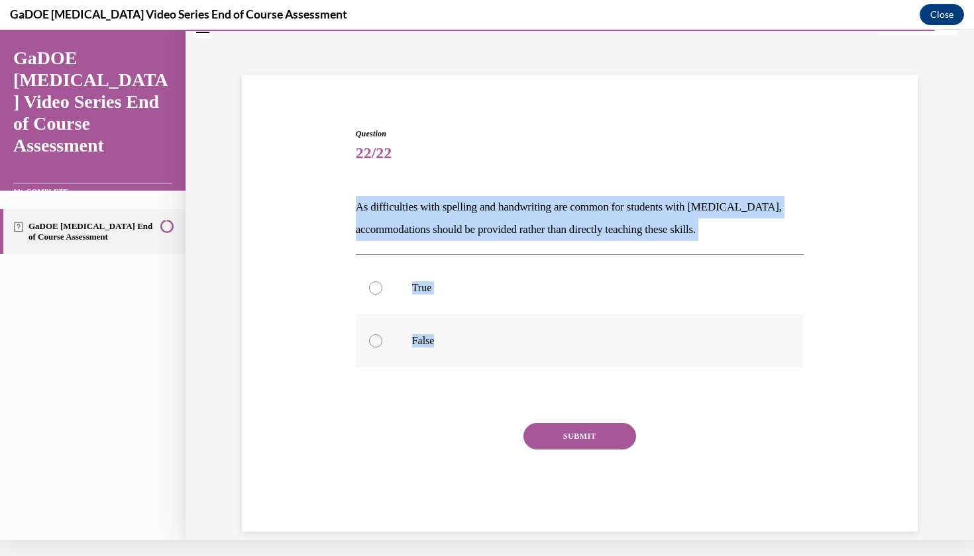
drag, startPoint x: 355, startPoint y: 198, endPoint x: 462, endPoint y: 342, distance: 179.4
click at [462, 342] on div "Question 22/22 As difficulties with spelling and handwriting are common for stu…" at bounding box center [580, 330] width 448 height 404
click at [376, 348] on label "False" at bounding box center [580, 341] width 448 height 53
click at [376, 348] on input "False" at bounding box center [375, 341] width 13 height 13
radio input "true"
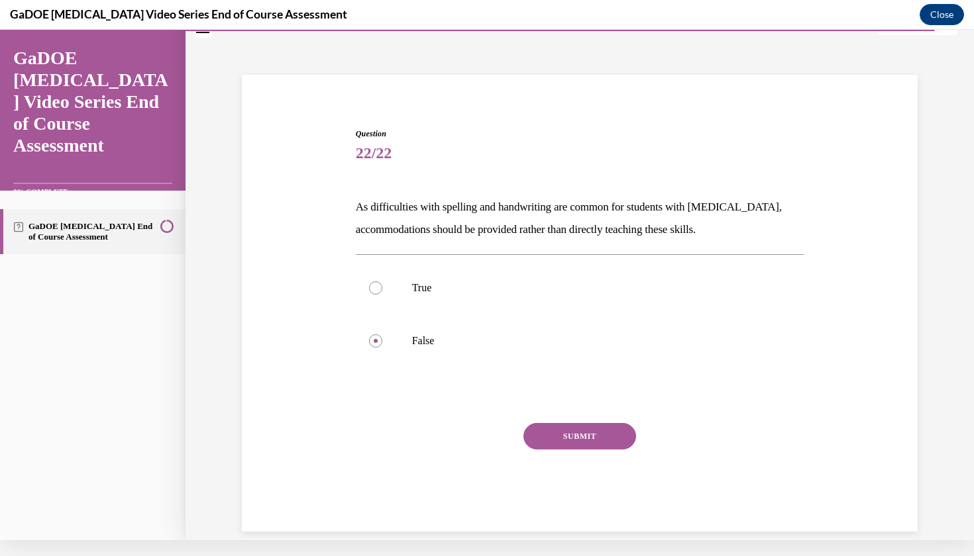
click at [571, 434] on button "SUBMIT" at bounding box center [579, 436] width 113 height 26
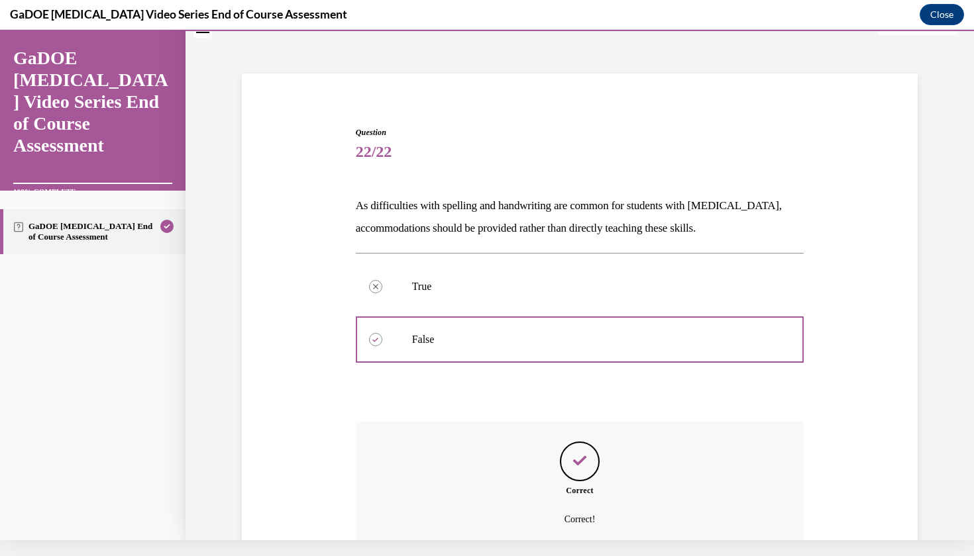
scroll to position [149, 0]
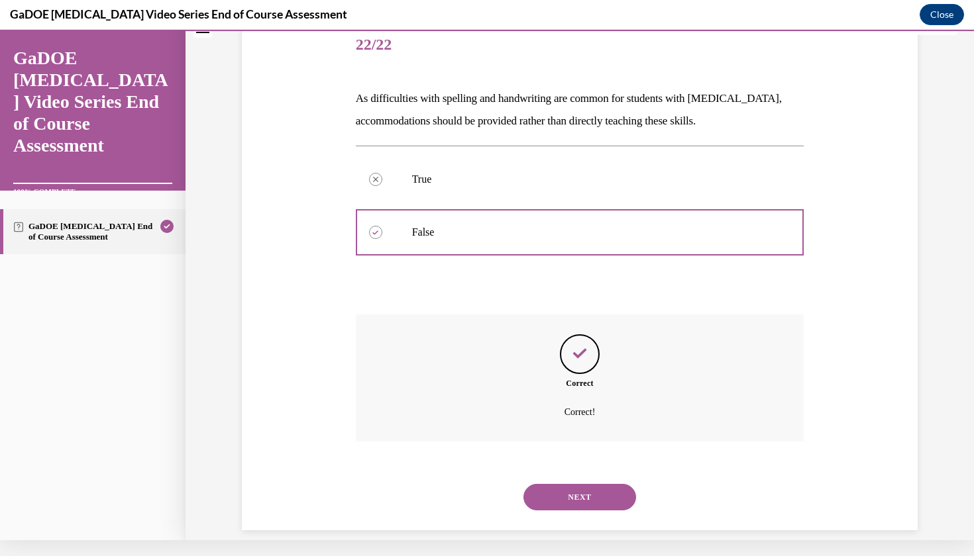
click at [580, 484] on button "NEXT" at bounding box center [579, 497] width 113 height 26
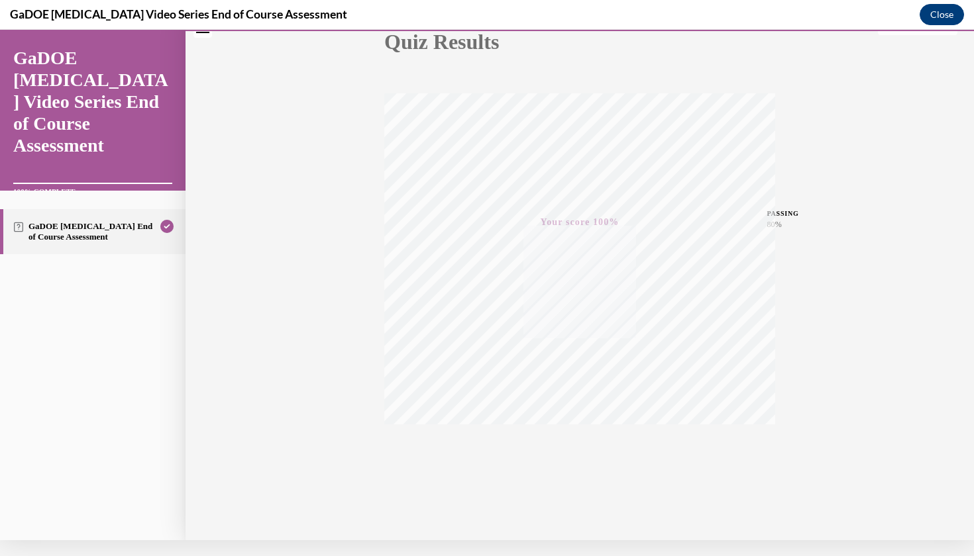
scroll to position [152, 0]
click at [940, 19] on button "Close" at bounding box center [941, 14] width 44 height 21
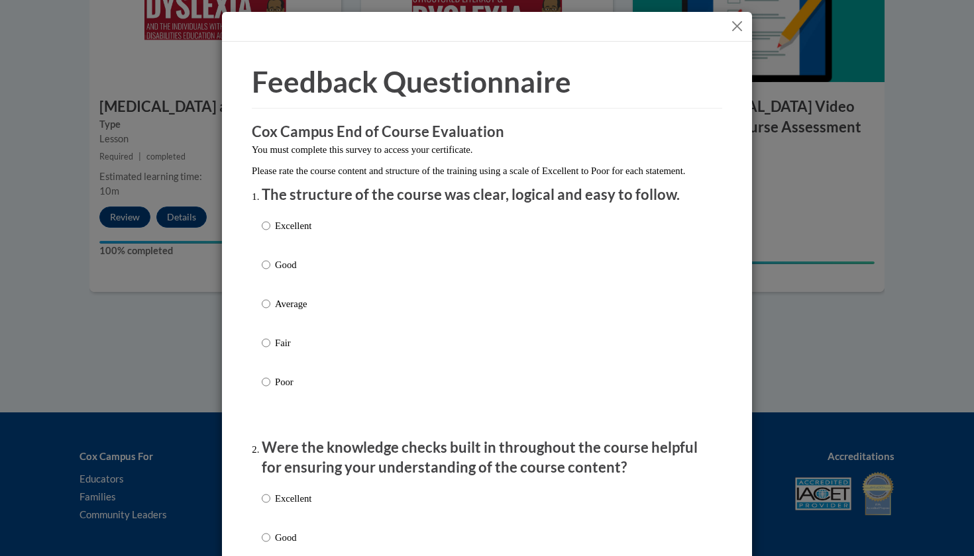
click at [268, 311] on input "Average" at bounding box center [266, 304] width 9 height 15
radio input "true"
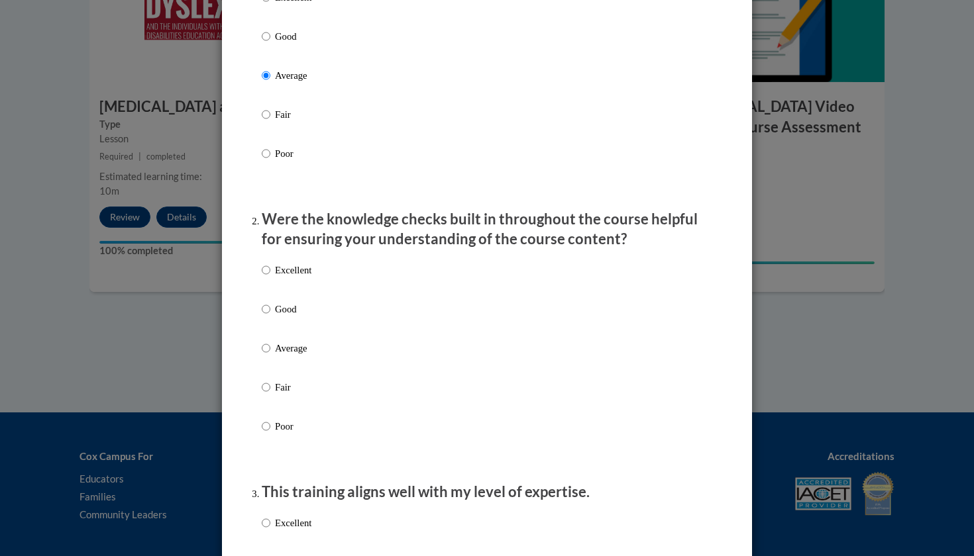
scroll to position [246, 0]
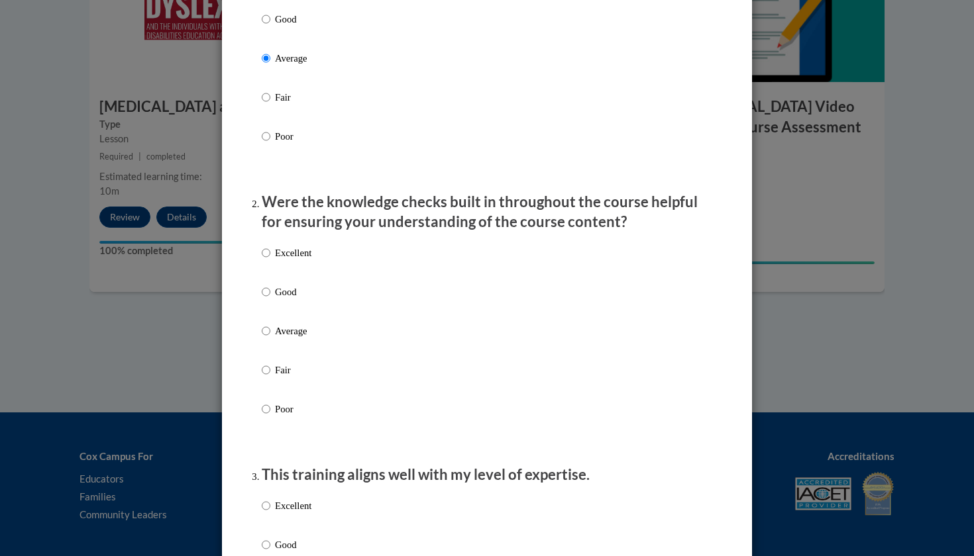
click at [266, 338] on input "Average" at bounding box center [266, 331] width 9 height 15
radio input "true"
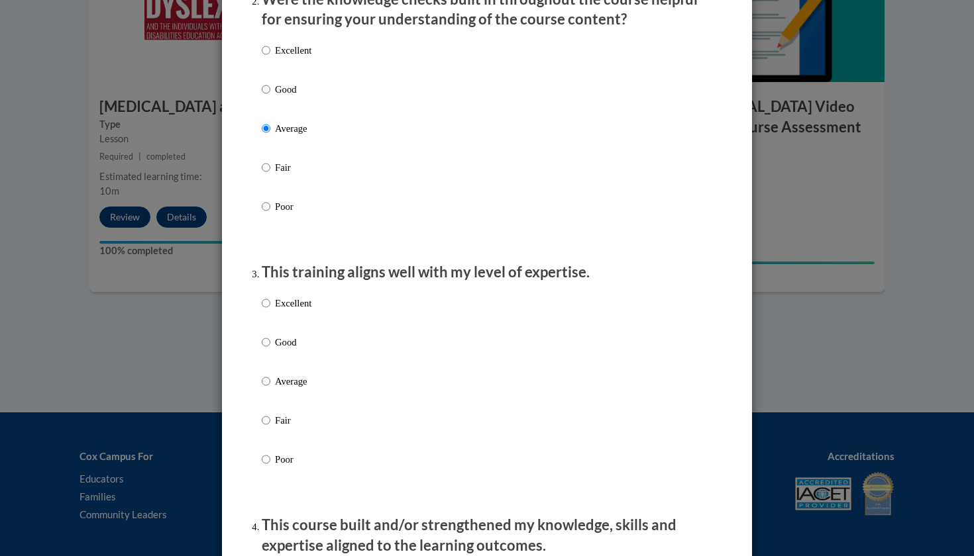
scroll to position [449, 0]
click at [265, 388] on input "Average" at bounding box center [266, 381] width 9 height 15
radio input "true"
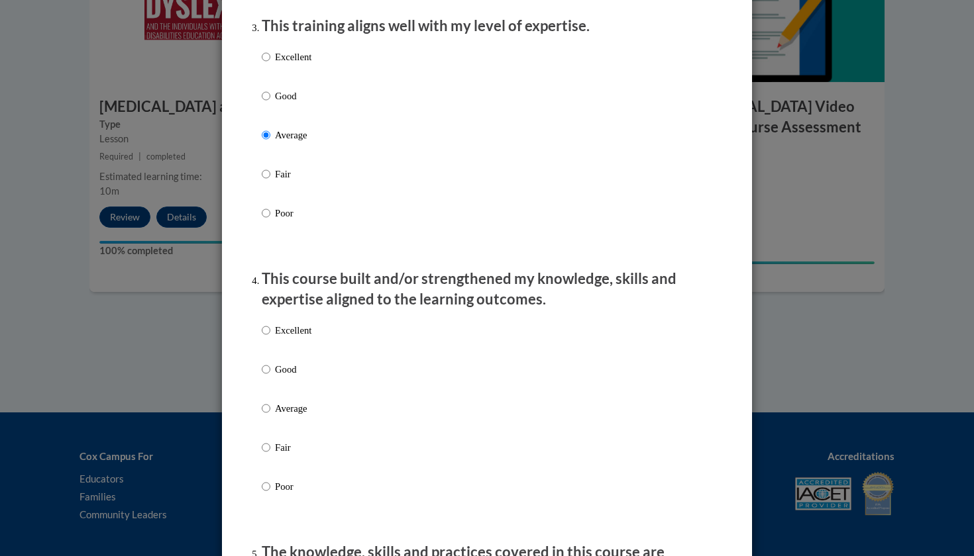
scroll to position [701, 0]
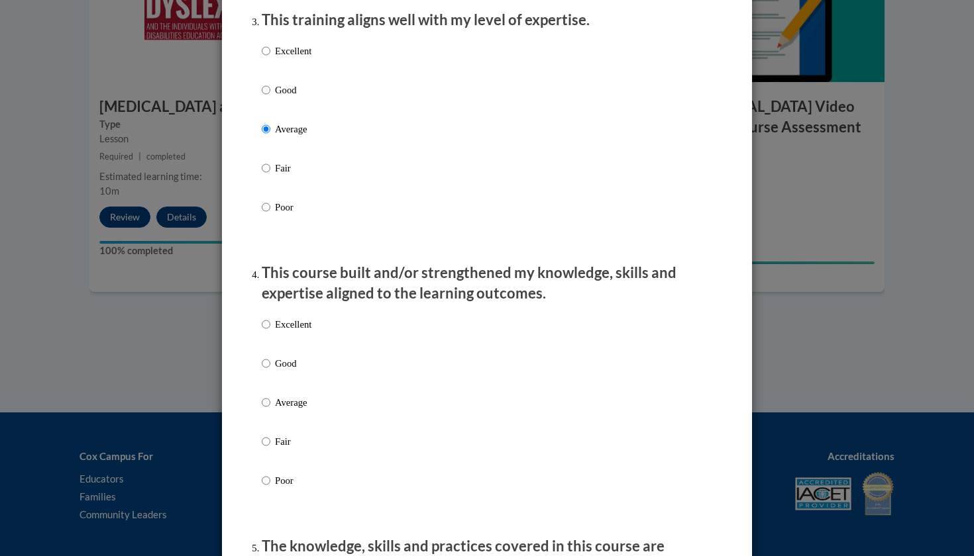
click at [270, 411] on label "Average" at bounding box center [287, 413] width 50 height 36
click at [270, 410] on input "Average" at bounding box center [266, 402] width 9 height 15
radio input "true"
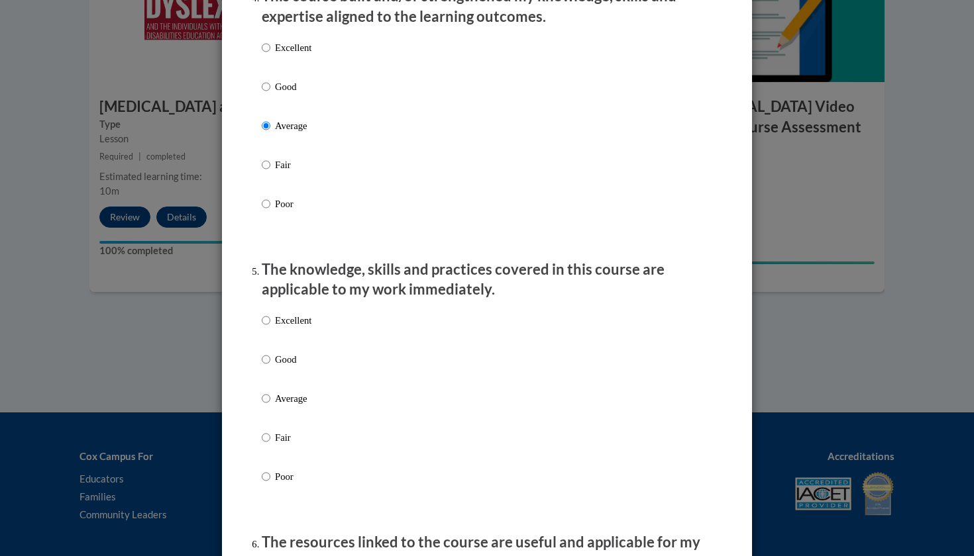
scroll to position [984, 0]
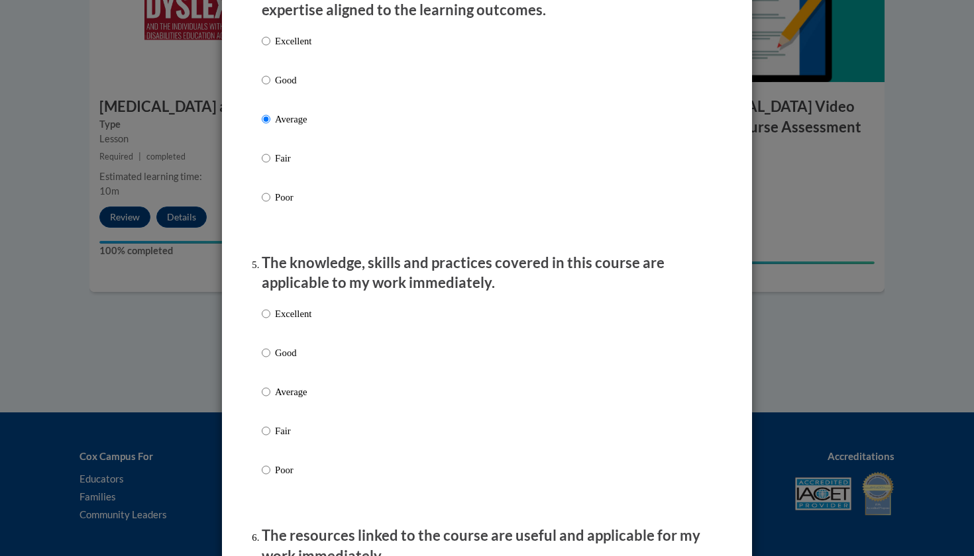
click at [267, 399] on input "Average" at bounding box center [266, 392] width 9 height 15
radio input "true"
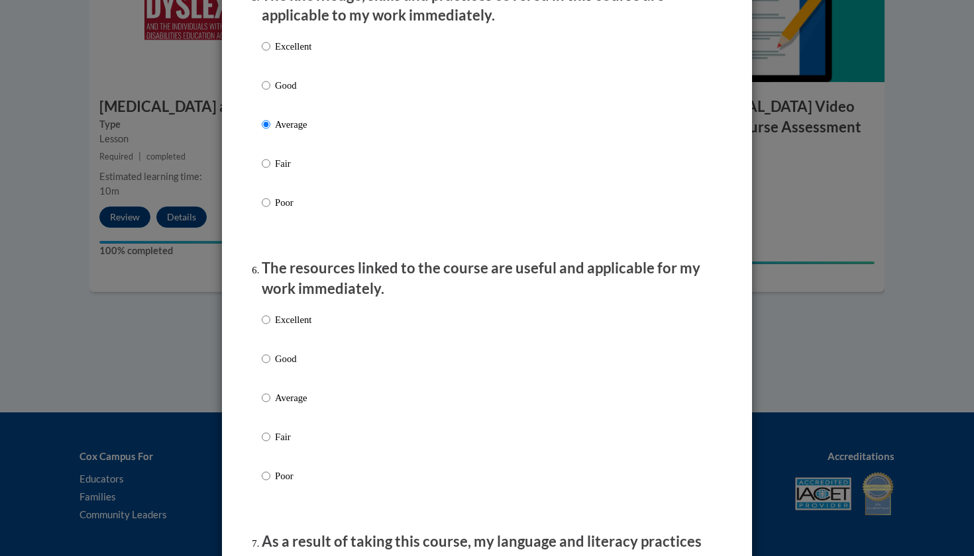
click at [266, 405] on input "Average" at bounding box center [266, 398] width 9 height 15
radio input "true"
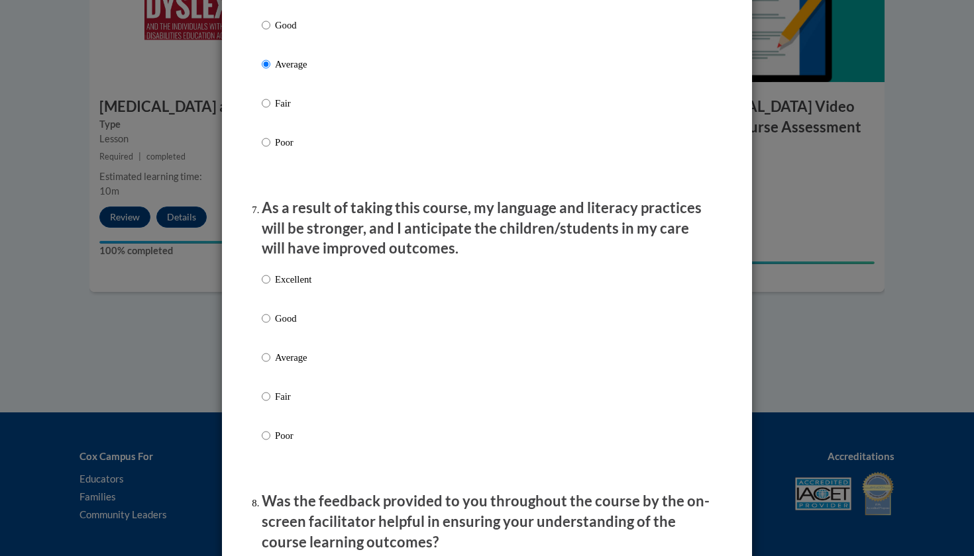
scroll to position [1605, 0]
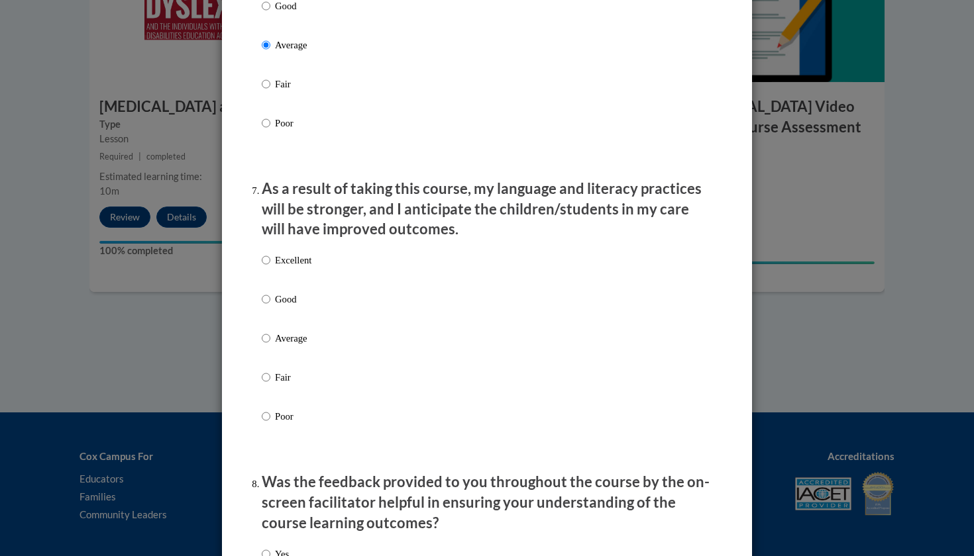
click at [264, 341] on input "Average" at bounding box center [266, 338] width 9 height 15
radio input "true"
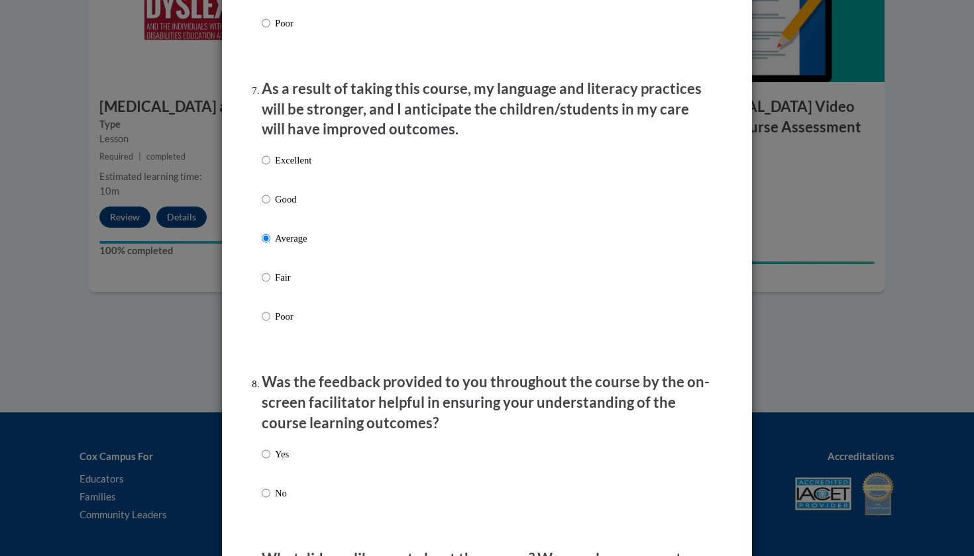
scroll to position [1769, 0]
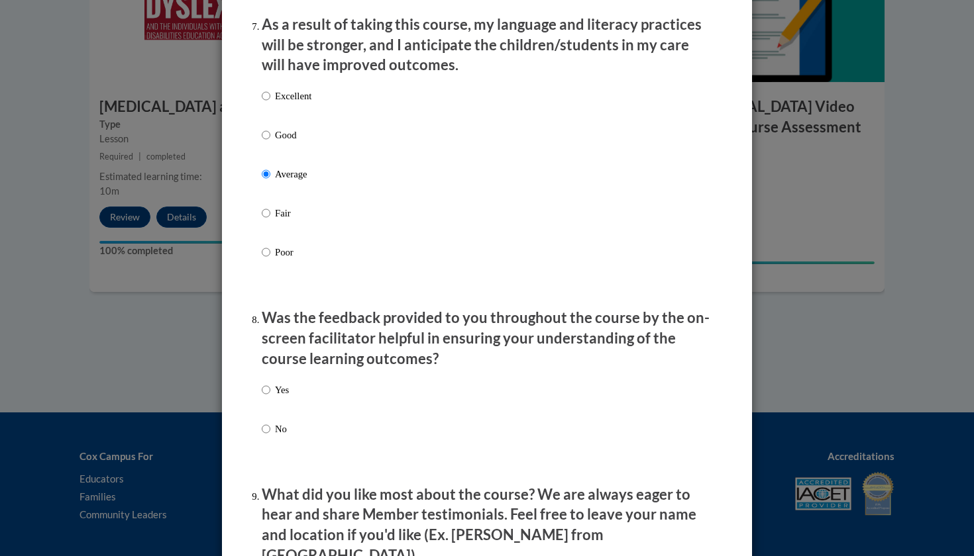
click at [266, 433] on input "No" at bounding box center [266, 429] width 9 height 15
radio input "true"
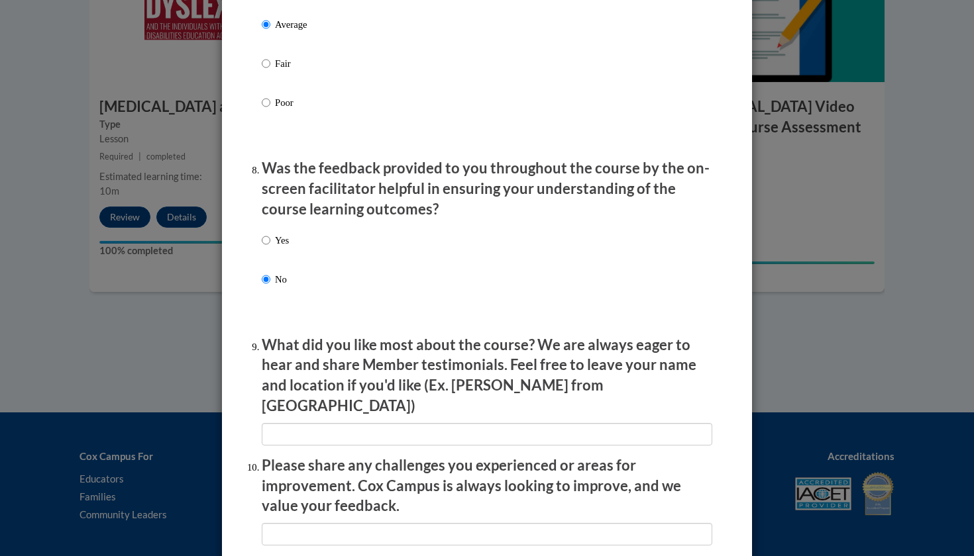
scroll to position [1924, 0]
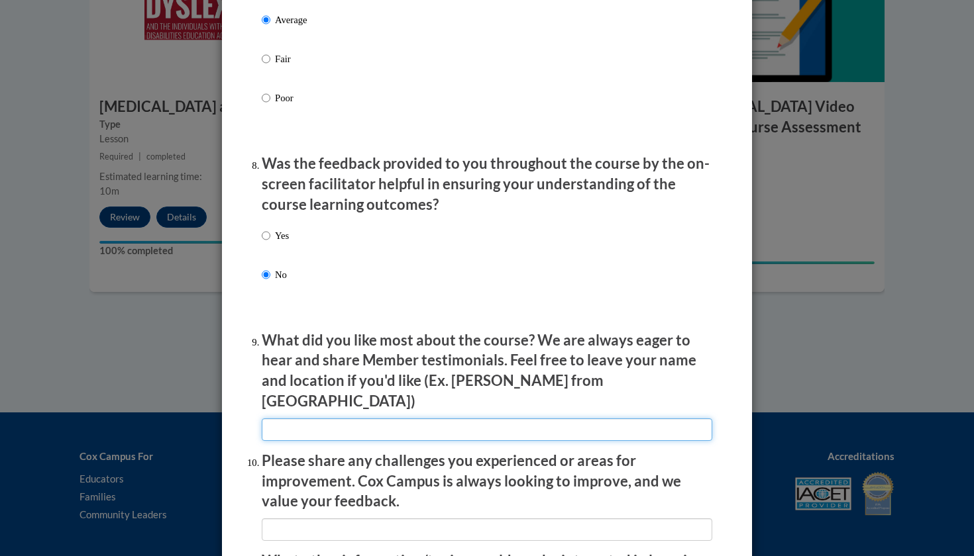
click at [313, 419] on input "textbox" at bounding box center [487, 430] width 450 height 23
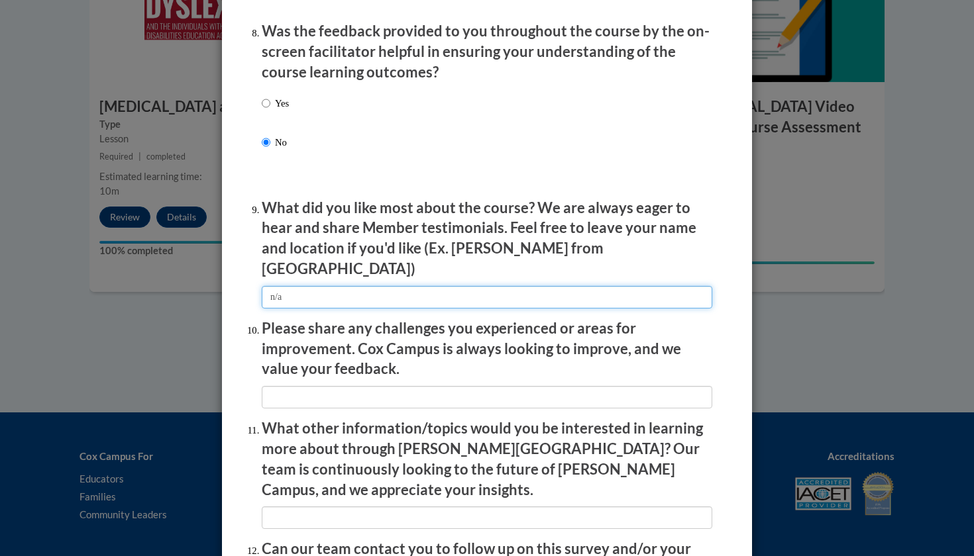
scroll to position [2057, 0]
type input "n/a"
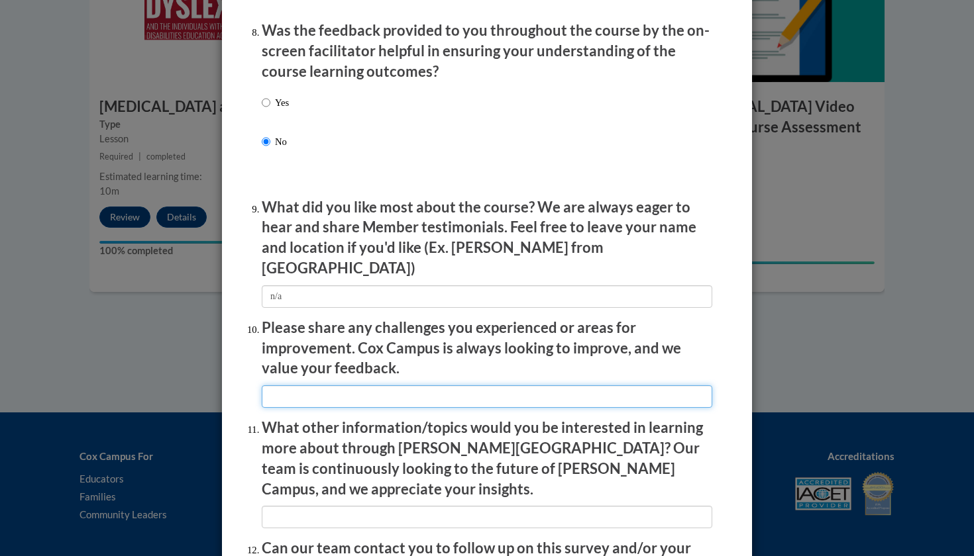
click at [323, 386] on input "textbox" at bounding box center [487, 397] width 450 height 23
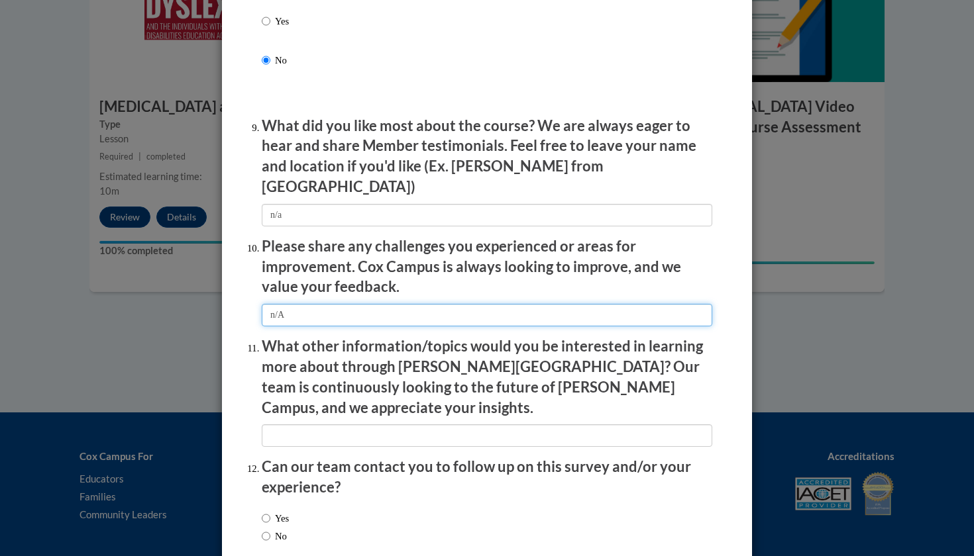
scroll to position [2139, 0]
type input "n/A"
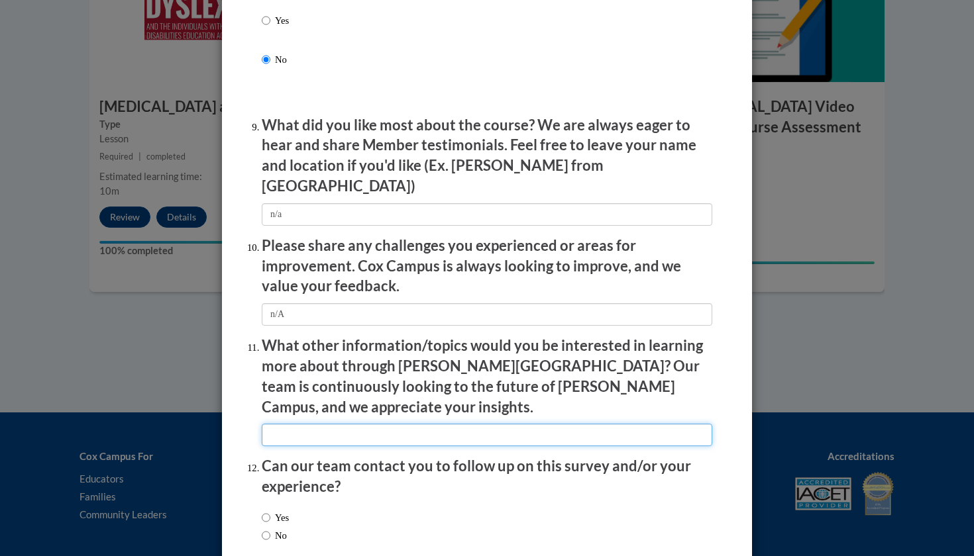
click at [324, 424] on input "textbox" at bounding box center [487, 435] width 450 height 23
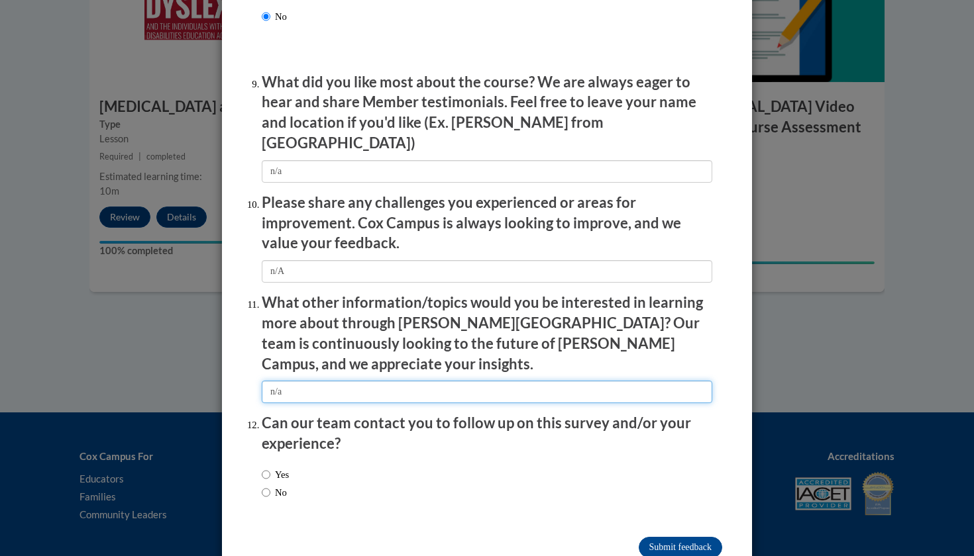
scroll to position [2181, 0]
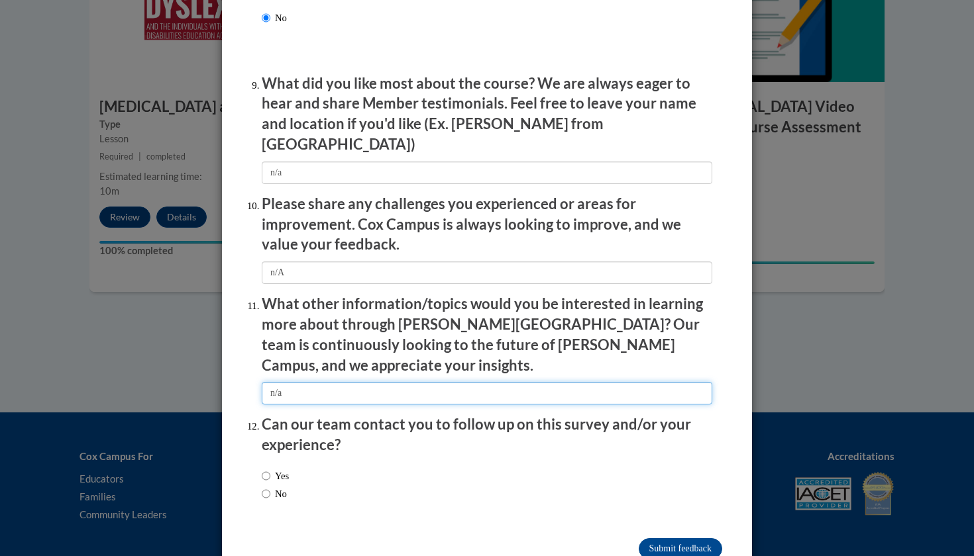
type input "n/a"
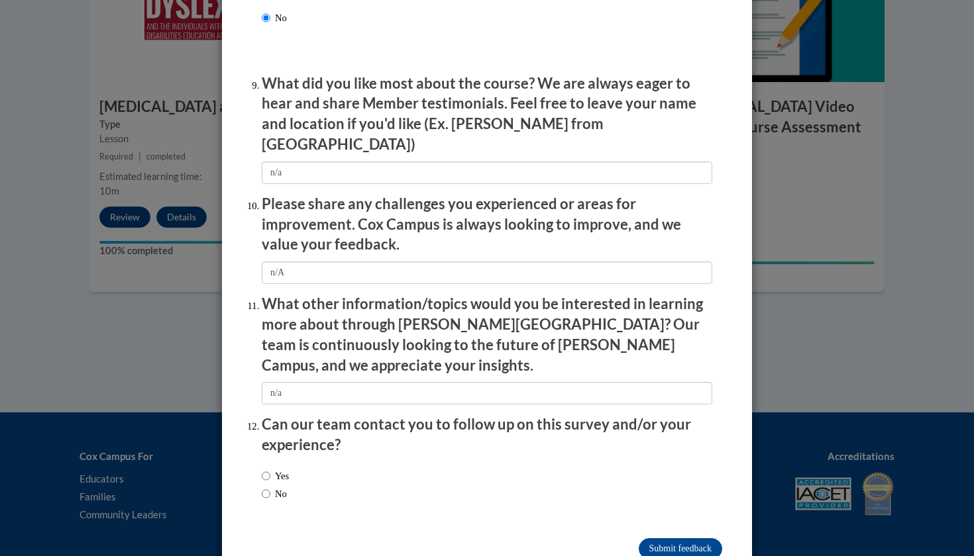
click at [267, 487] on input "No" at bounding box center [266, 494] width 9 height 15
radio input "true"
click at [671, 539] on input "Submit feedback" at bounding box center [680, 549] width 83 height 21
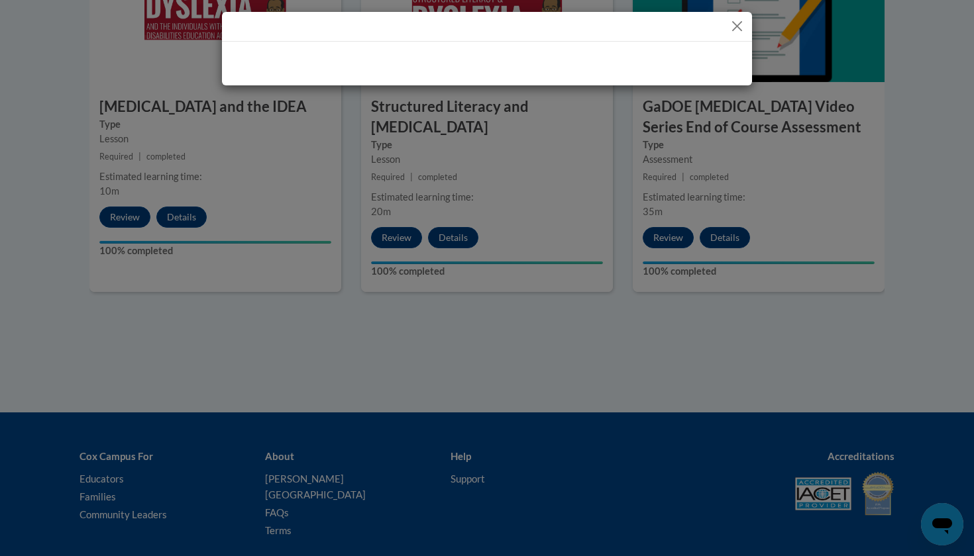
scroll to position [0, 0]
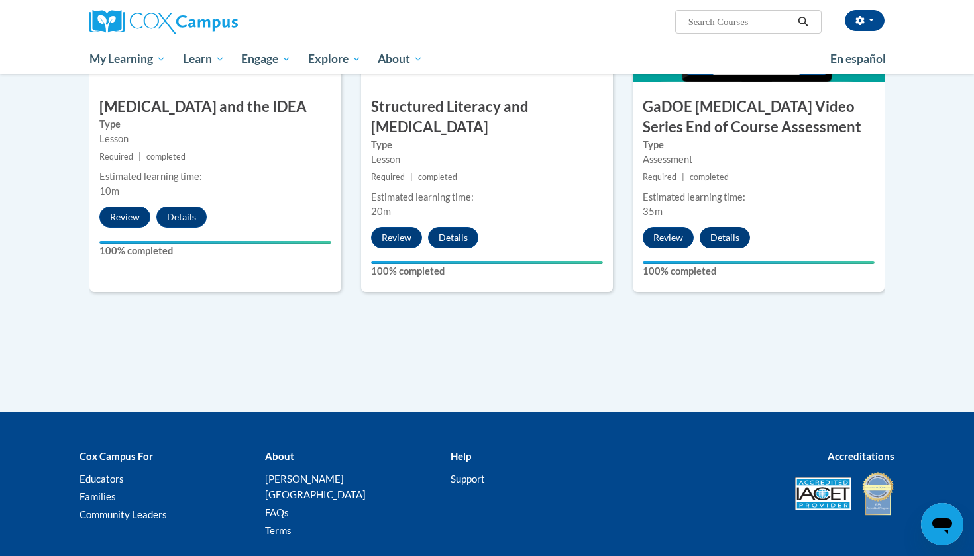
click at [728, 227] on button "Details" at bounding box center [724, 237] width 50 height 21
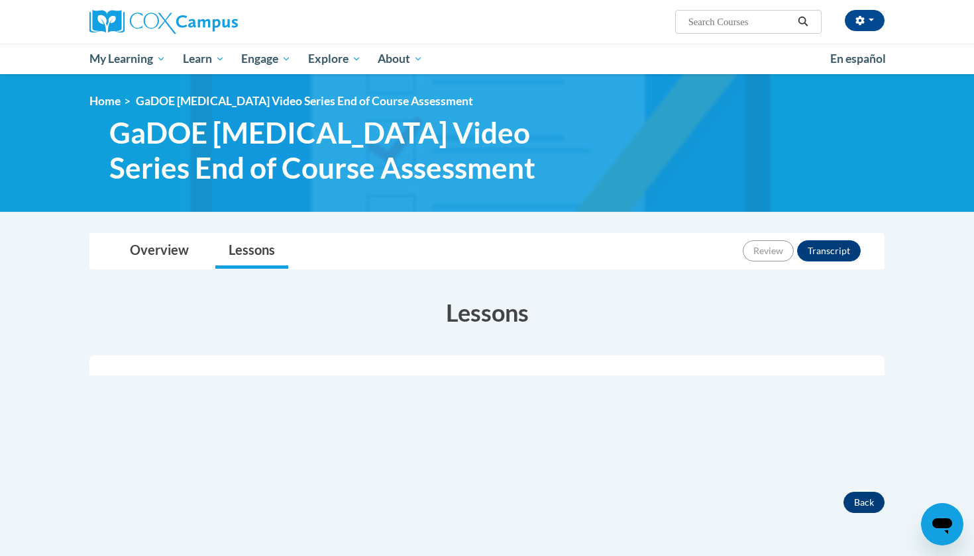
click at [849, 497] on button "Back" at bounding box center [863, 502] width 41 height 21
